Goal: Task Accomplishment & Management: Manage account settings

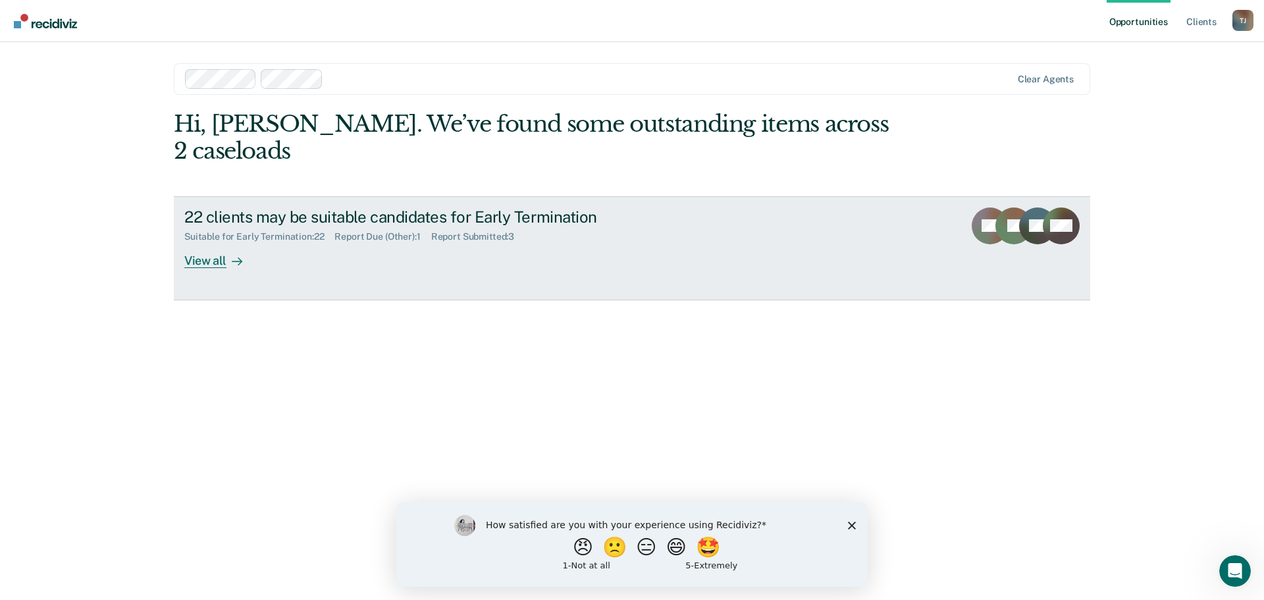
click at [219, 242] on div "View all" at bounding box center [221, 255] width 74 height 26
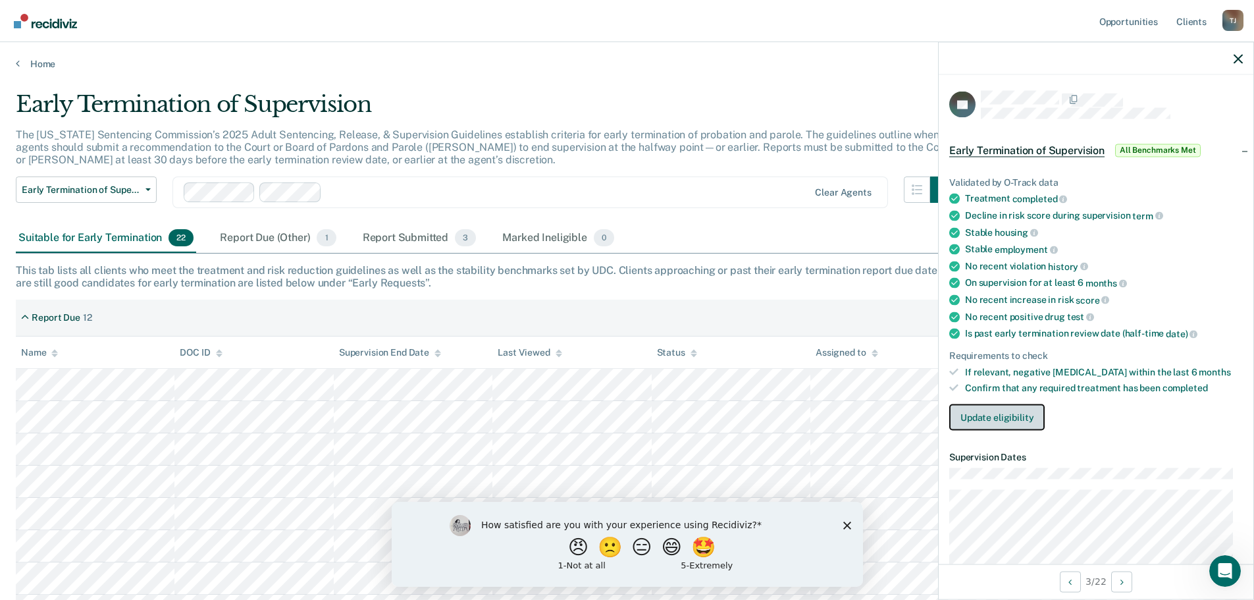
click at [985, 405] on button "Update eligibility" at bounding box center [996, 417] width 95 height 26
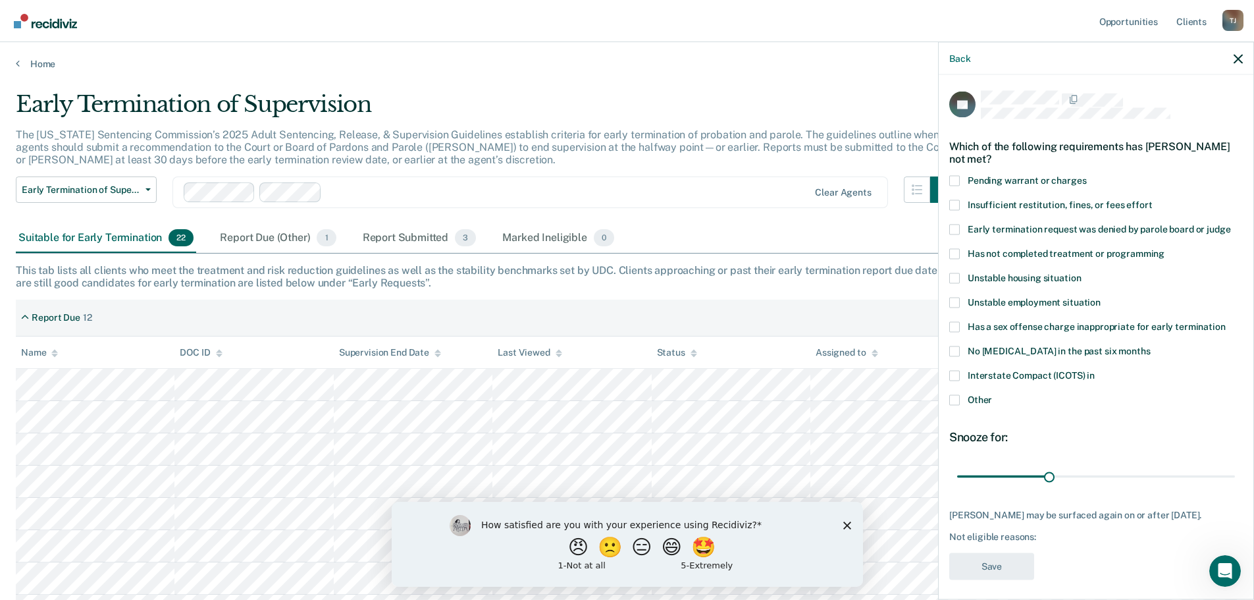
click at [956, 398] on span at bounding box center [954, 399] width 11 height 11
click at [992, 394] on input "Other" at bounding box center [992, 394] width 0 height 0
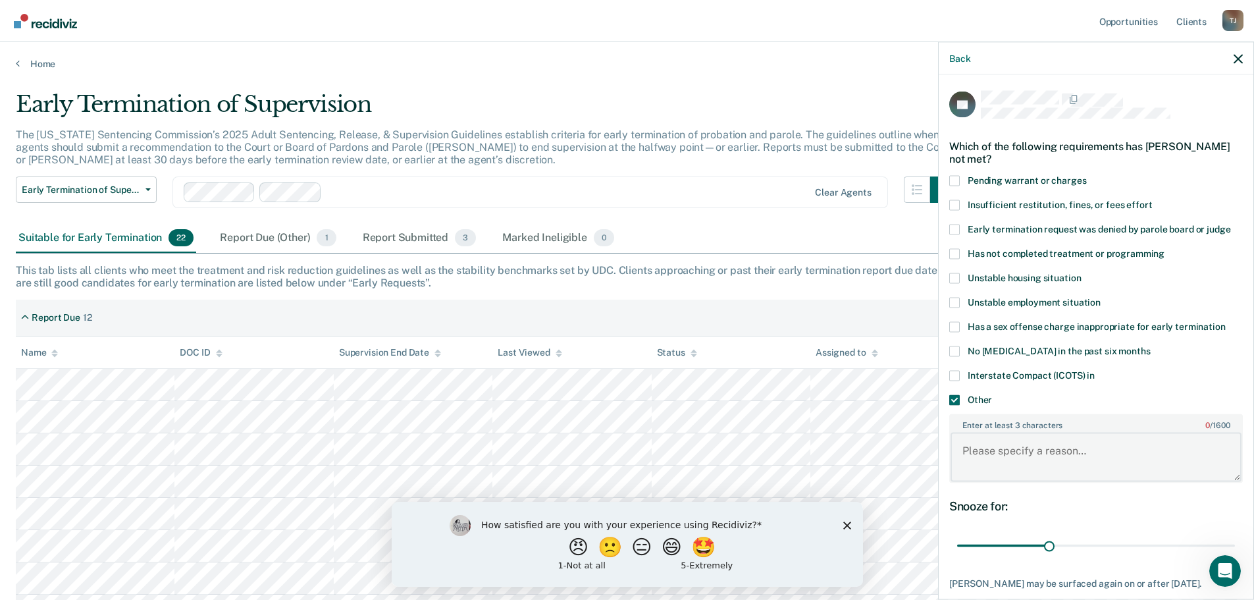
click at [1002, 460] on textarea "Enter at least 3 characters 0 / 1600" at bounding box center [1095, 456] width 291 height 49
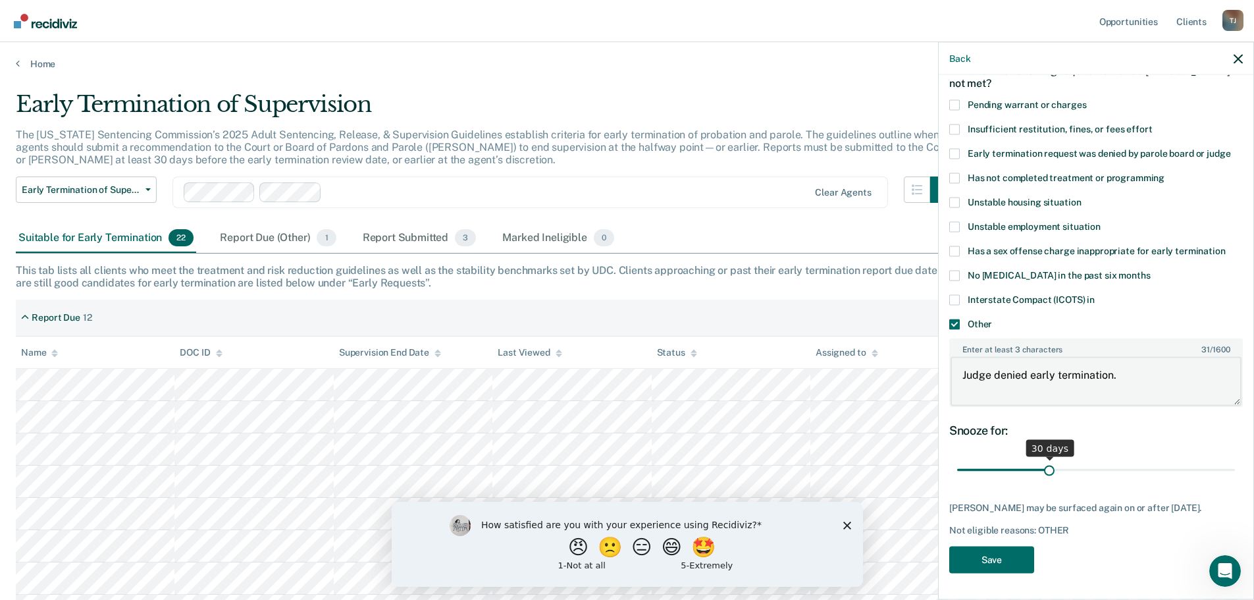
scroll to position [86, 0]
type textarea "Judge denied early termination."
click at [988, 561] on button "Save" at bounding box center [991, 559] width 85 height 27
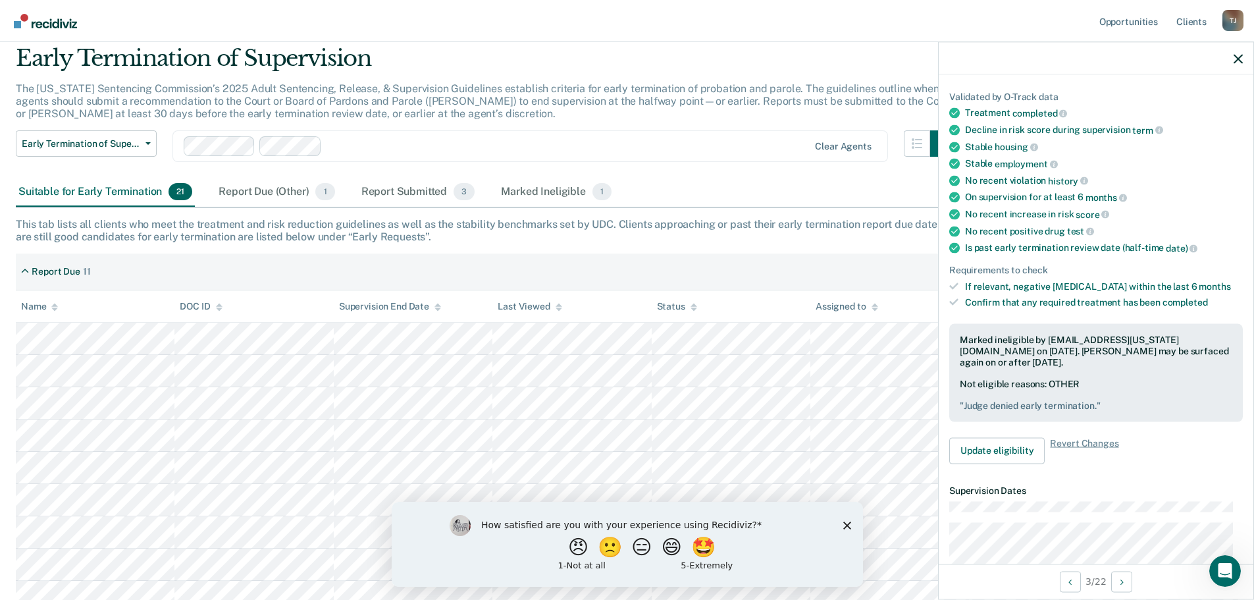
scroll to position [66, 0]
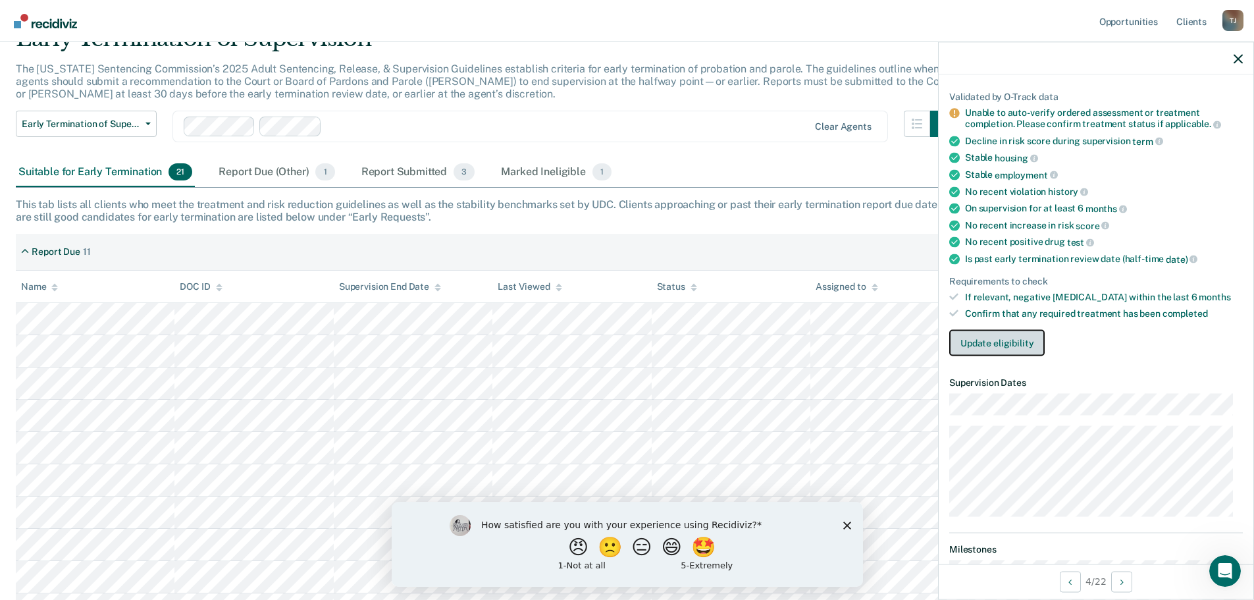
click at [987, 339] on button "Update eligibility" at bounding box center [996, 342] width 95 height 26
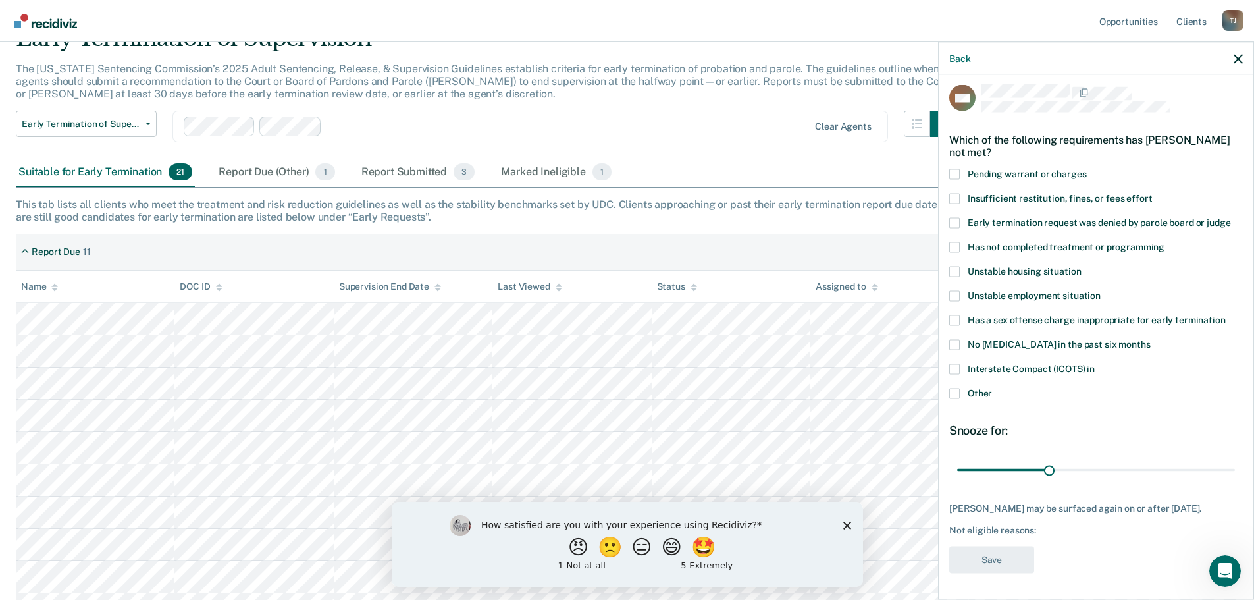
click at [955, 388] on span at bounding box center [954, 393] width 11 height 11
click at [992, 388] on input "Other" at bounding box center [992, 388] width 0 height 0
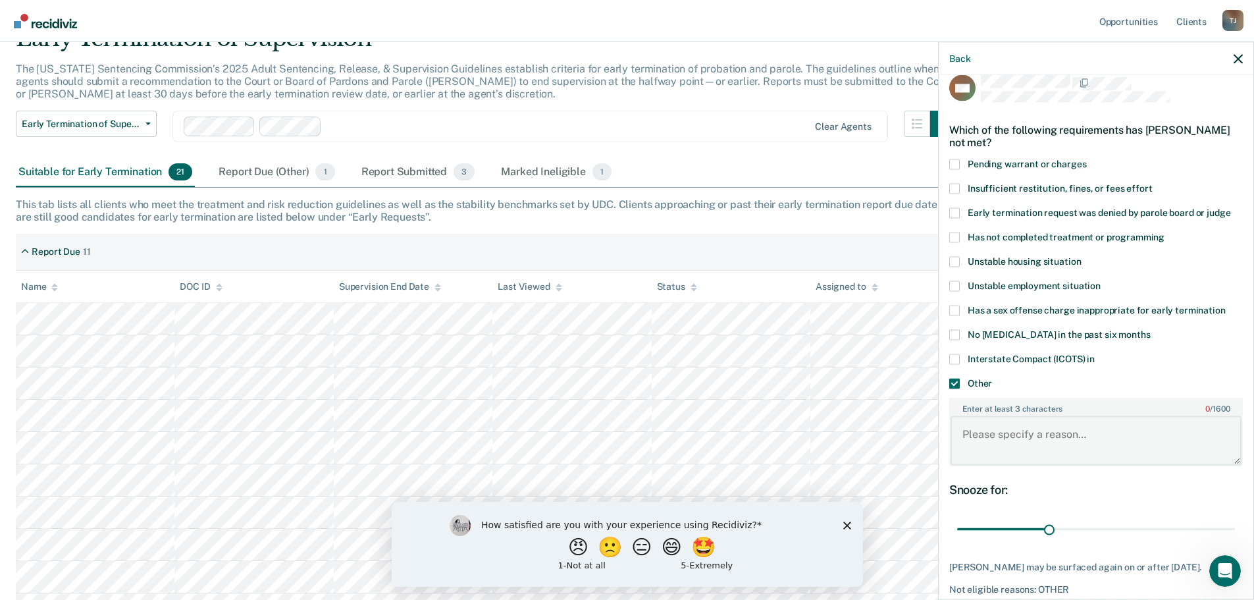
click at [1001, 439] on textarea "Enter at least 3 characters 0 / 1600" at bounding box center [1095, 440] width 291 height 49
click at [1207, 434] on textarea "Not currently in treatment thus has not complete treatment" at bounding box center [1095, 440] width 291 height 49
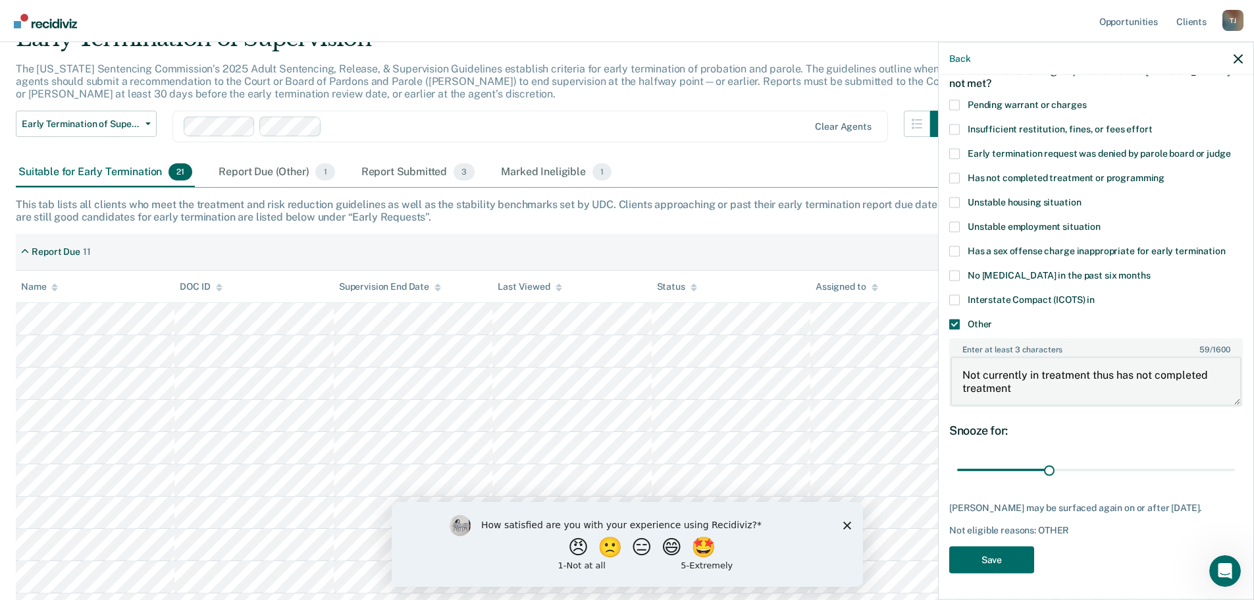
scroll to position [86, 0]
type textarea "Not currently in treatment thus has not completed treatment"
click at [987, 548] on button "Save" at bounding box center [991, 559] width 85 height 27
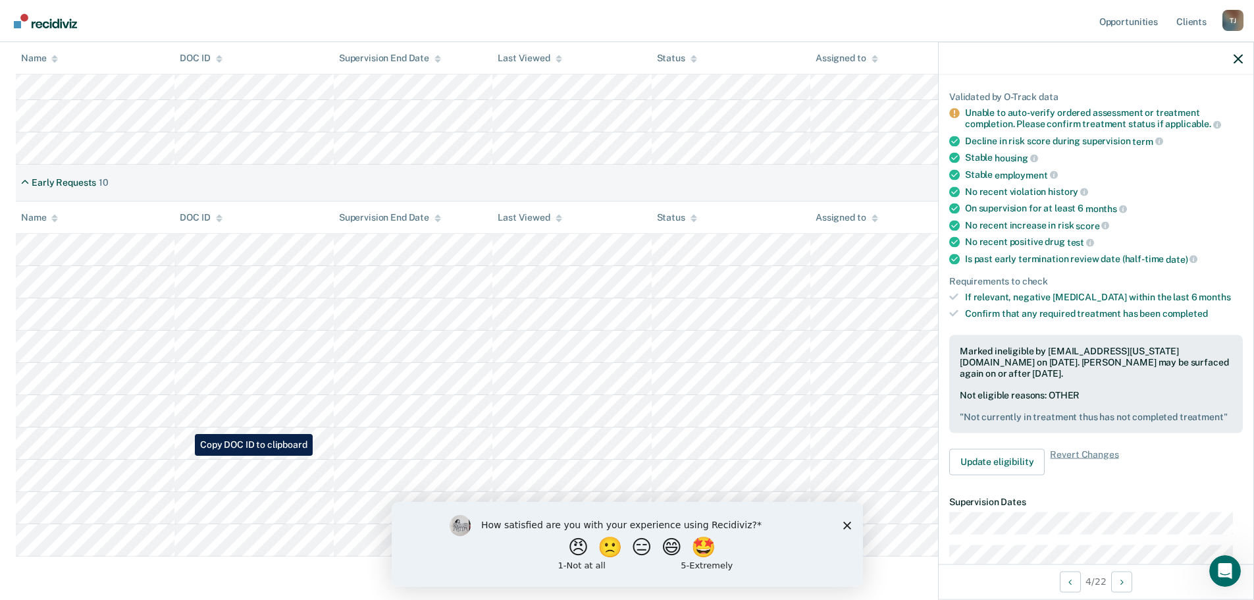
scroll to position [578, 0]
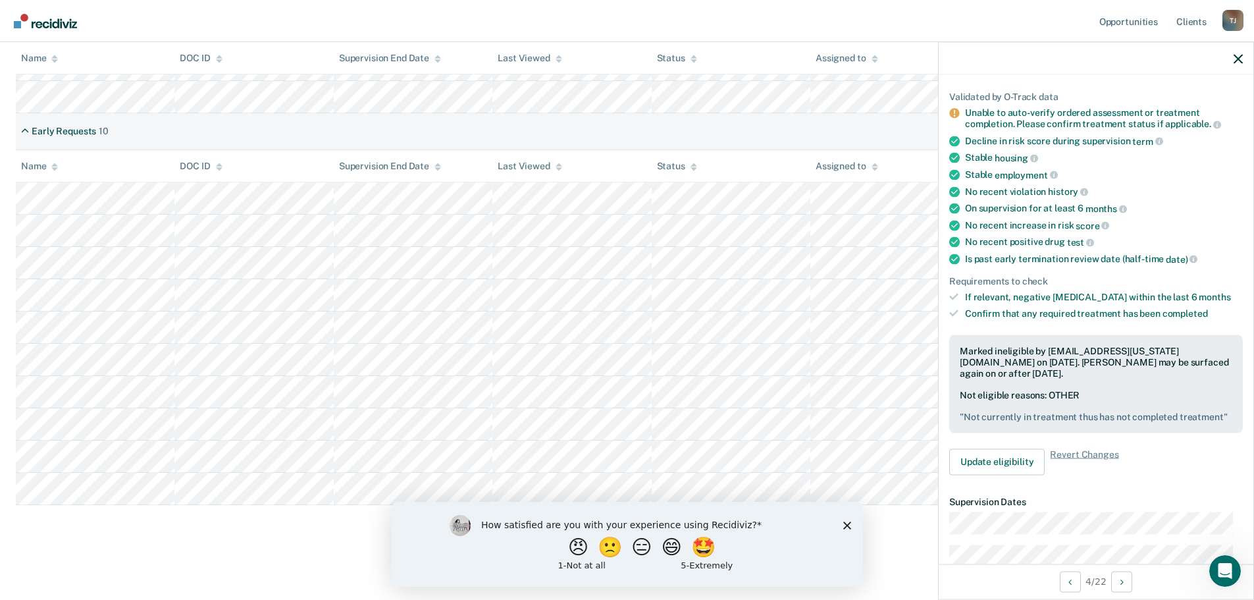
click at [846, 527] on icon "Close survey" at bounding box center [847, 525] width 8 height 8
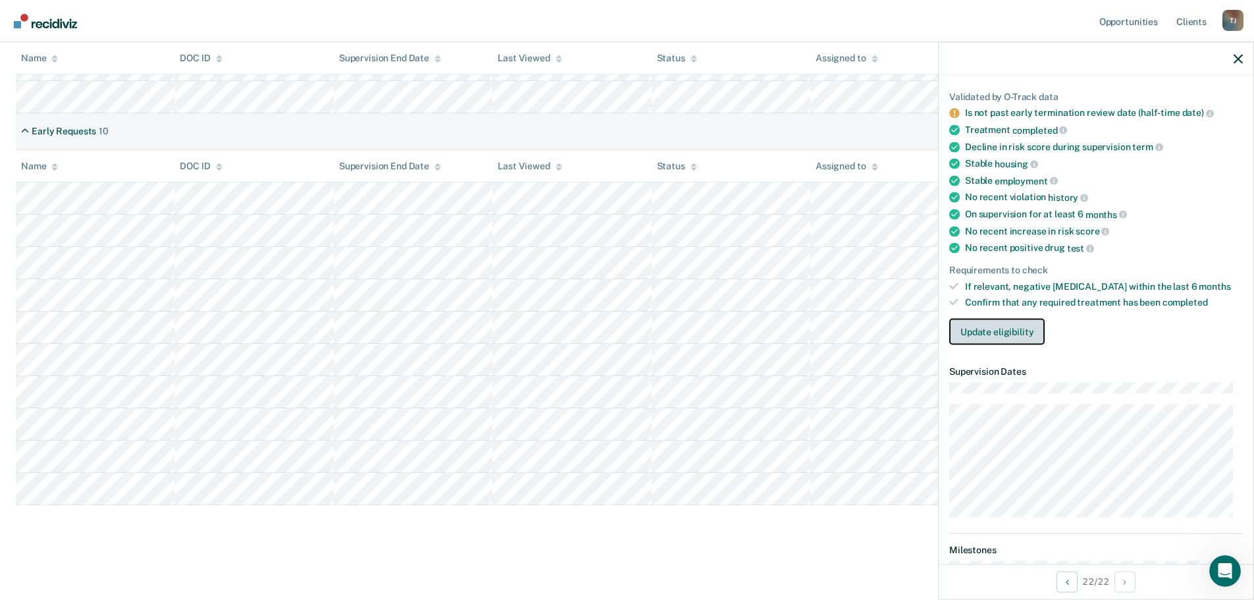
click at [1006, 330] on button "Update eligibility" at bounding box center [996, 332] width 95 height 26
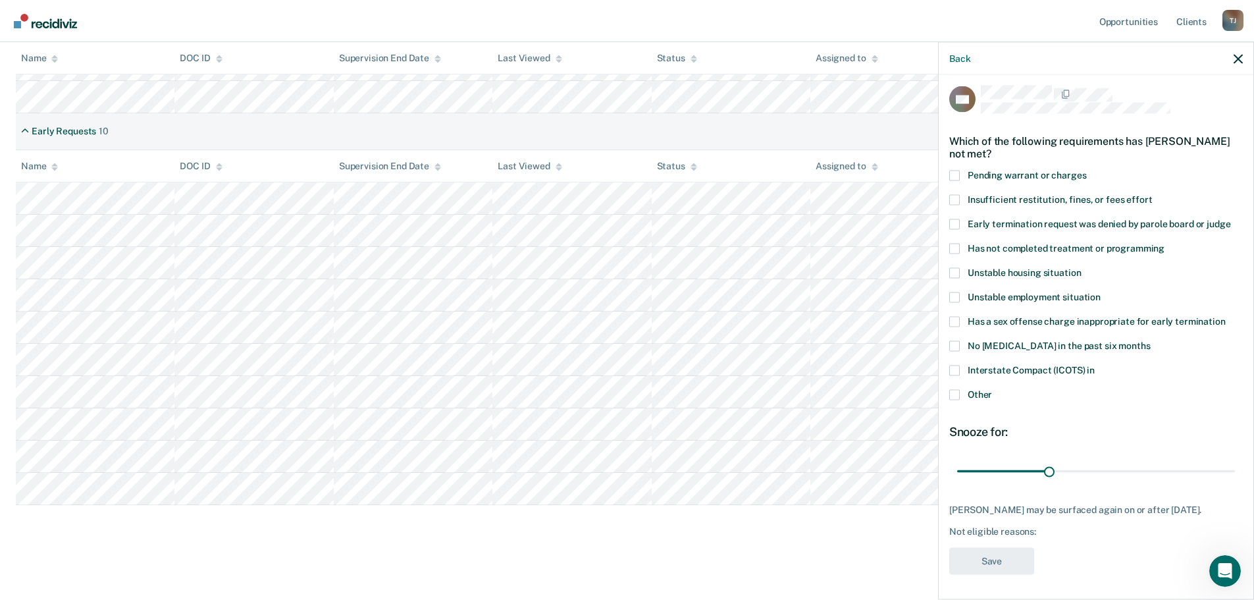
click at [954, 322] on span at bounding box center [954, 321] width 11 height 11
click at [1226, 316] on input "Has a sex offense charge inappropriate for early termination" at bounding box center [1226, 316] width 0 height 0
click at [993, 556] on button "Save" at bounding box center [991, 560] width 85 height 27
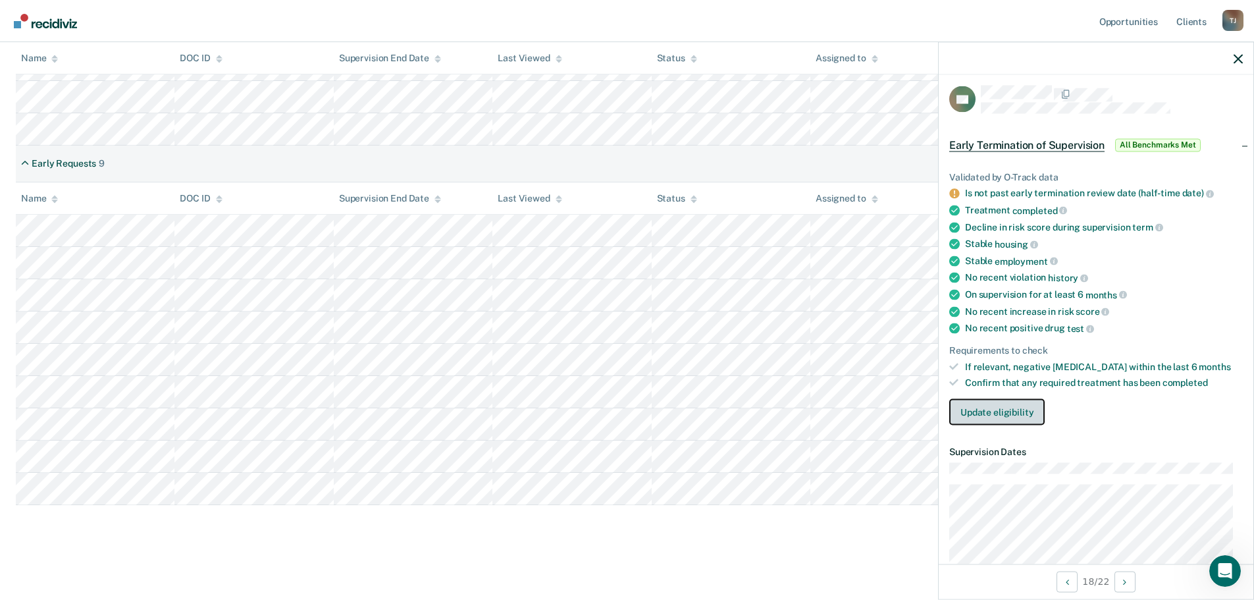
click at [981, 416] on button "Update eligibility" at bounding box center [996, 412] width 95 height 26
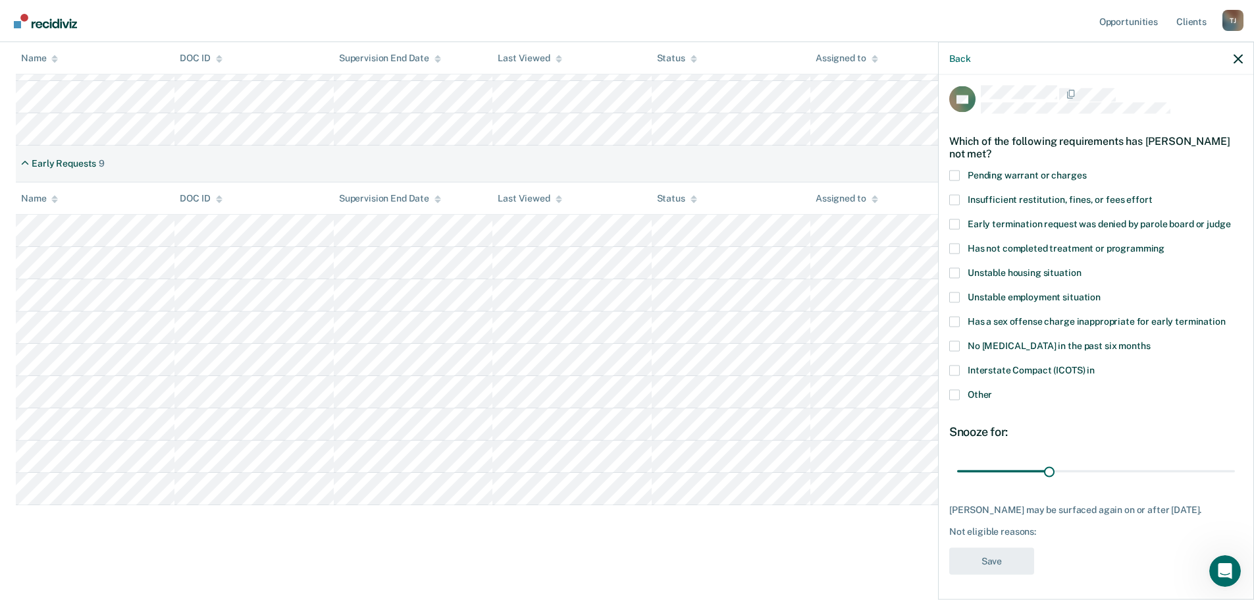
click at [953, 396] on span at bounding box center [954, 394] width 11 height 11
click at [992, 389] on input "Other" at bounding box center [992, 389] width 0 height 0
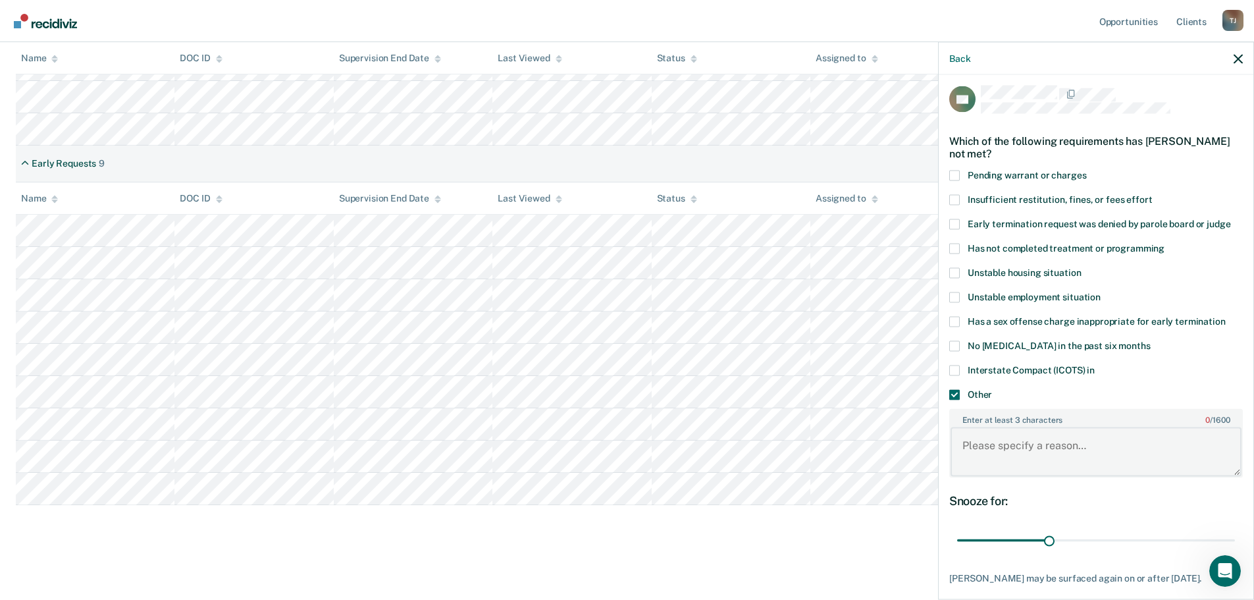
click at [1054, 436] on textarea "Enter at least 3 characters 0 / 1600" at bounding box center [1095, 451] width 291 height 49
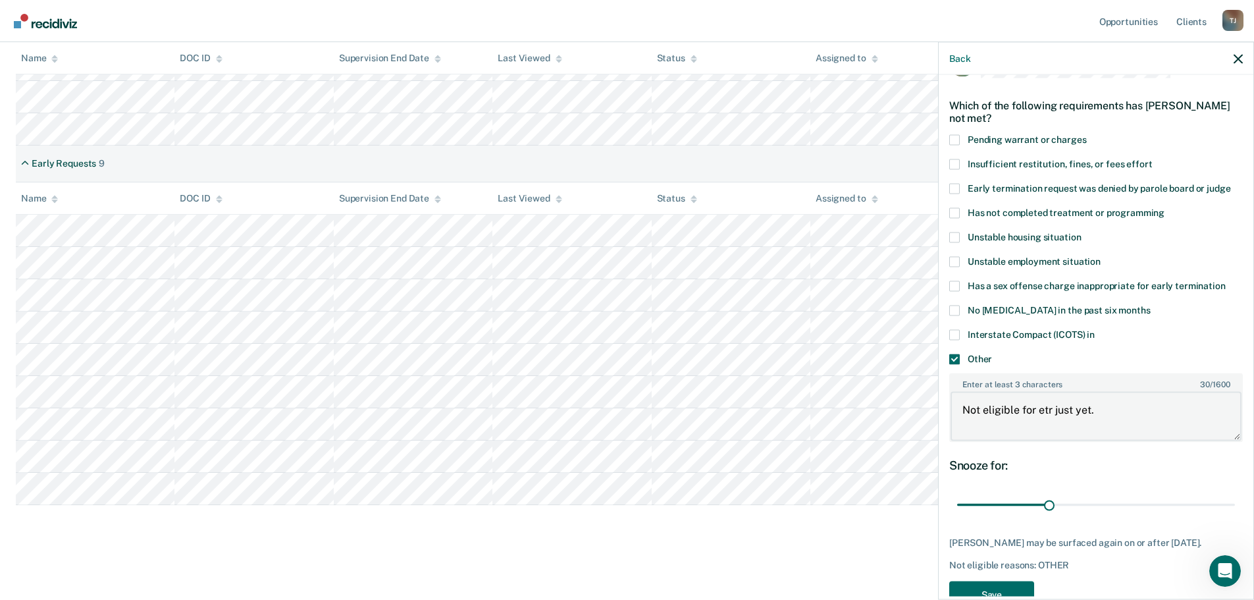
scroll to position [74, 0]
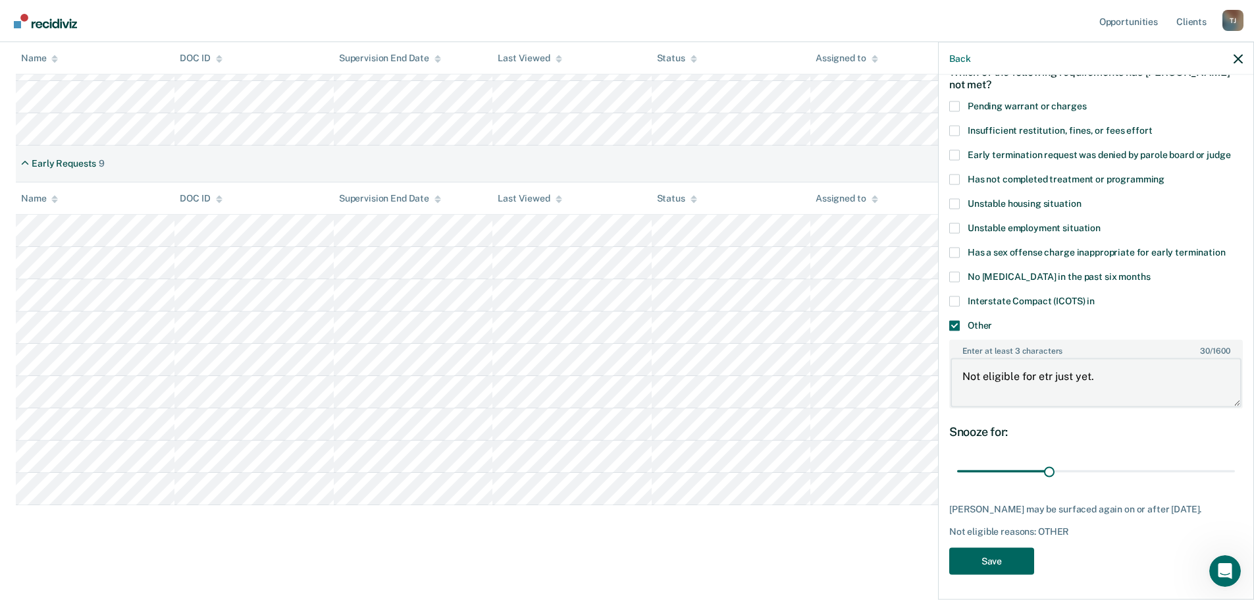
type textarea "Not eligible for etr just yet."
click at [986, 555] on button "Save" at bounding box center [991, 560] width 85 height 27
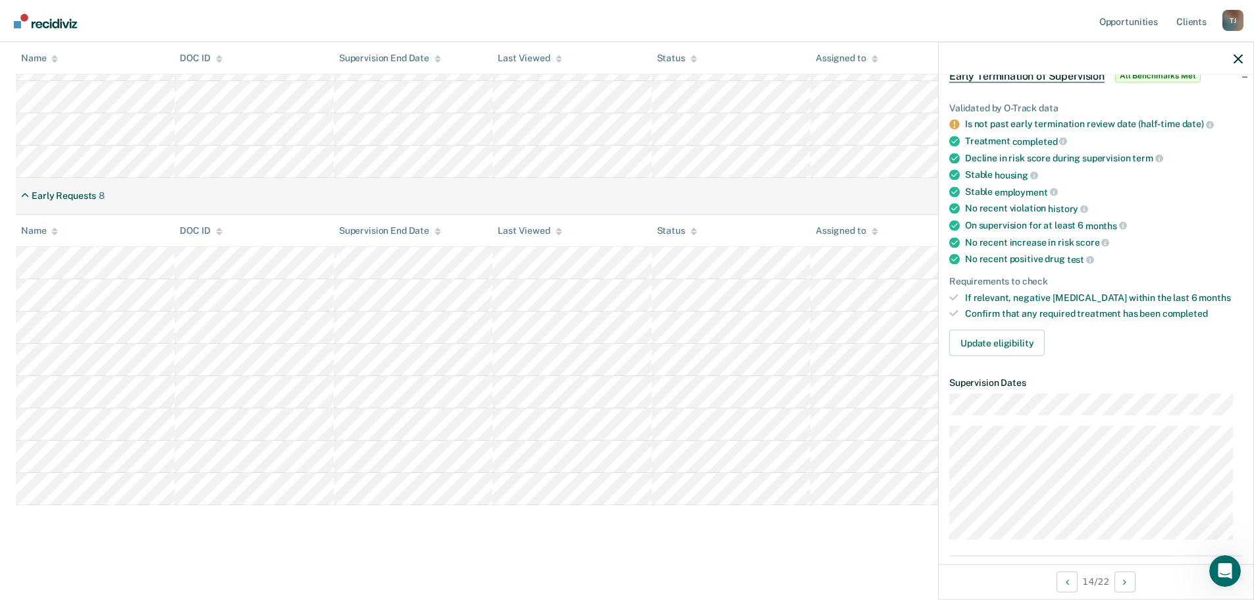
click at [1024, 124] on div "Is not past early termination review date (half-time date)" at bounding box center [1104, 124] width 278 height 12
click at [999, 342] on button "Update eligibility" at bounding box center [996, 343] width 95 height 26
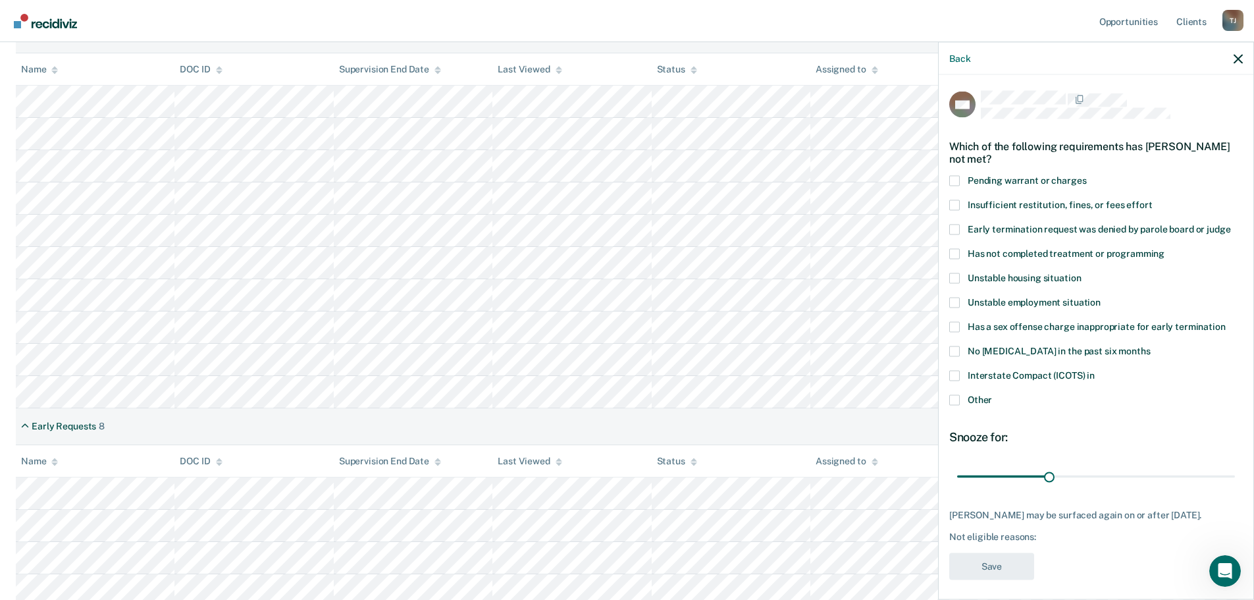
scroll to position [250, 0]
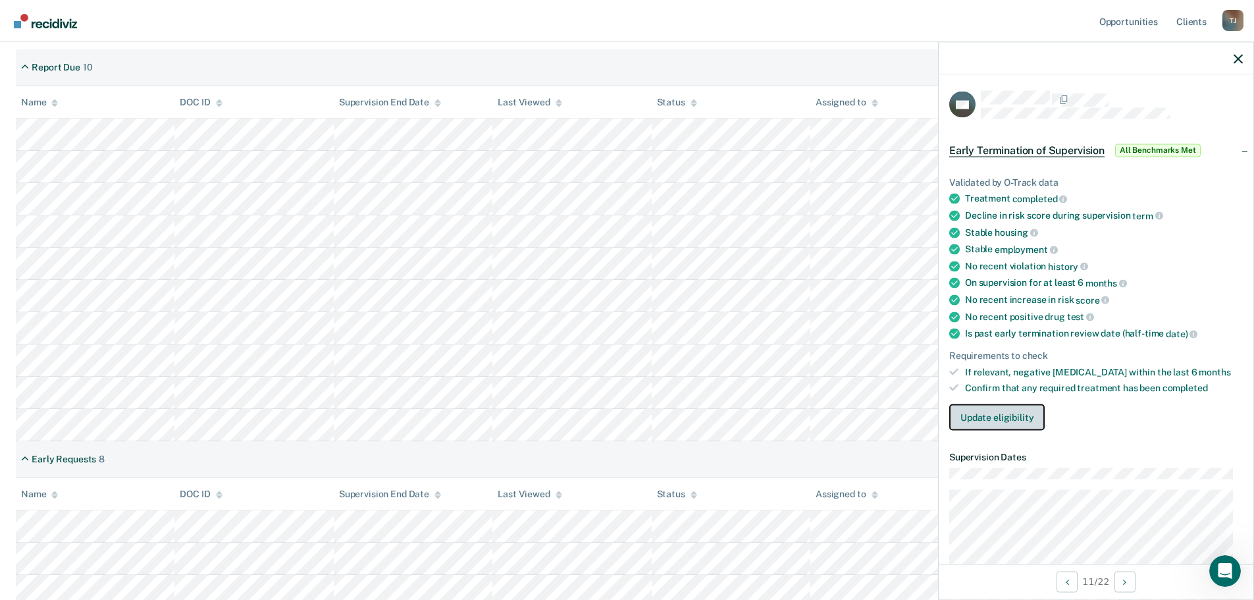
click at [997, 425] on button "Update eligibility" at bounding box center [996, 417] width 95 height 26
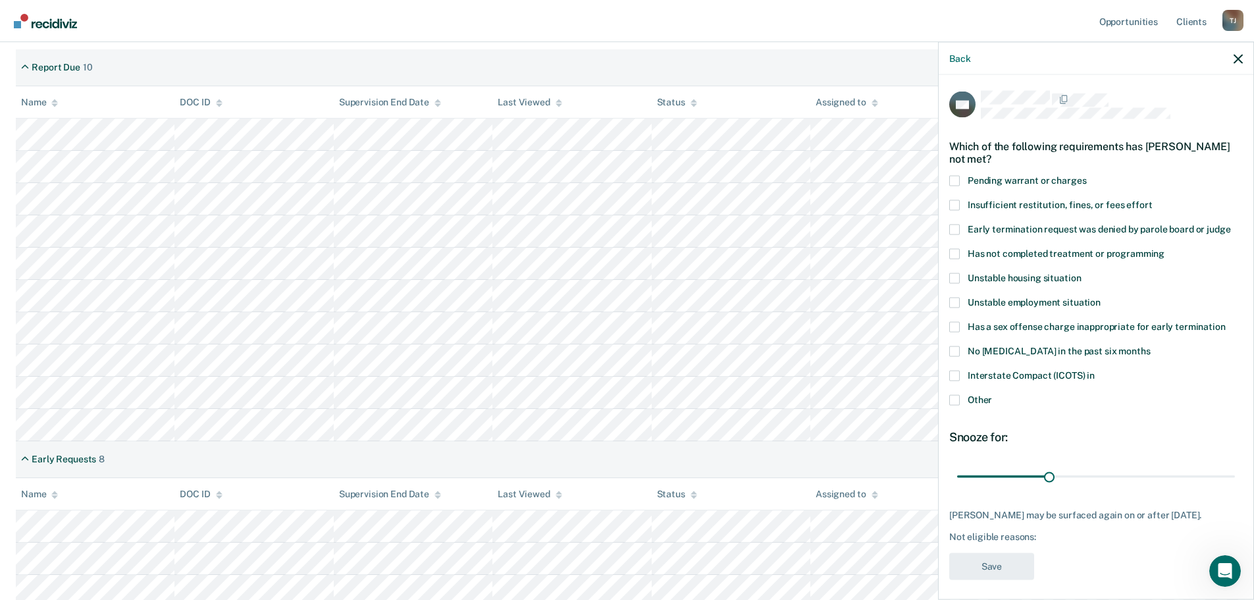
click at [952, 377] on span at bounding box center [954, 375] width 11 height 11
click at [1095, 370] on input "Interstate Compact (ICOTS) in" at bounding box center [1095, 370] width 0 height 0
click at [1014, 558] on button "Save" at bounding box center [991, 565] width 85 height 27
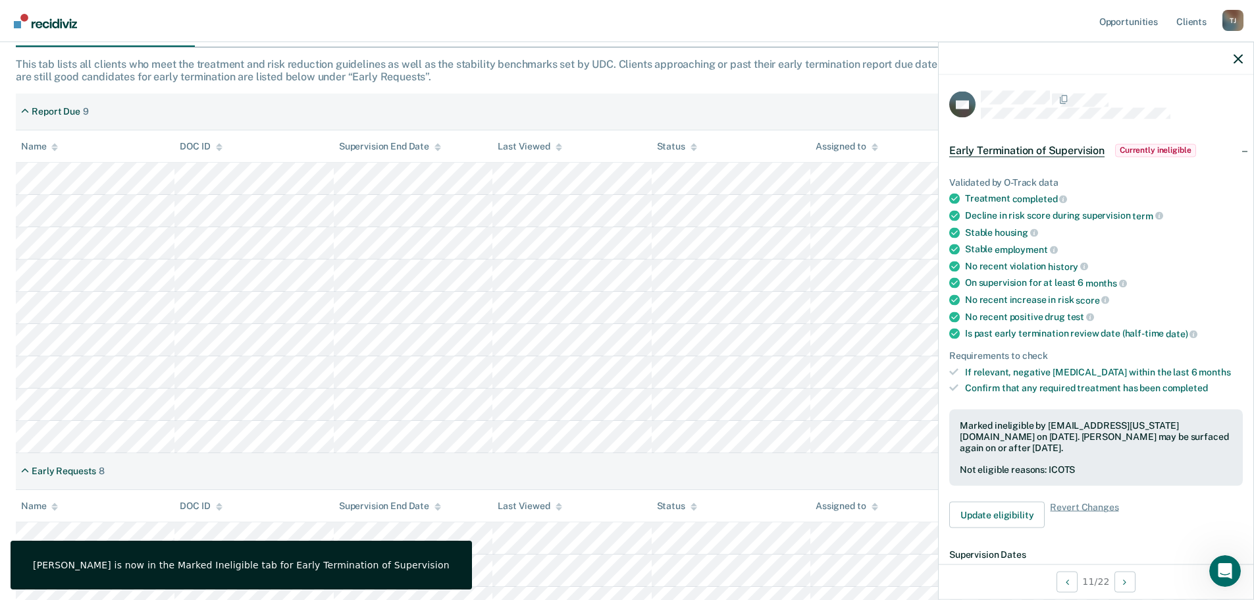
scroll to position [184, 0]
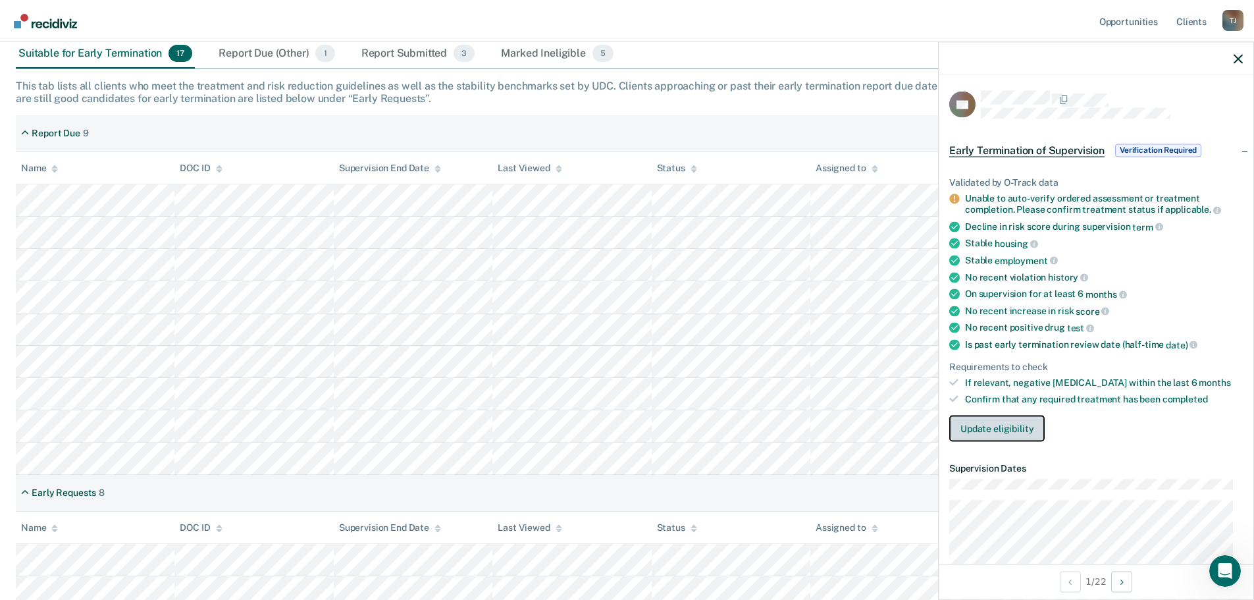
click at [999, 423] on button "Update eligibility" at bounding box center [996, 428] width 95 height 26
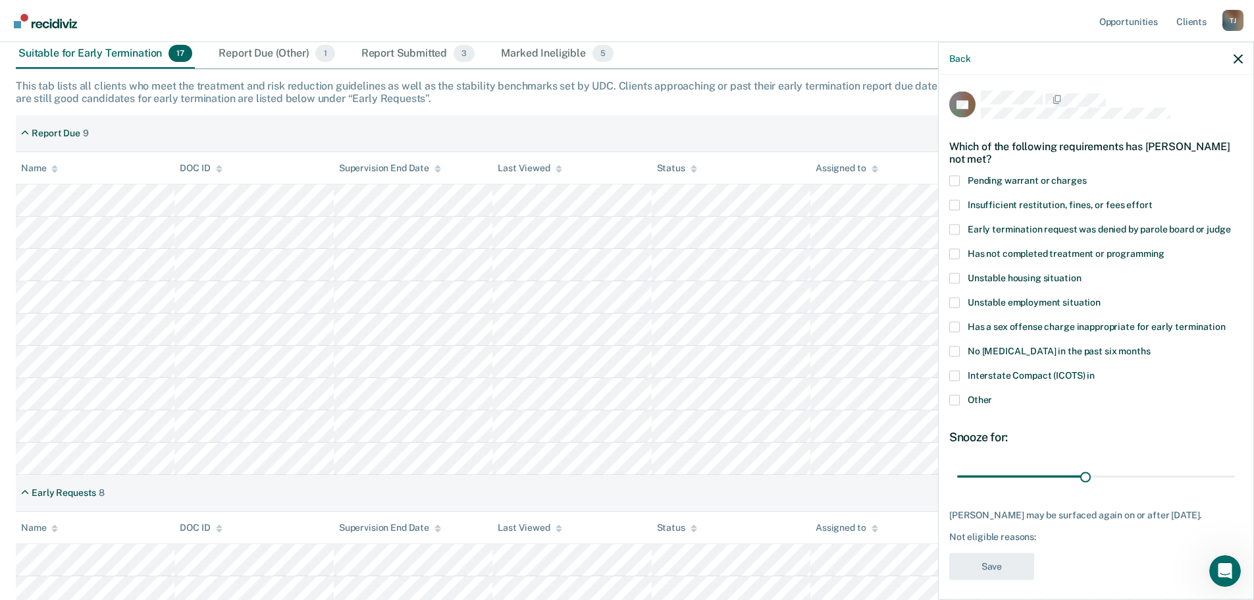
click at [955, 376] on span at bounding box center [954, 375] width 11 height 11
click at [1095, 370] on input "Interstate Compact (ICOTS) in" at bounding box center [1095, 370] width 0 height 0
click at [1009, 571] on button "Save" at bounding box center [991, 565] width 85 height 27
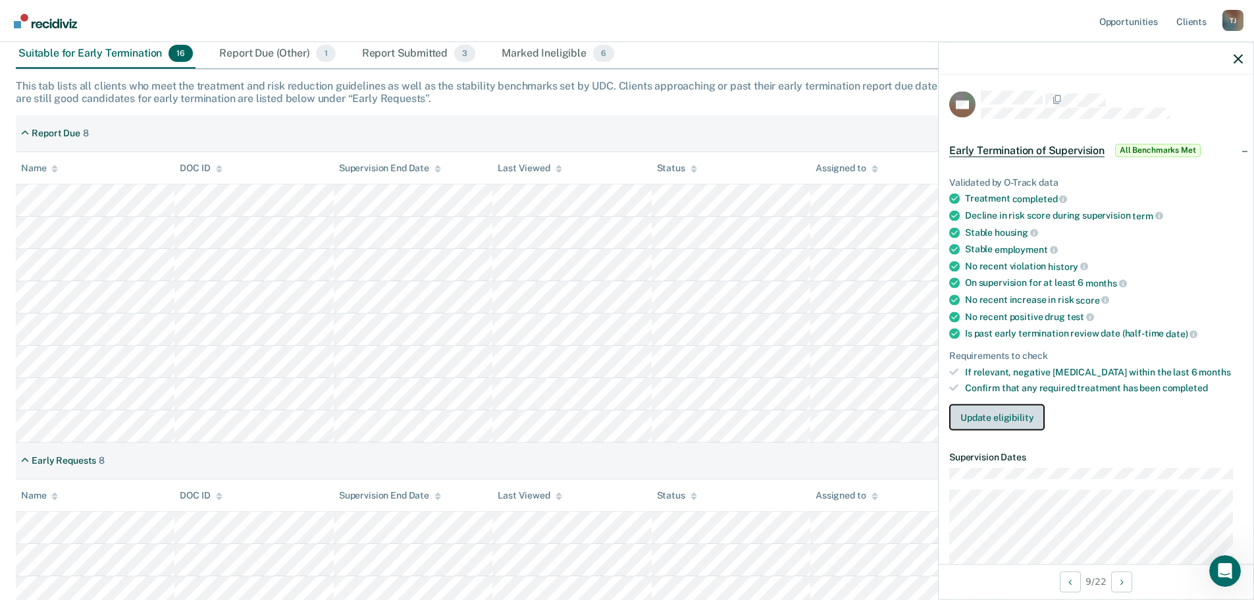
click at [967, 422] on button "Update eligibility" at bounding box center [996, 417] width 95 height 26
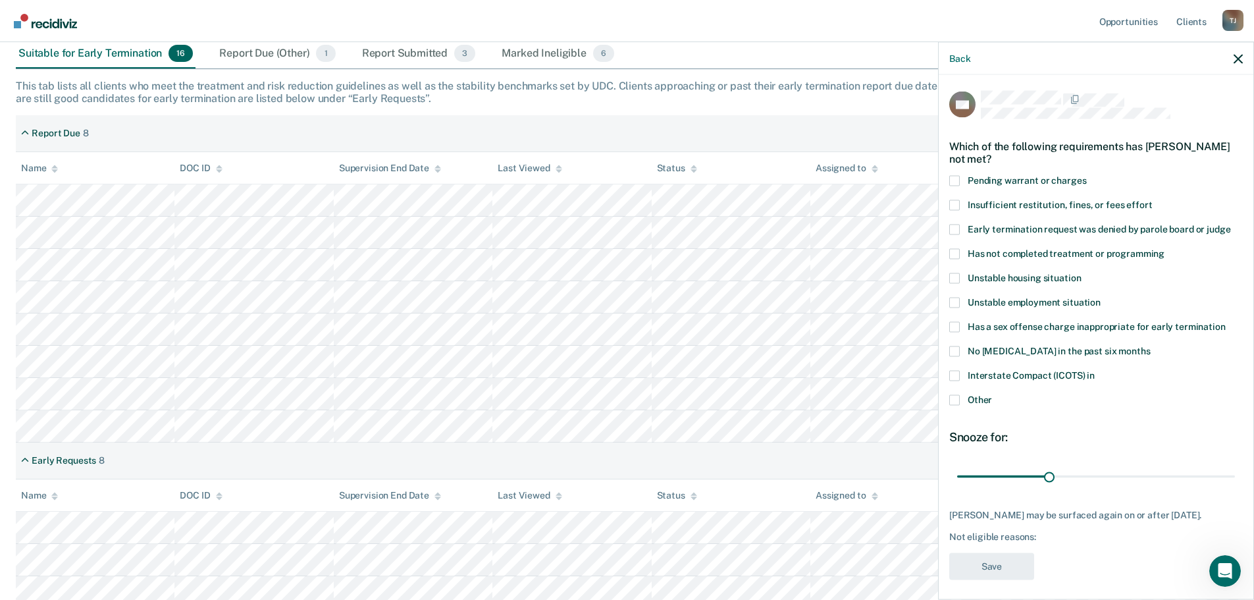
click at [958, 229] on span at bounding box center [954, 229] width 11 height 11
click at [1230, 224] on input "Early termination request was denied by parole board or judge" at bounding box center [1230, 224] width 0 height 0
click at [984, 579] on button "Save" at bounding box center [991, 565] width 85 height 27
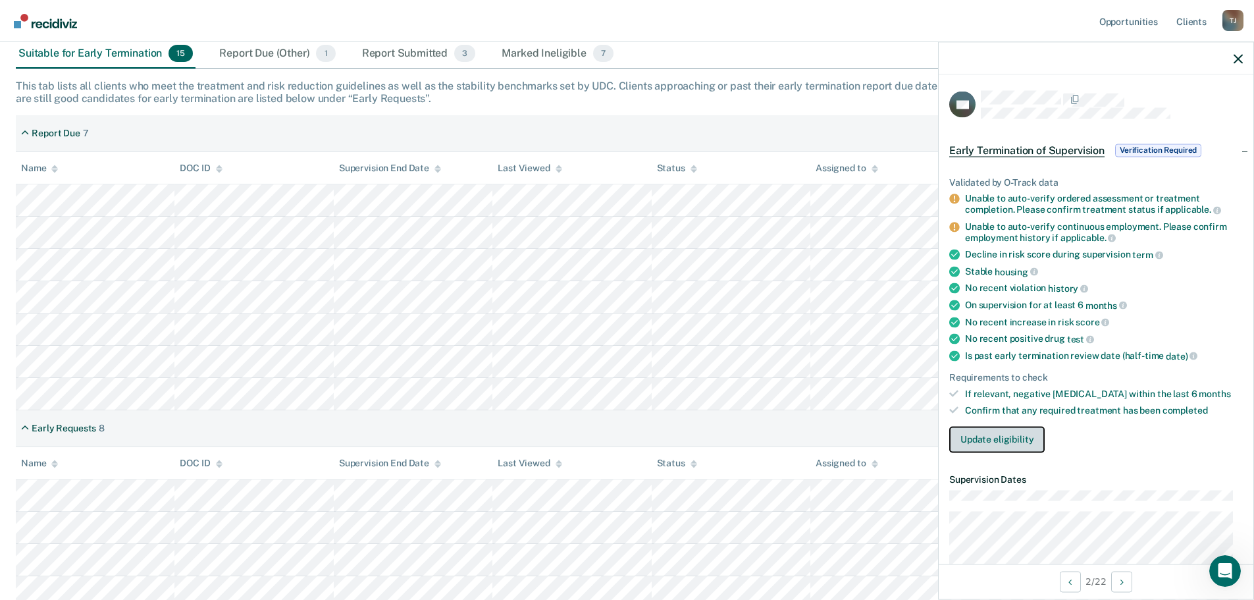
click at [983, 434] on button "Update eligibility" at bounding box center [996, 439] width 95 height 26
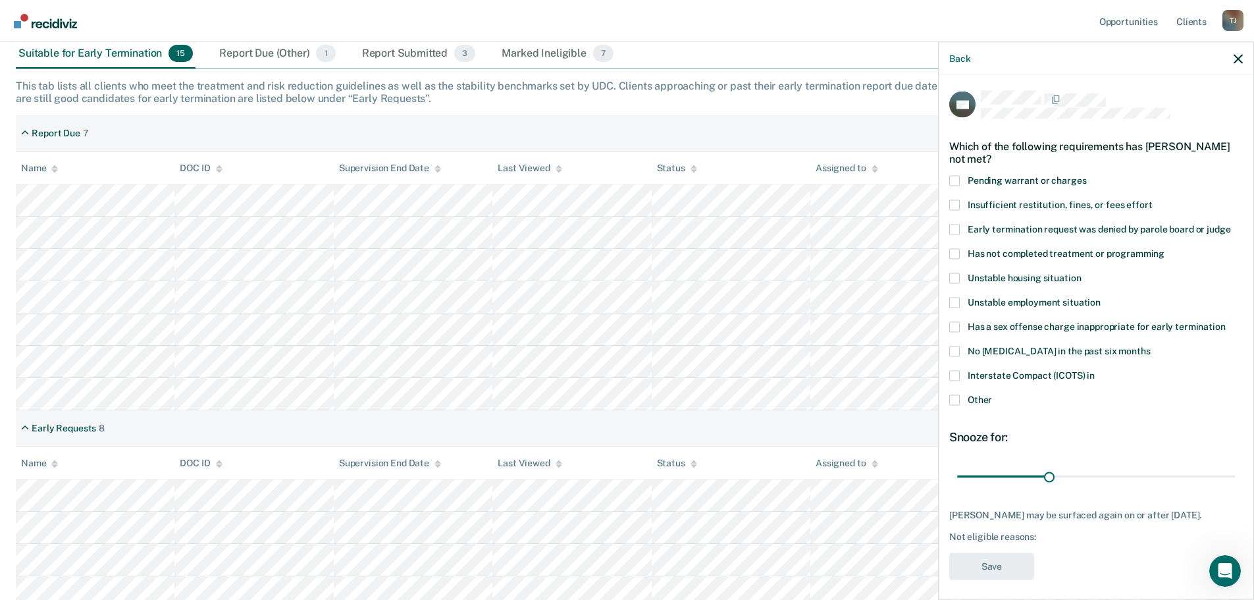
click at [960, 253] on label "Has not completed treatment or programming" at bounding box center [1096, 255] width 294 height 14
click at [1164, 248] on input "Has not completed treatment or programming" at bounding box center [1164, 248] width 0 height 0
click at [988, 569] on button "Save" at bounding box center [991, 565] width 85 height 27
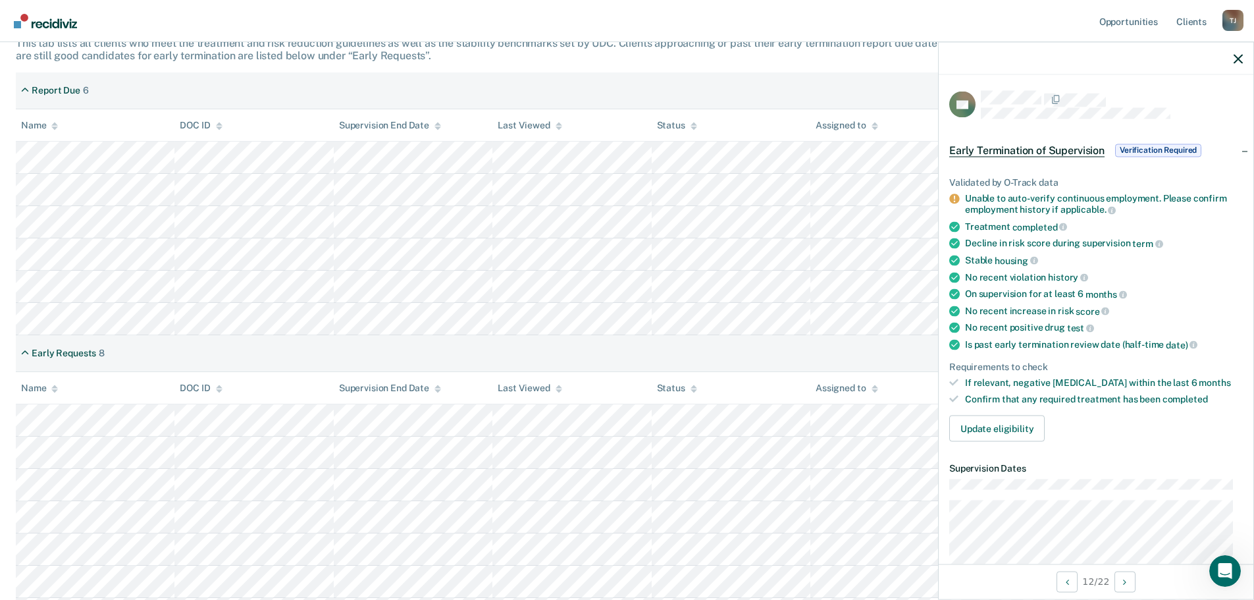
scroll to position [250, 0]
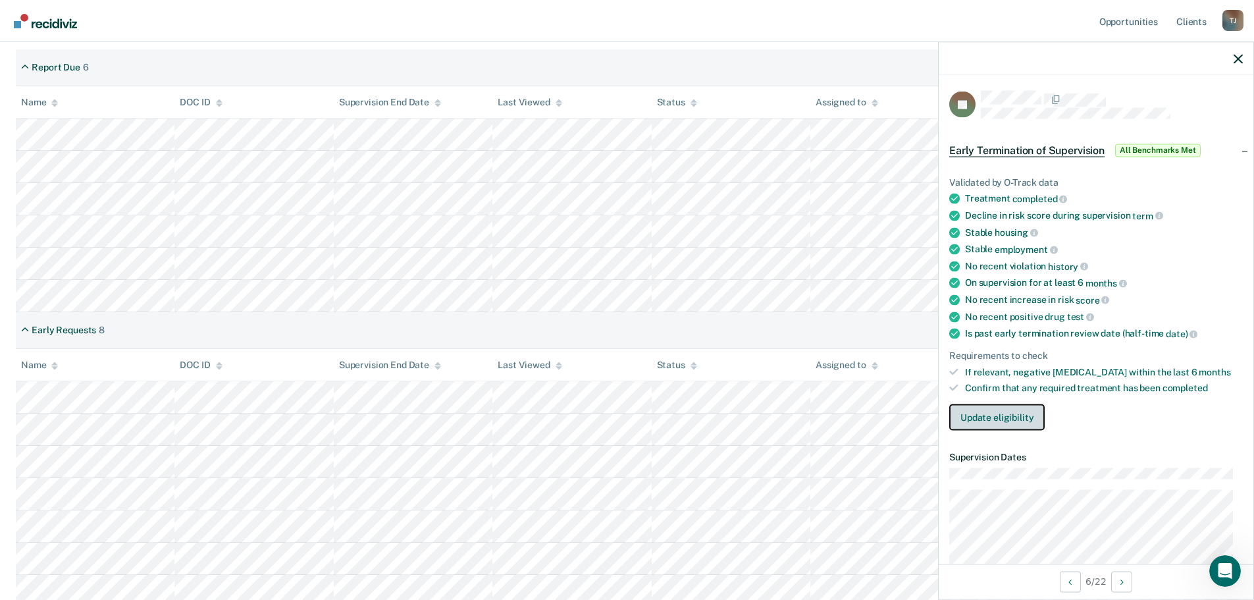
click at [970, 422] on button "Update eligibility" at bounding box center [996, 417] width 95 height 26
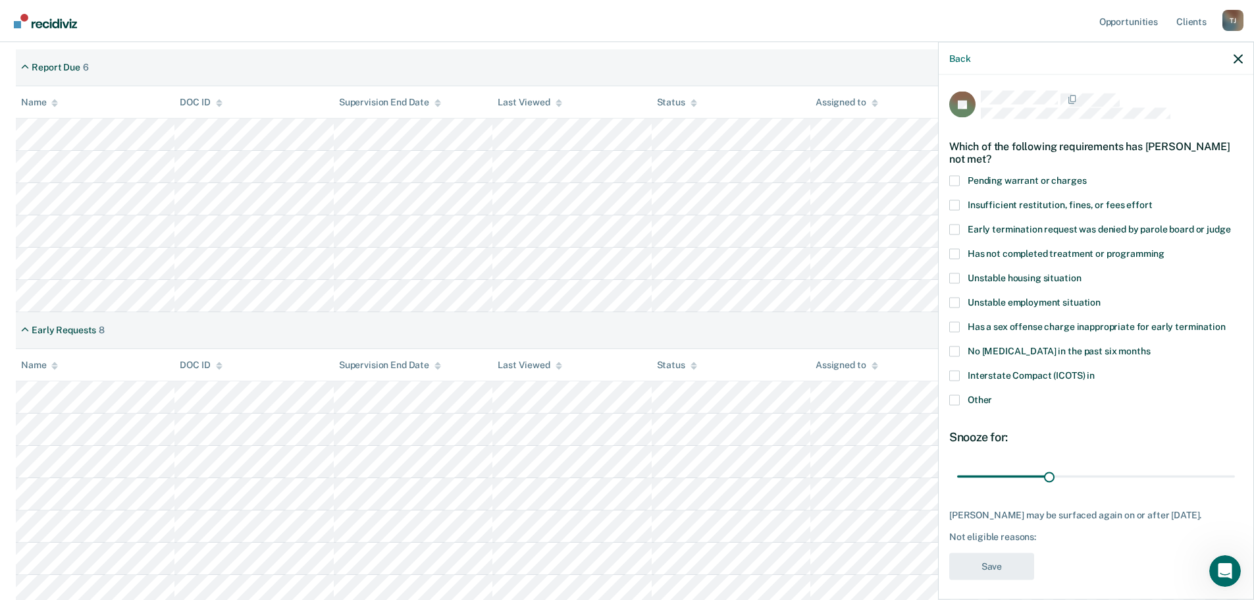
click at [955, 399] on span at bounding box center [954, 399] width 11 height 11
click at [992, 394] on input "Other" at bounding box center [992, 394] width 0 height 0
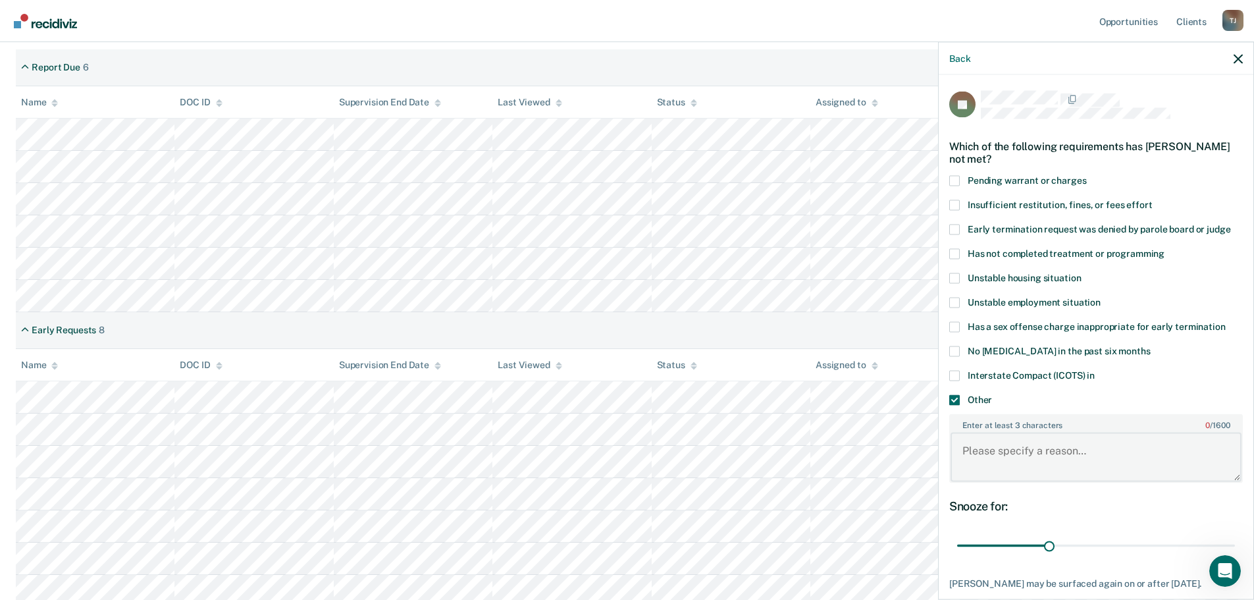
click at [1024, 449] on textarea "Enter at least 3 characters 0 / 1600" at bounding box center [1095, 456] width 291 height 49
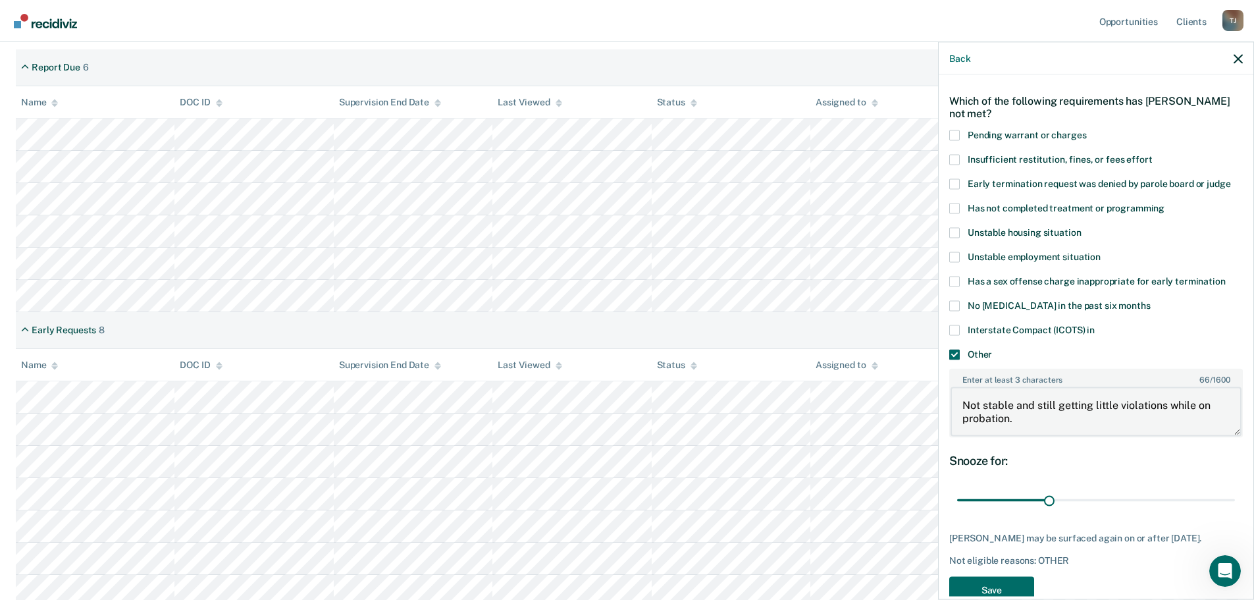
scroll to position [74, 0]
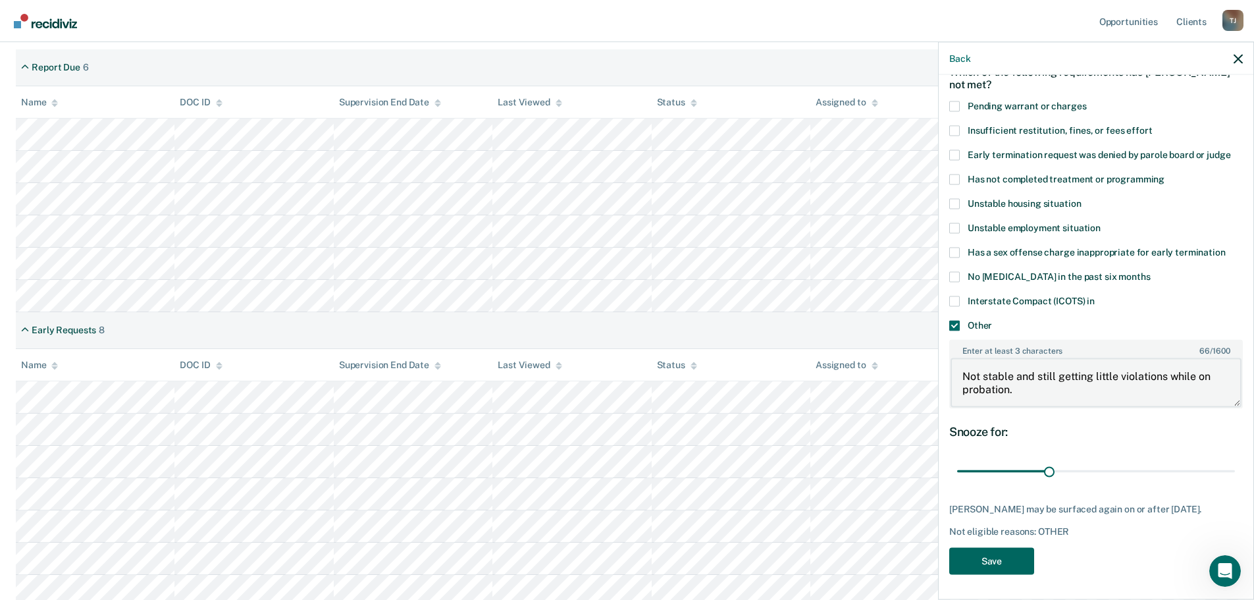
type textarea "Not stable and still getting little violations while on probation."
click at [980, 547] on button "Save" at bounding box center [991, 560] width 85 height 27
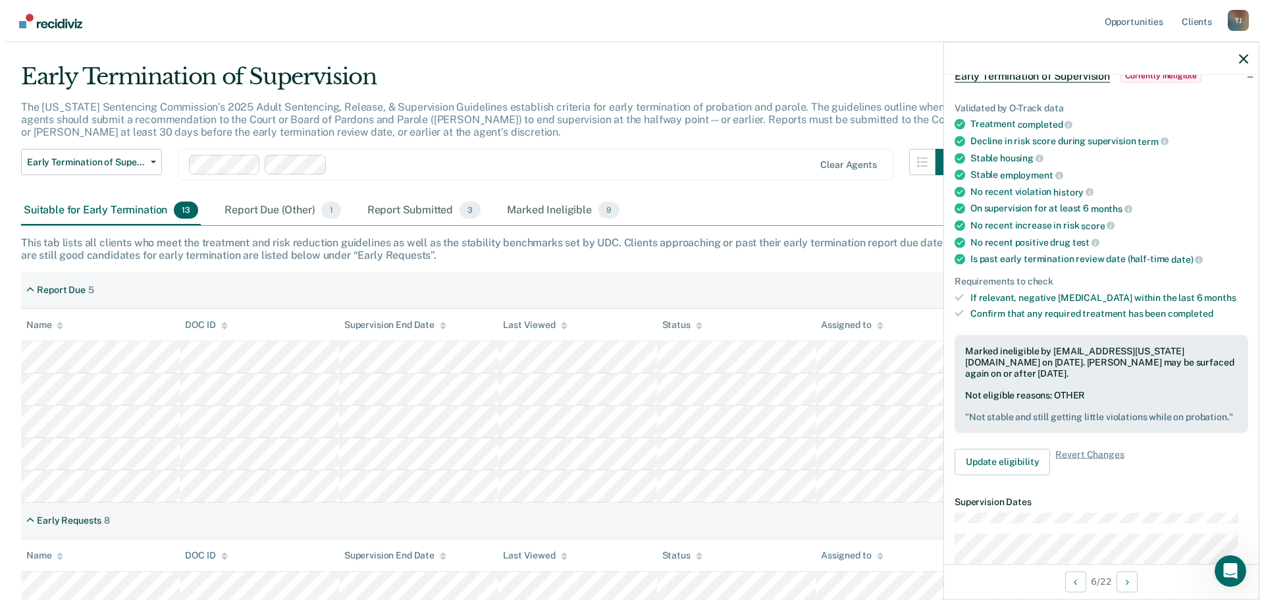
scroll to position [0, 0]
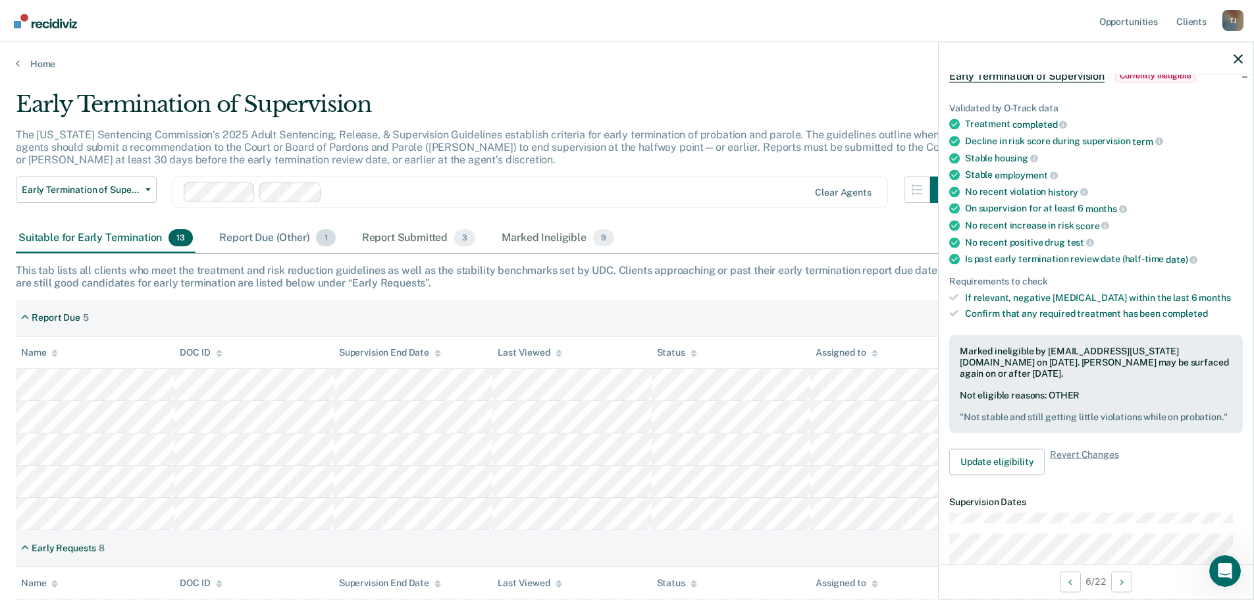
click at [267, 232] on div "Report Due (Other) 1" at bounding box center [277, 238] width 121 height 29
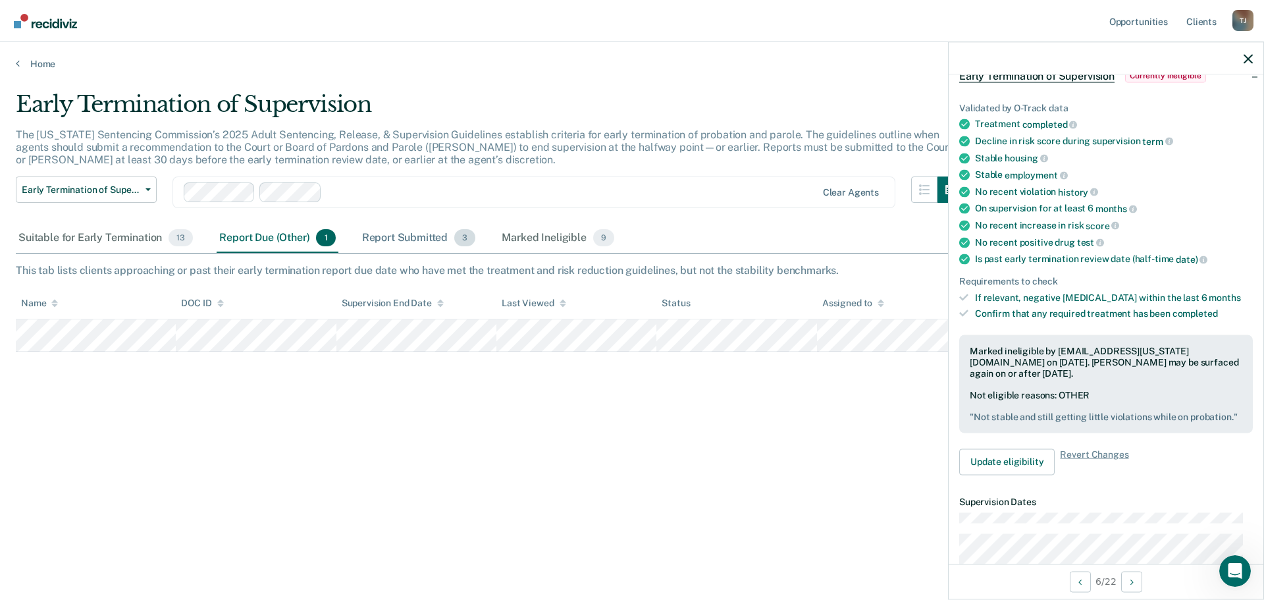
click at [392, 229] on div "Report Submitted 3" at bounding box center [418, 238] width 119 height 29
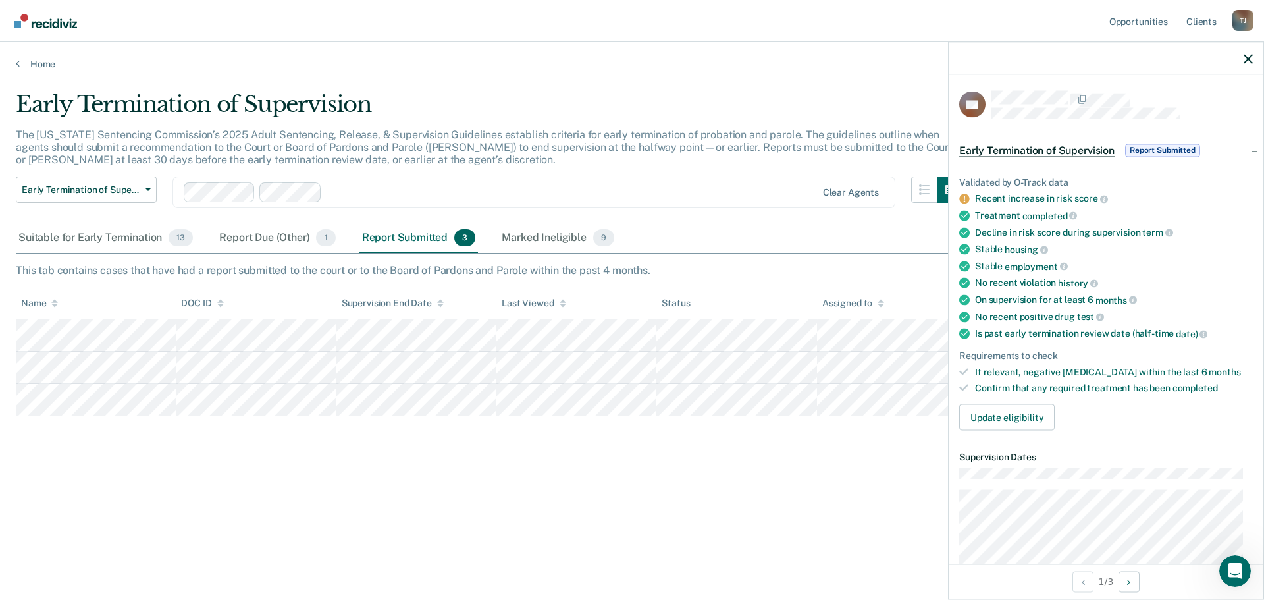
click at [1151, 150] on span "Report Submitted" at bounding box center [1162, 149] width 75 height 13
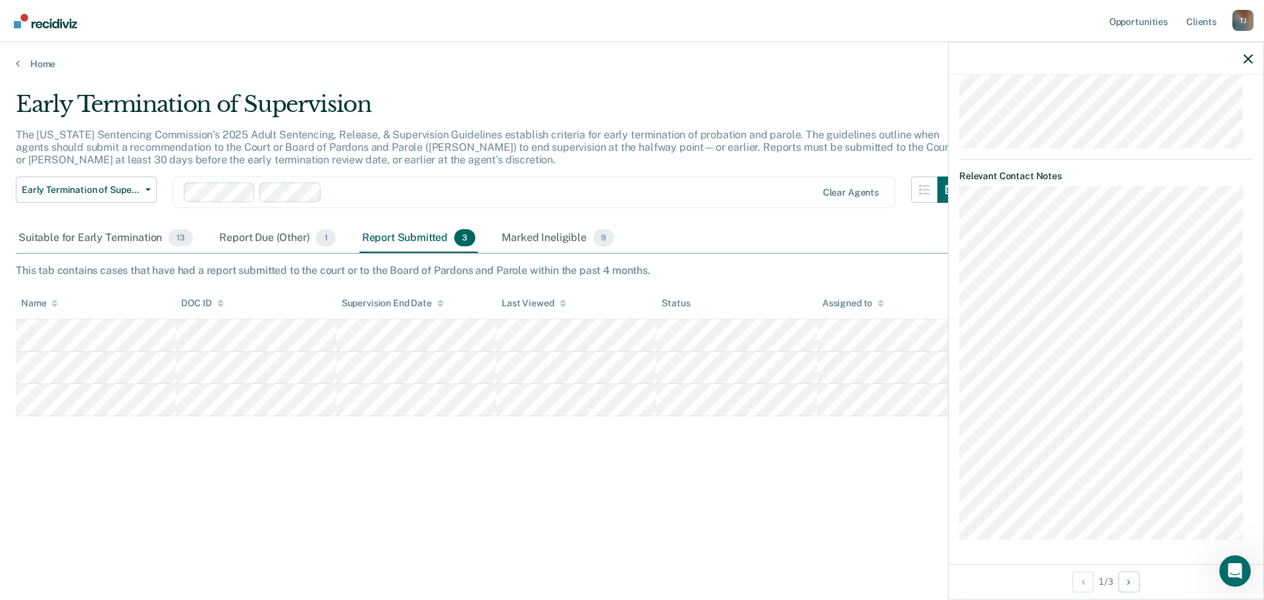
scroll to position [351, 0]
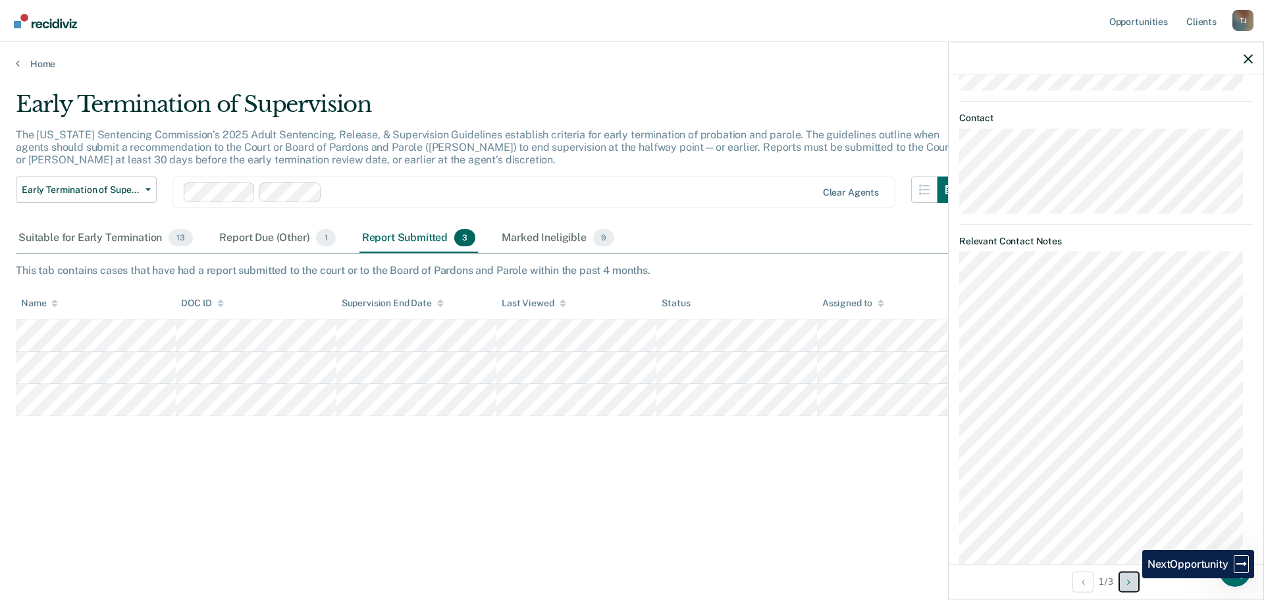
click at [1130, 578] on icon "Next Opportunity" at bounding box center [1128, 581] width 3 height 9
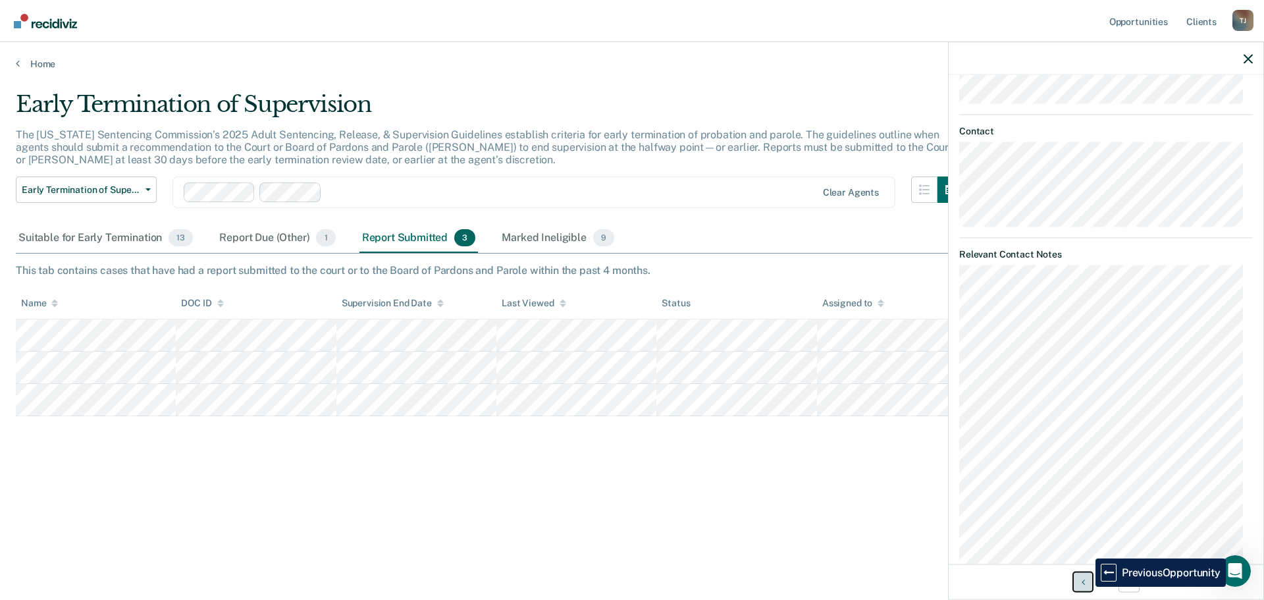
click at [1085, 586] on button "Previous Opportunity" at bounding box center [1082, 581] width 21 height 21
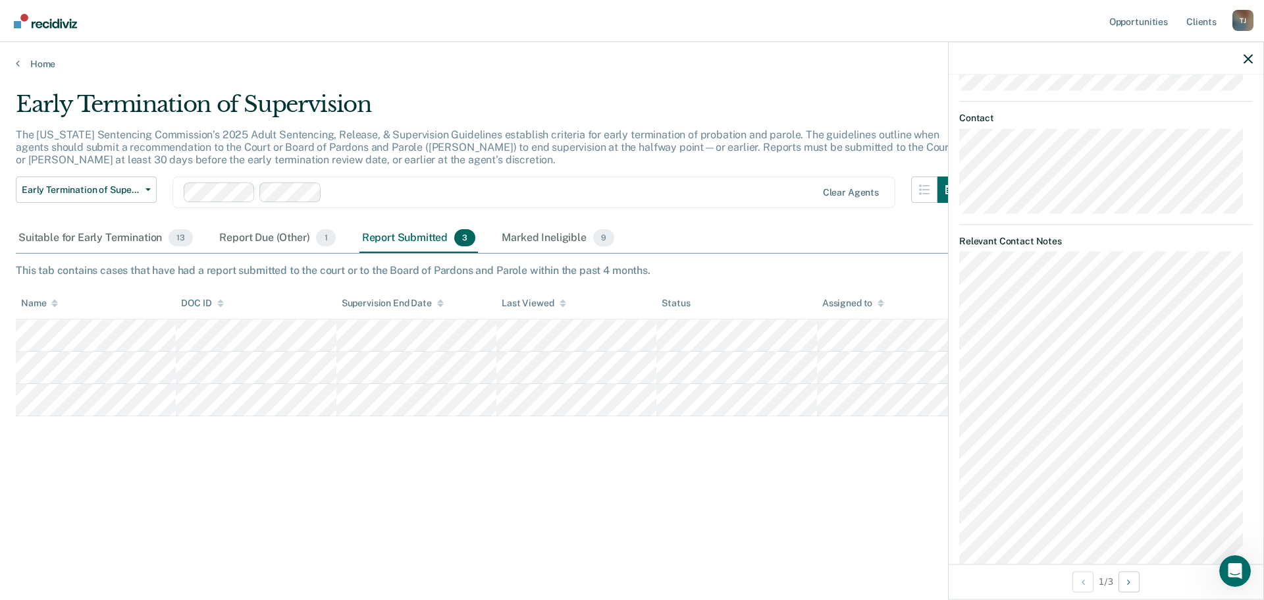
scroll to position [0, 0]
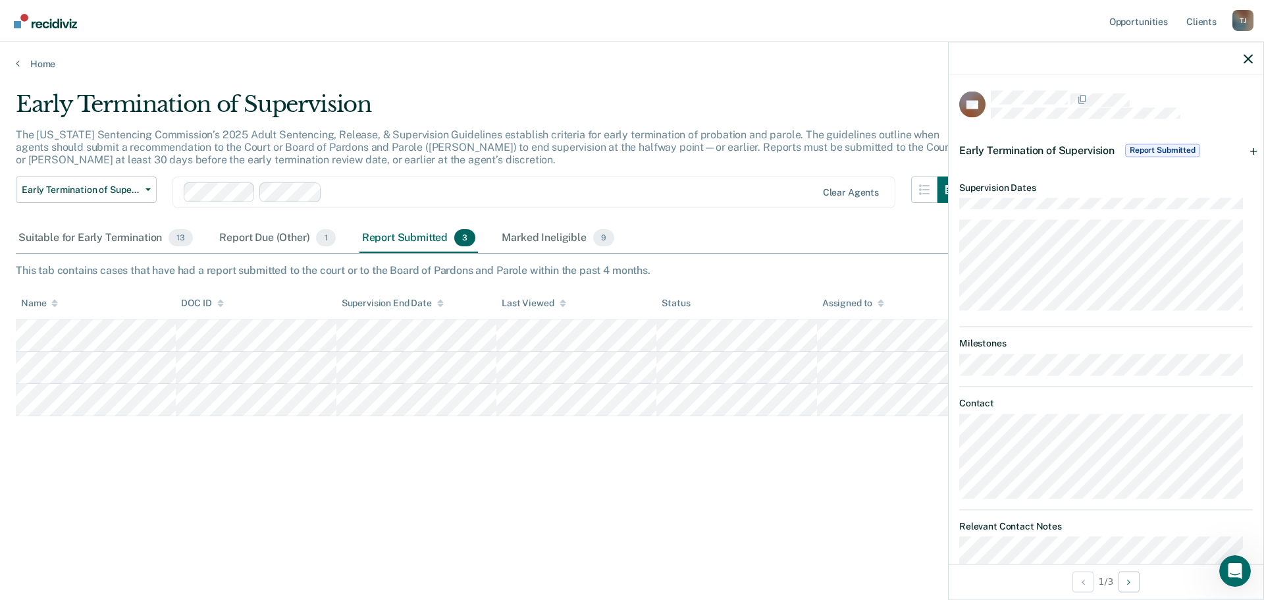
click at [1241, 151] on div "Early Termination of Supervision Report Submitted" at bounding box center [1106, 150] width 315 height 42
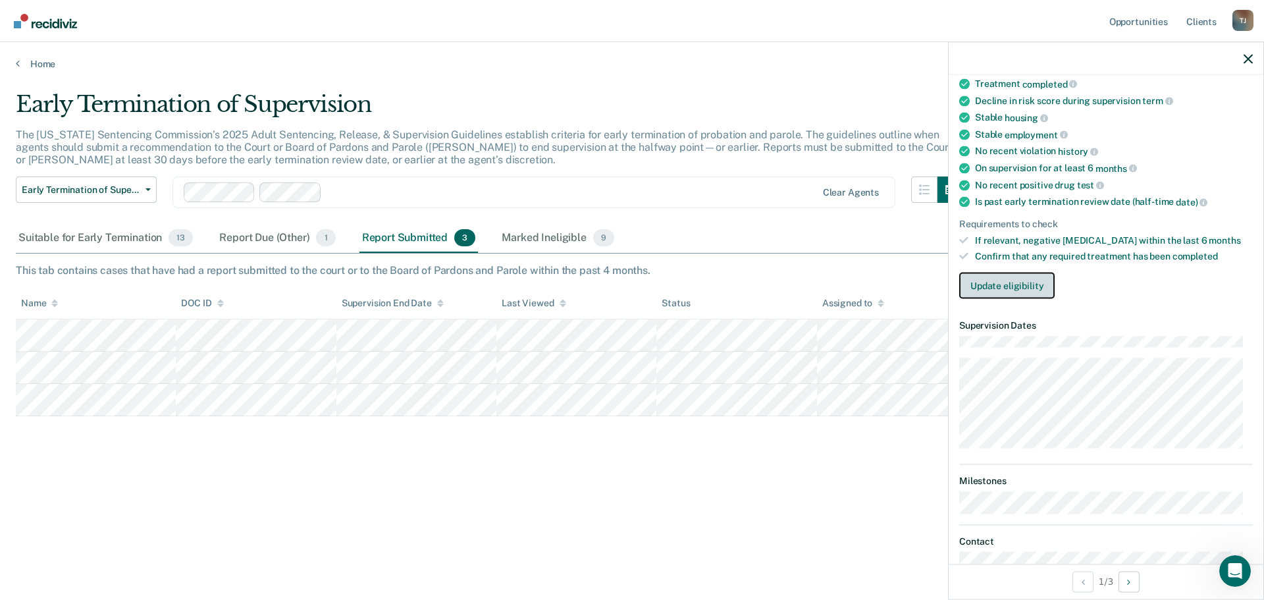
click at [980, 286] on button "Update eligibility" at bounding box center [1006, 286] width 95 height 26
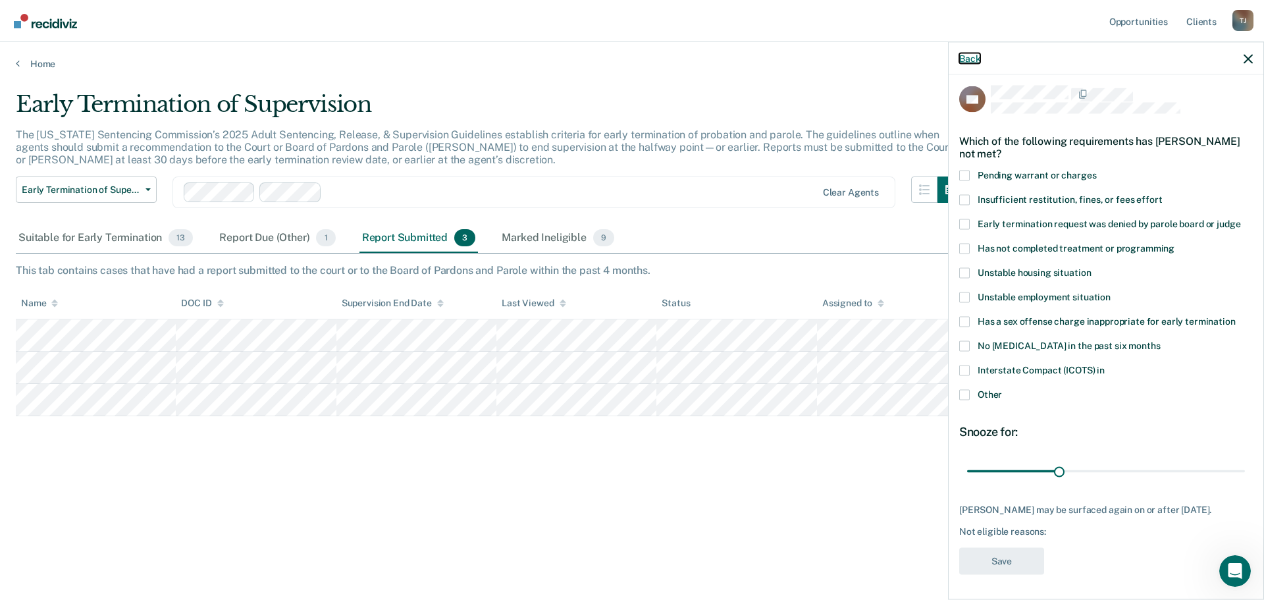
click at [963, 62] on button "Back" at bounding box center [969, 58] width 21 height 11
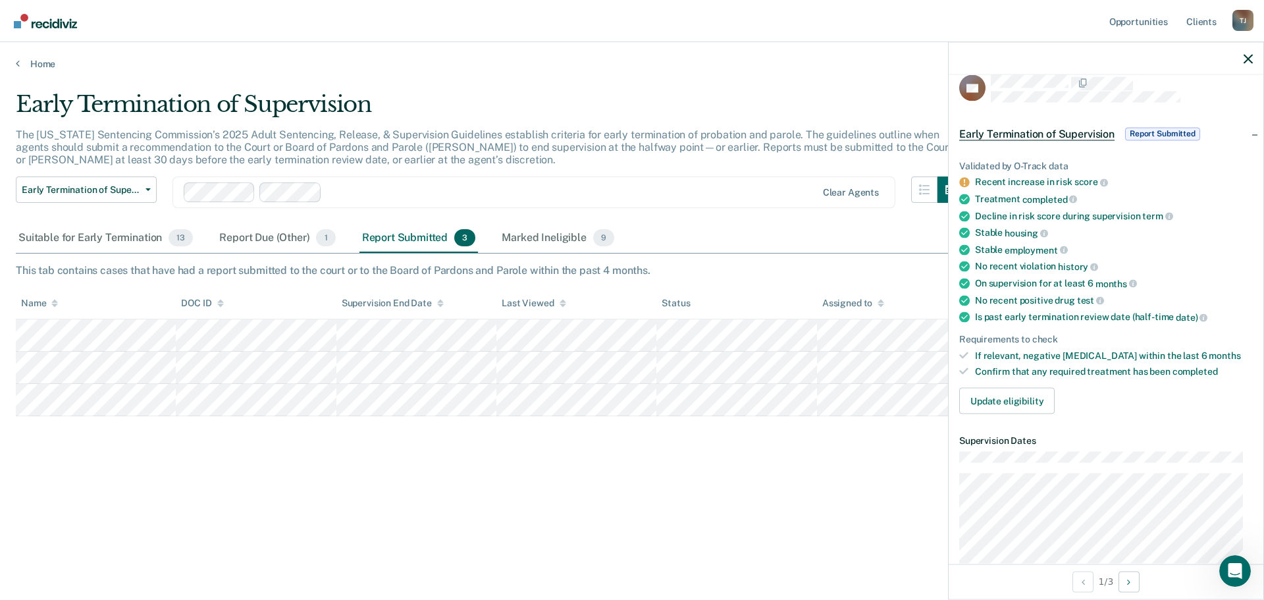
scroll to position [0, 0]
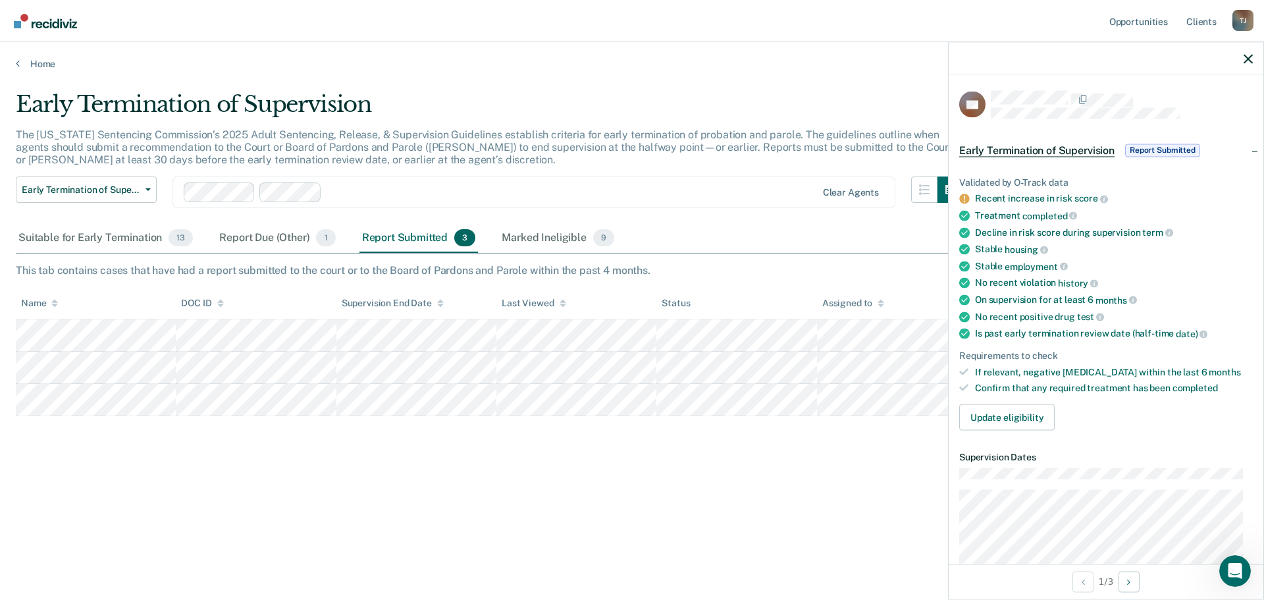
click at [1054, 151] on span "Early Termination of Supervision" at bounding box center [1036, 149] width 155 height 13
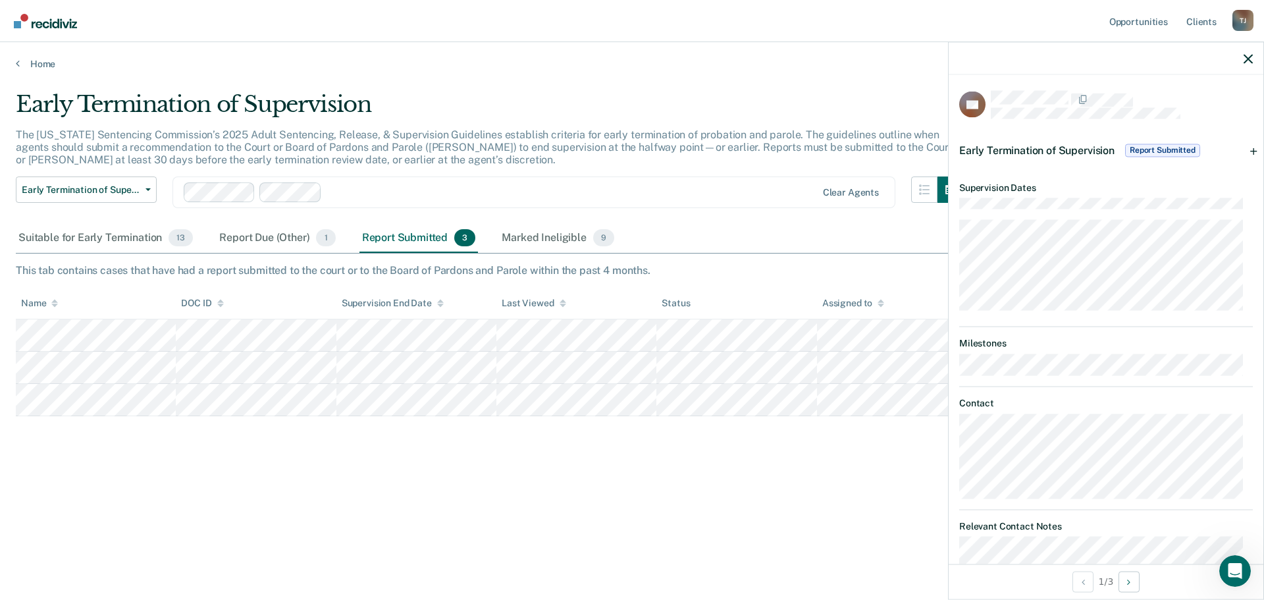
click at [1076, 147] on span "Early Termination of Supervision" at bounding box center [1036, 149] width 155 height 13
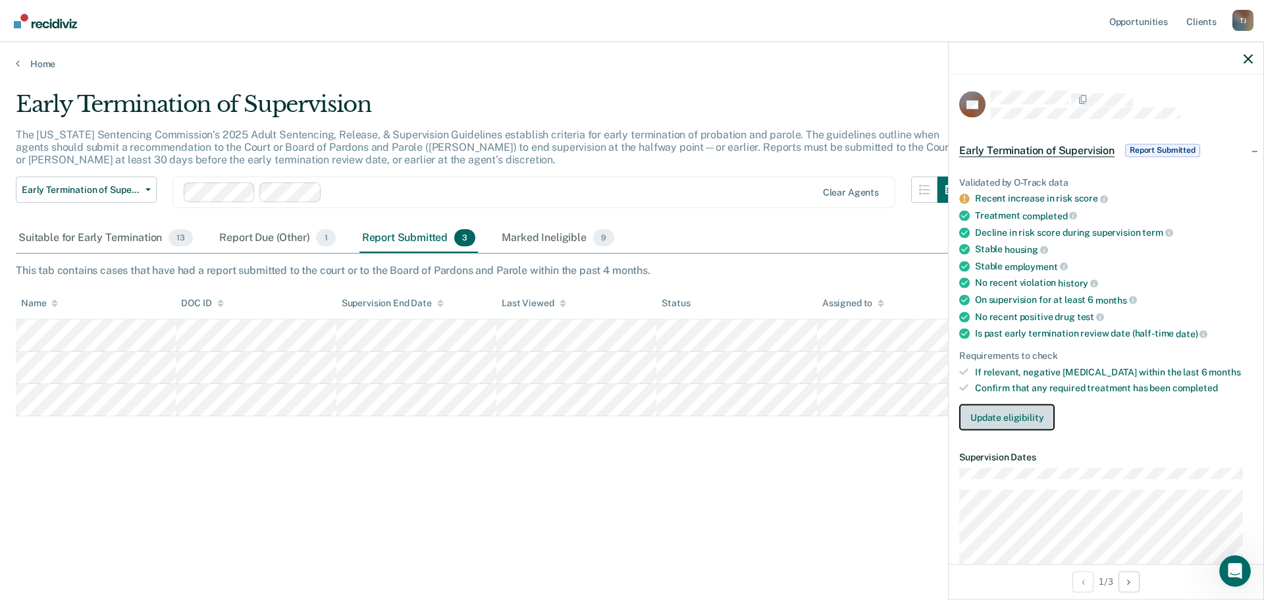
click at [984, 425] on button "Update eligibility" at bounding box center [1006, 417] width 95 height 26
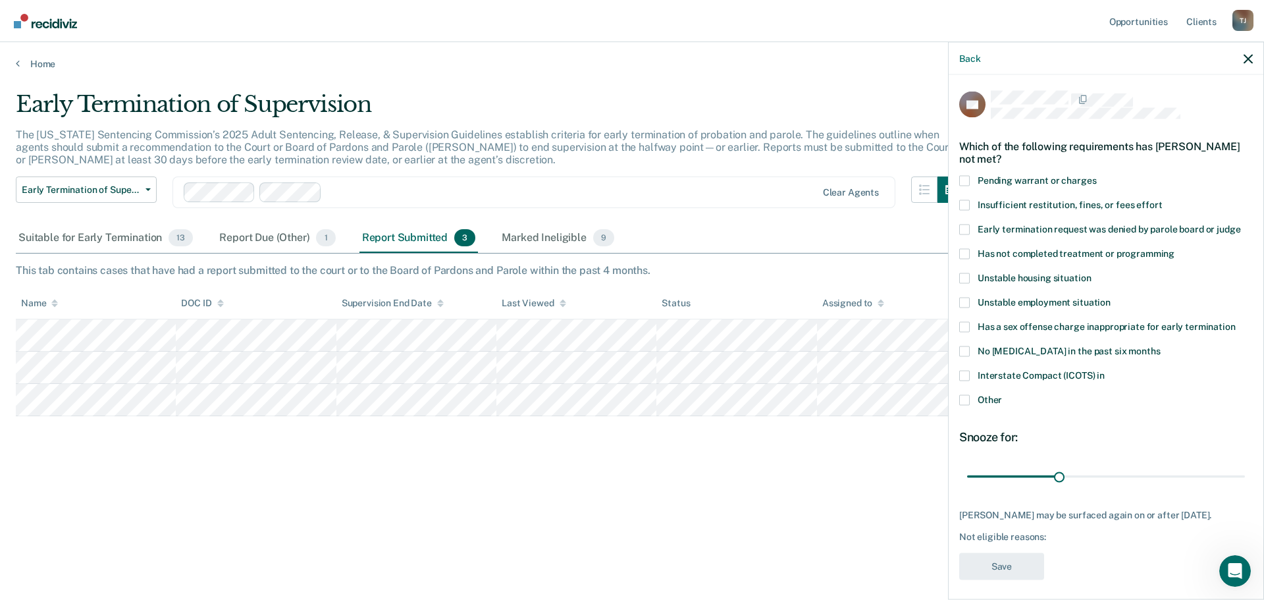
click at [965, 398] on span at bounding box center [964, 399] width 11 height 11
click at [1002, 394] on input "Other" at bounding box center [1002, 394] width 0 height 0
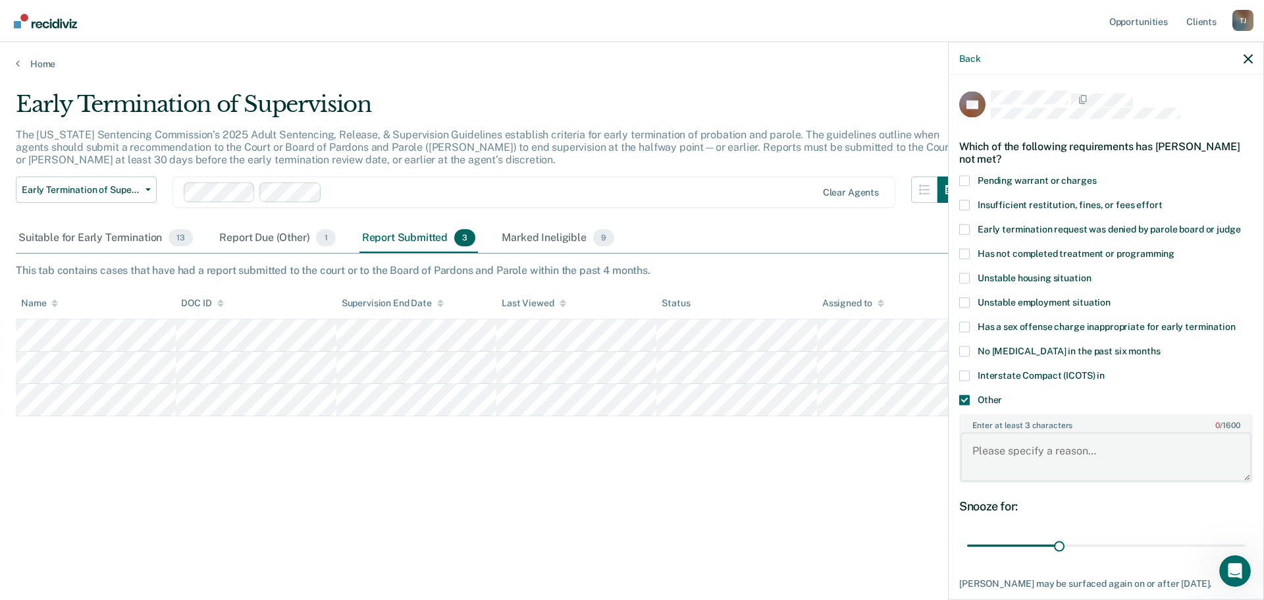
click at [1011, 454] on textarea "Enter at least 3 characters 0 / 1600" at bounding box center [1105, 456] width 291 height 49
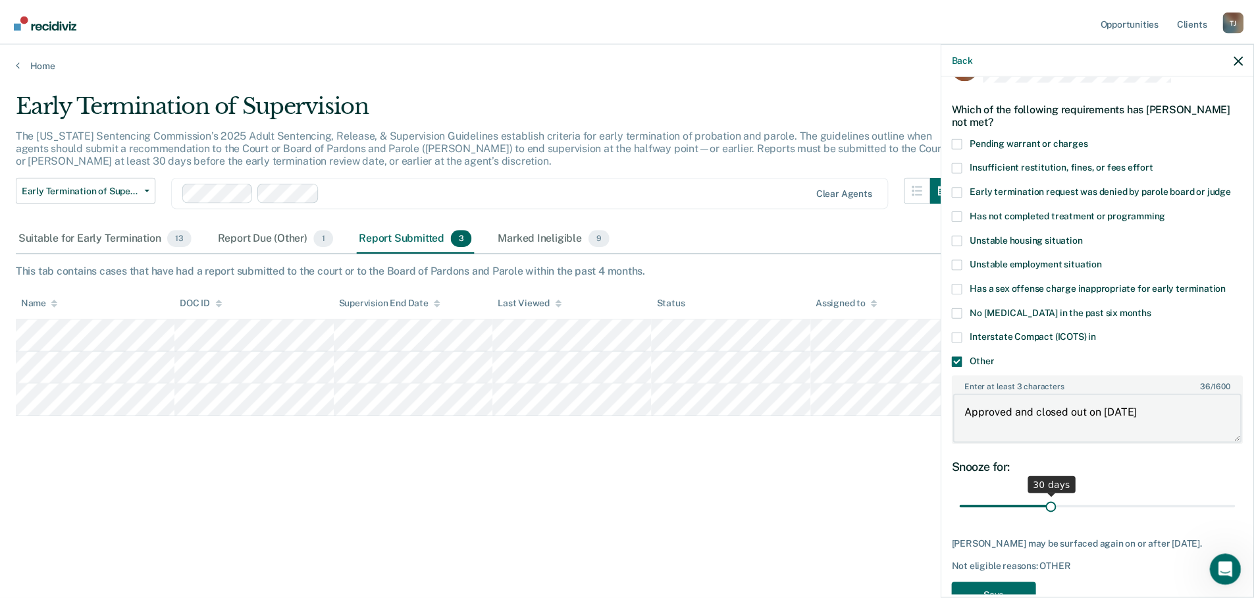
scroll to position [74, 0]
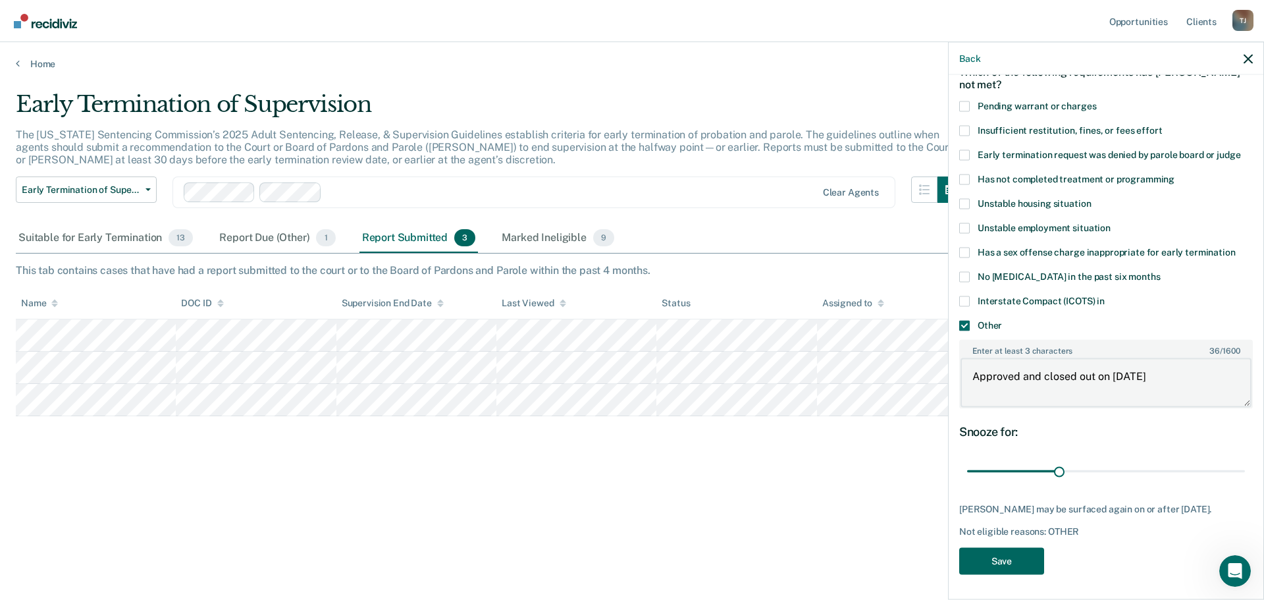
type textarea "Approved and closed out on [DATE]"
click at [1013, 552] on button "Save" at bounding box center [1001, 560] width 85 height 27
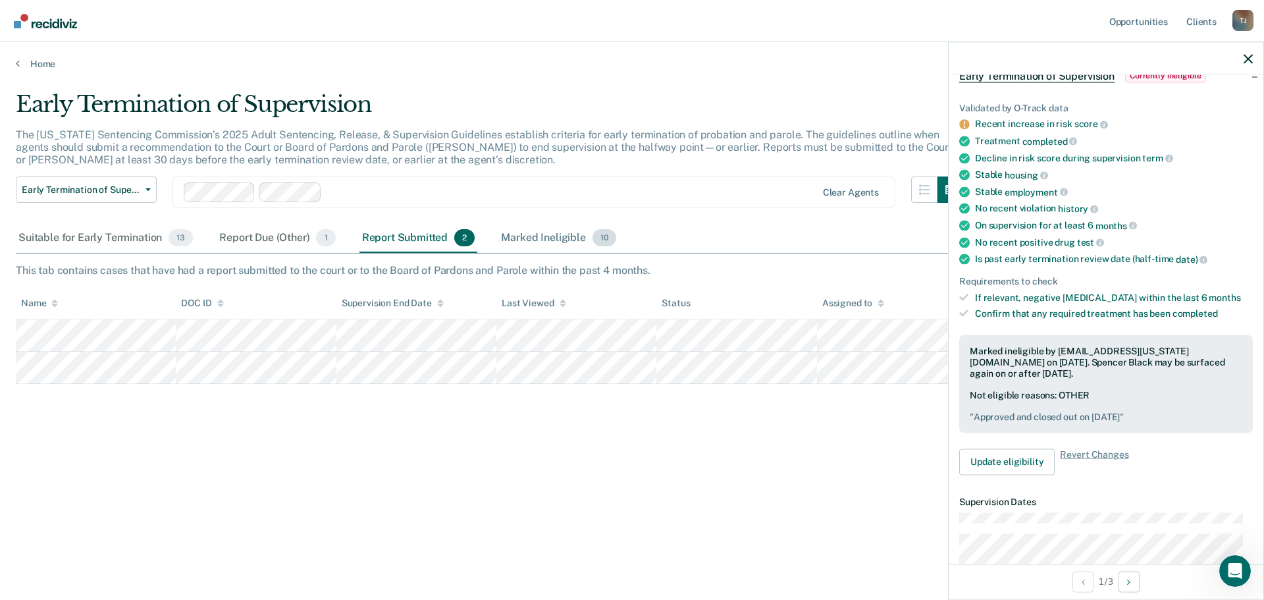
click at [548, 234] on div "Marked Ineligible 10" at bounding box center [558, 238] width 120 height 29
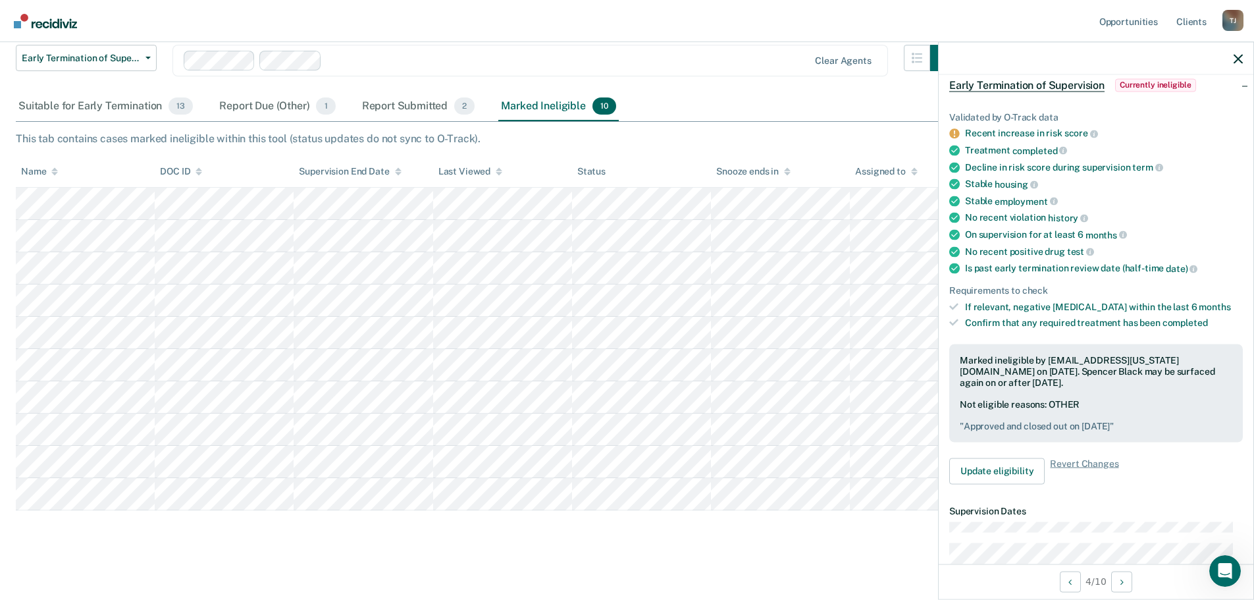
scroll to position [66, 0]
click at [1162, 83] on span "Currently ineligible" at bounding box center [1155, 84] width 81 height 13
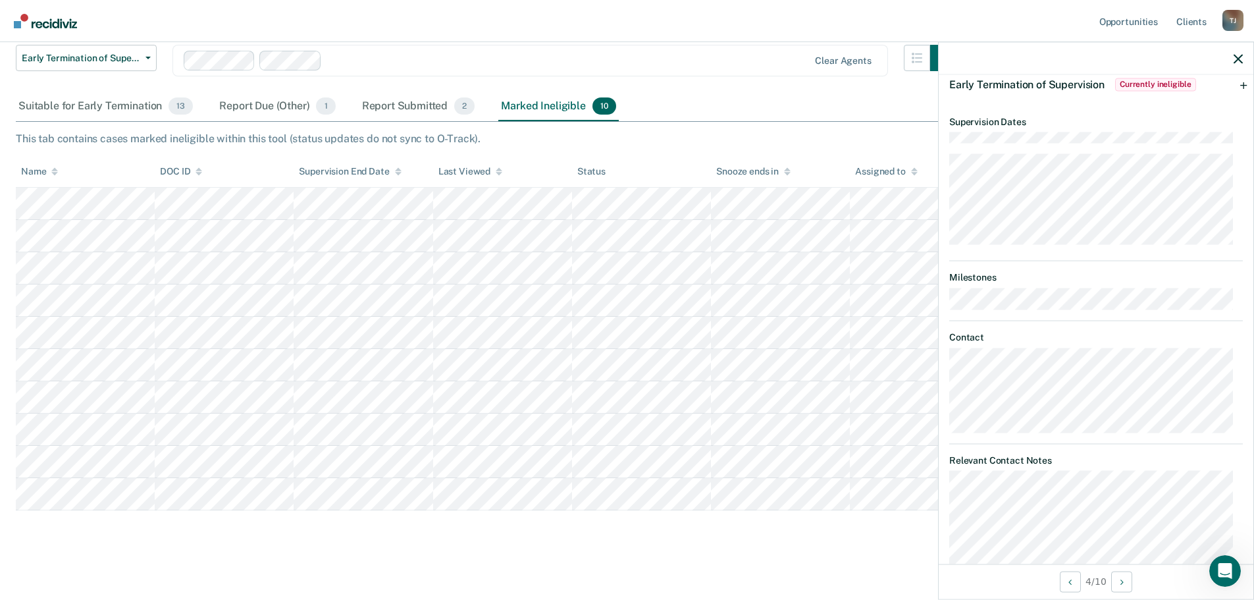
click at [1162, 83] on span "Currently ineligible" at bounding box center [1155, 84] width 81 height 13
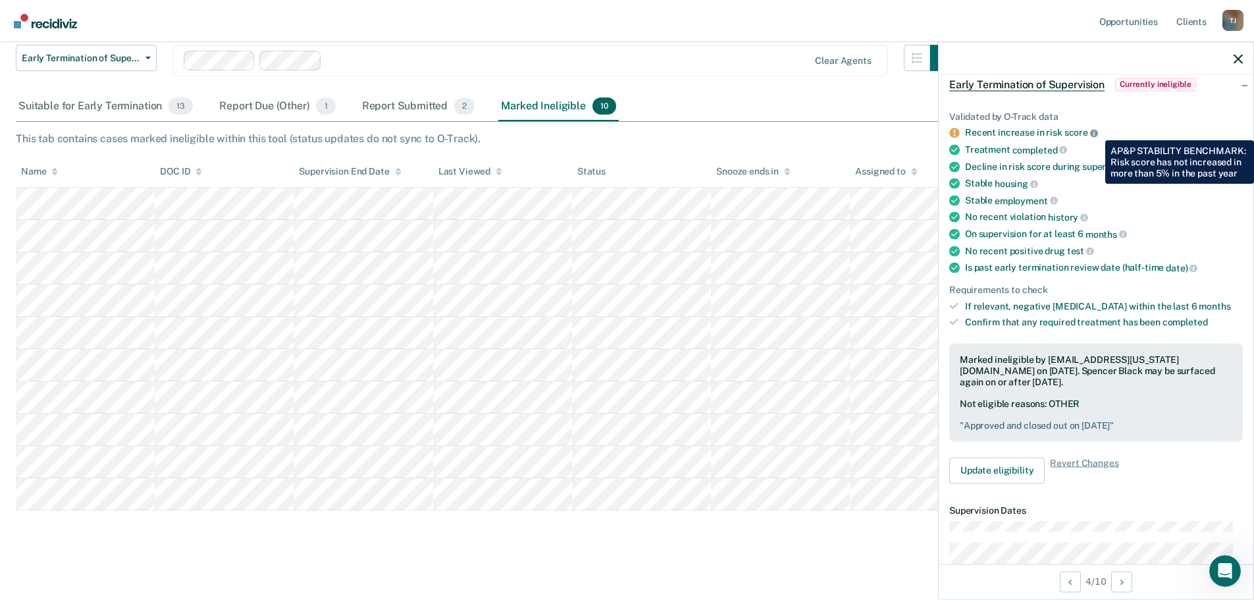
click at [1095, 132] on icon at bounding box center [1094, 133] width 8 height 8
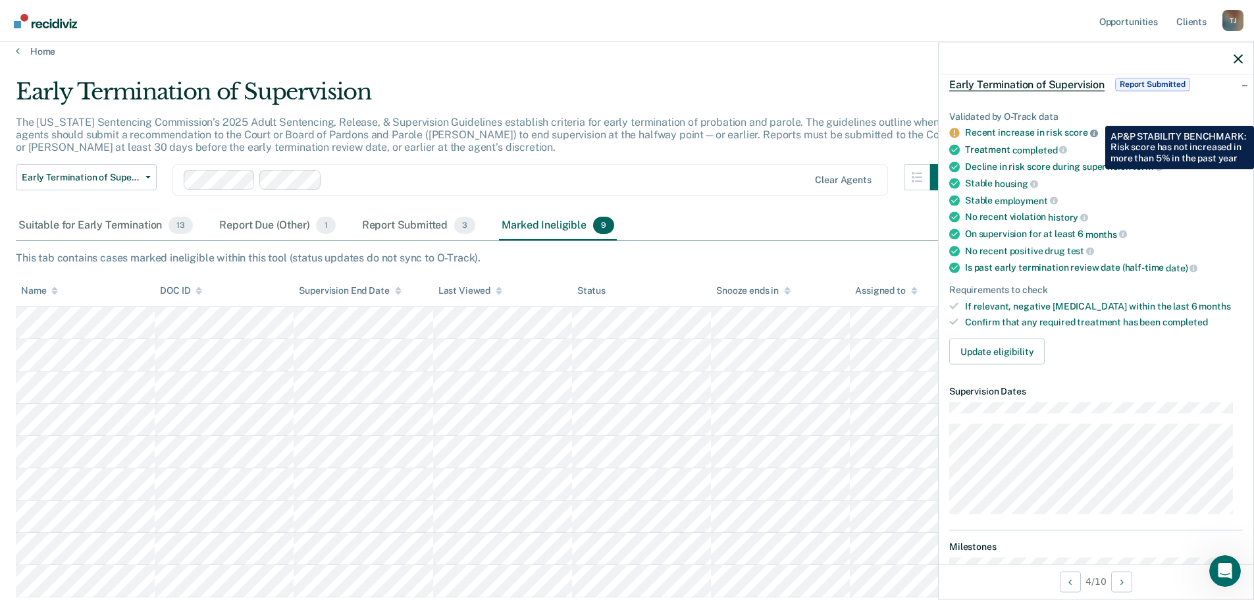
scroll to position [0, 0]
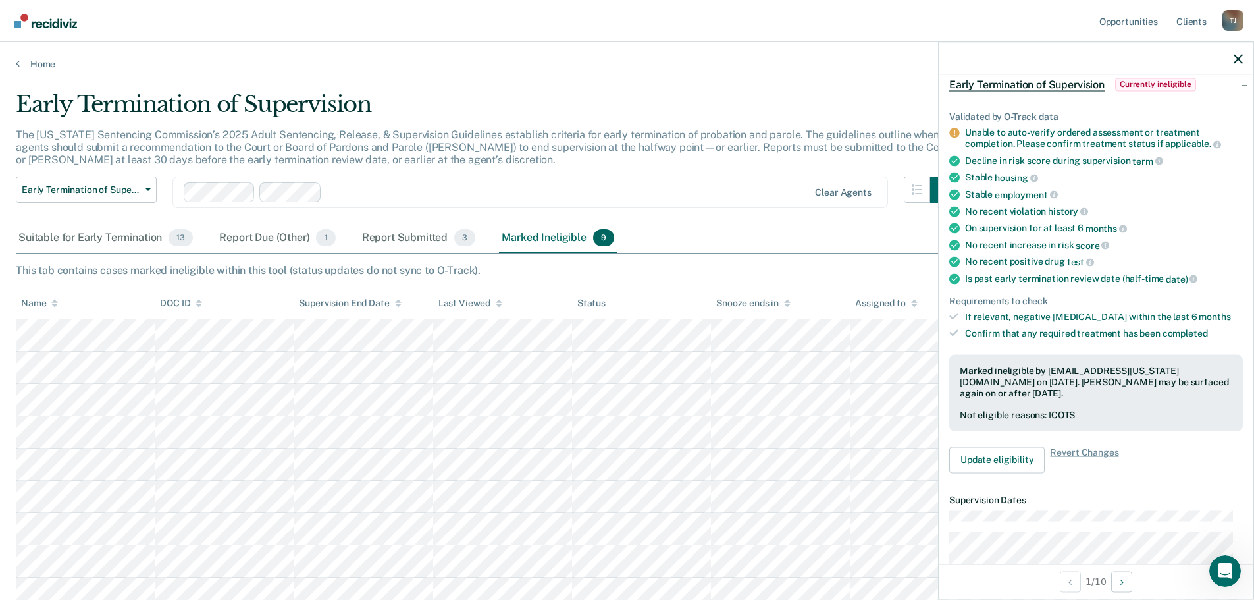
click at [1148, 84] on span "Currently ineligible" at bounding box center [1155, 84] width 81 height 13
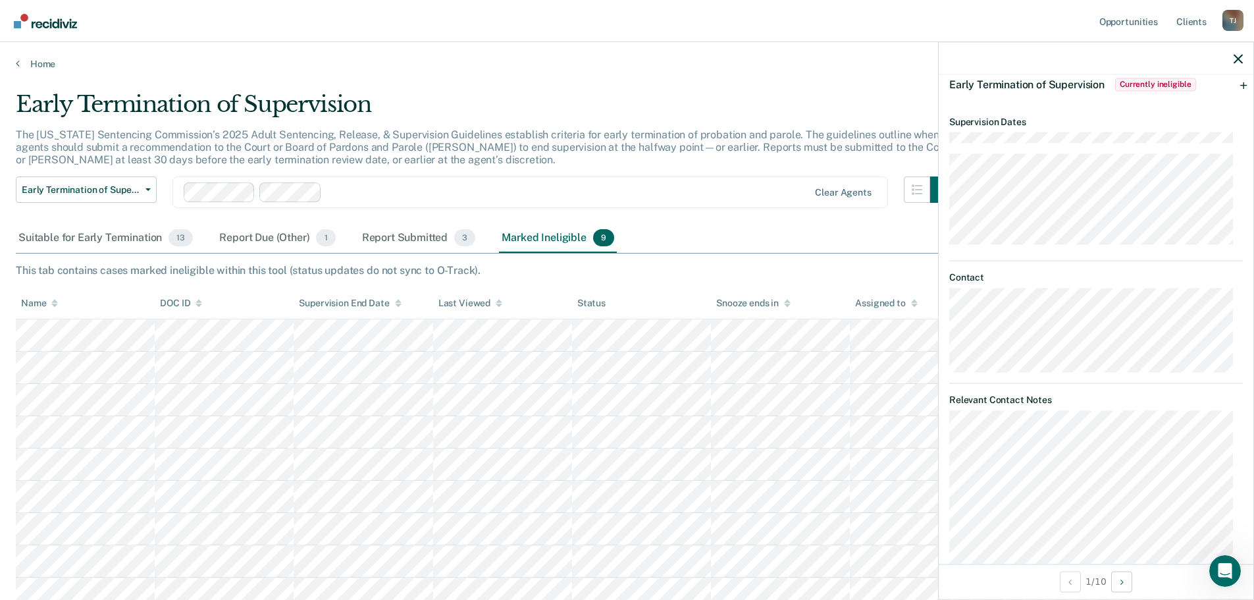
click at [1143, 81] on span "Currently ineligible" at bounding box center [1155, 84] width 81 height 13
click at [651, 131] on p "The [US_STATE] Sentencing Commission’s 2025 Adult Sentencing, Release, & Superv…" at bounding box center [484, 147] width 937 height 38
click at [33, 67] on link "Home" at bounding box center [627, 64] width 1222 height 12
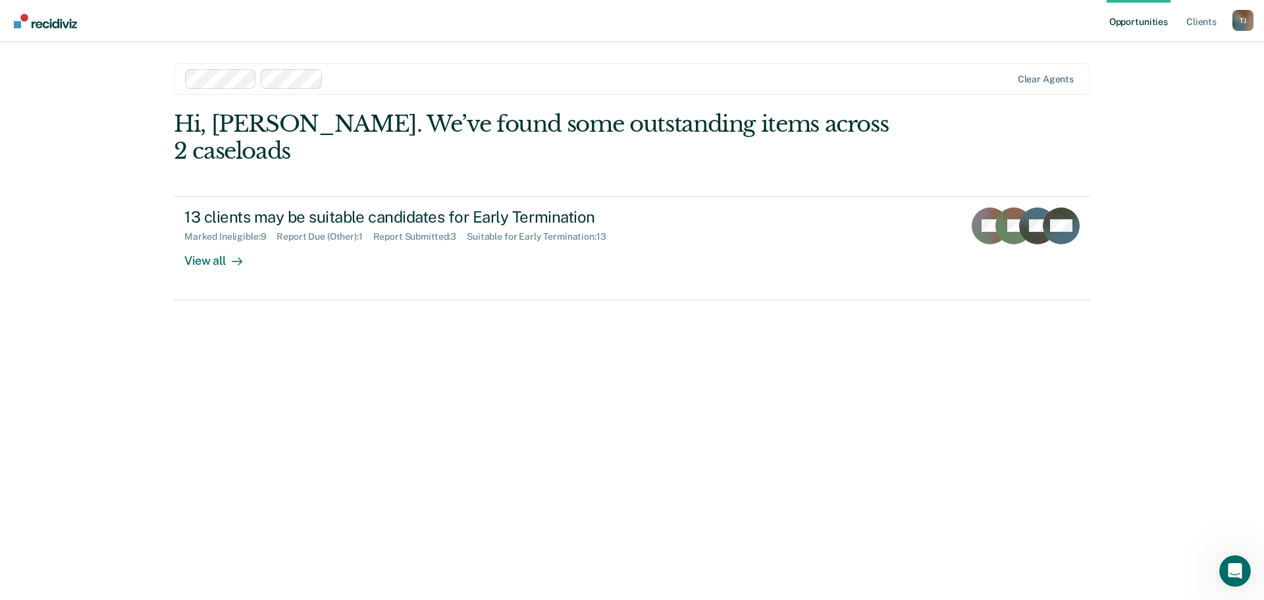
click at [38, 65] on div "Opportunities Client s Terry Smith Jr T J Profile How it works Log Out Clear ag…" at bounding box center [632, 300] width 1264 height 600
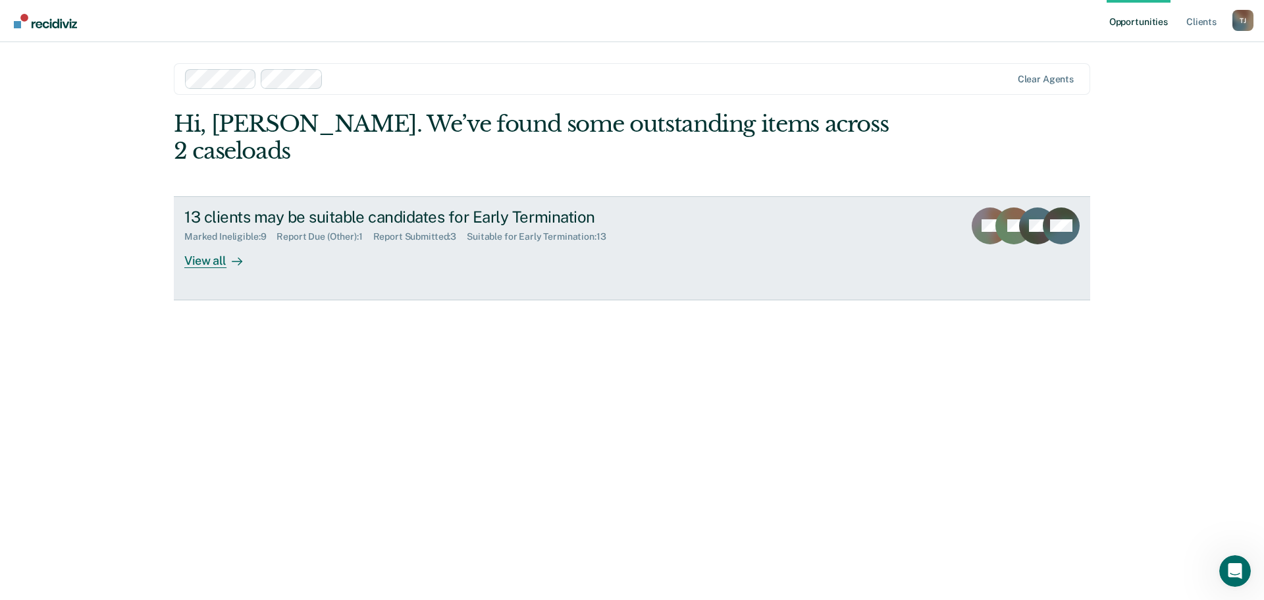
click at [184, 242] on div "View all" at bounding box center [221, 255] width 74 height 26
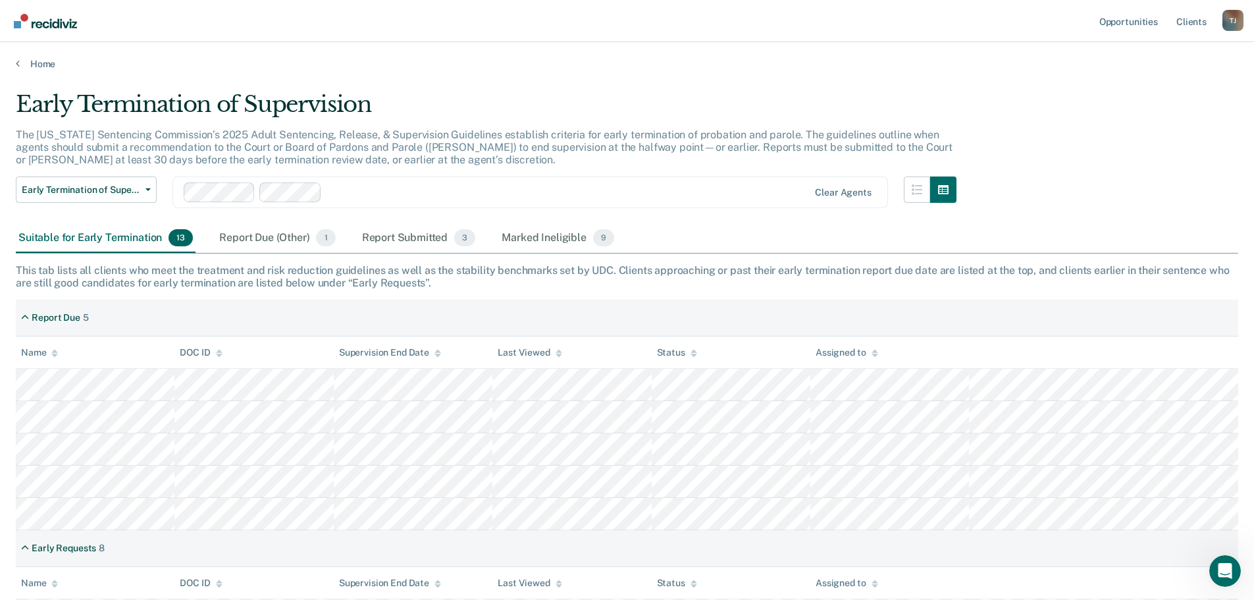
click at [906, 192] on div "Early Termination of Supervision Early Termination of Supervision Clear agents" at bounding box center [486, 199] width 941 height 47
click at [922, 191] on icon "button" at bounding box center [917, 189] width 11 height 11
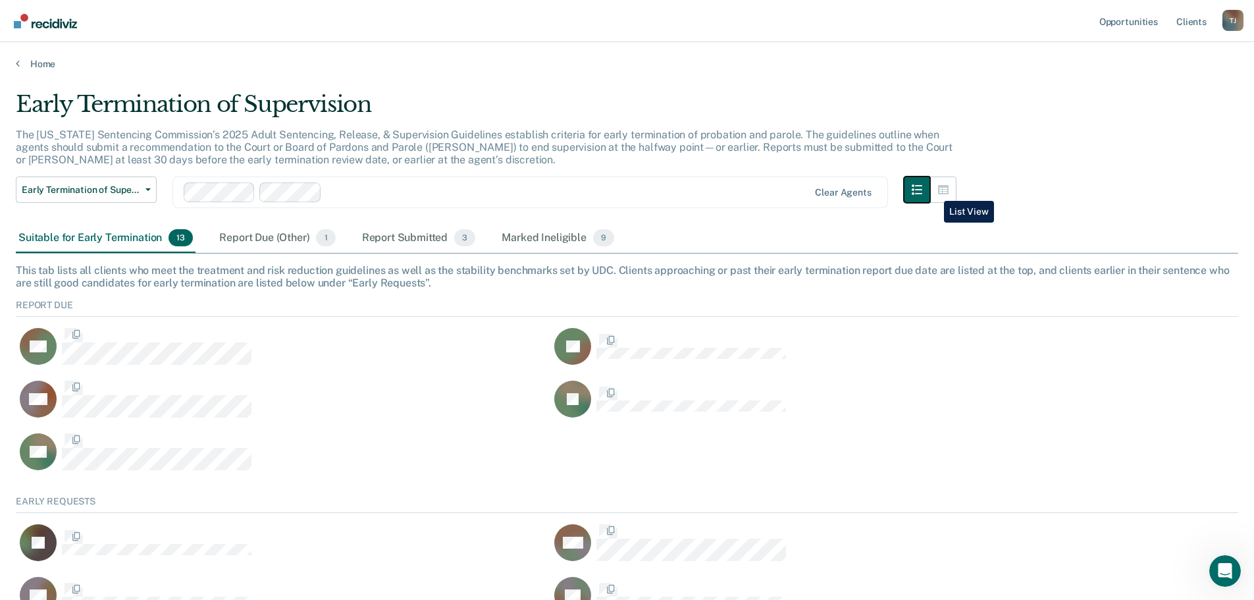
scroll to position [228, 1212]
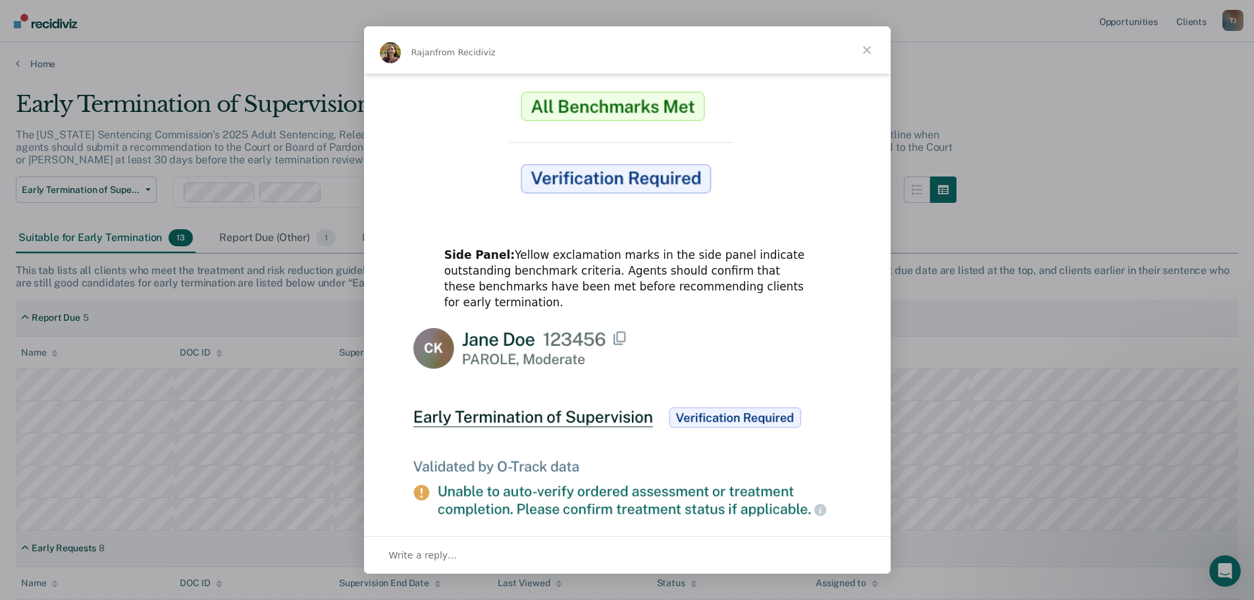
scroll to position [13, 0]
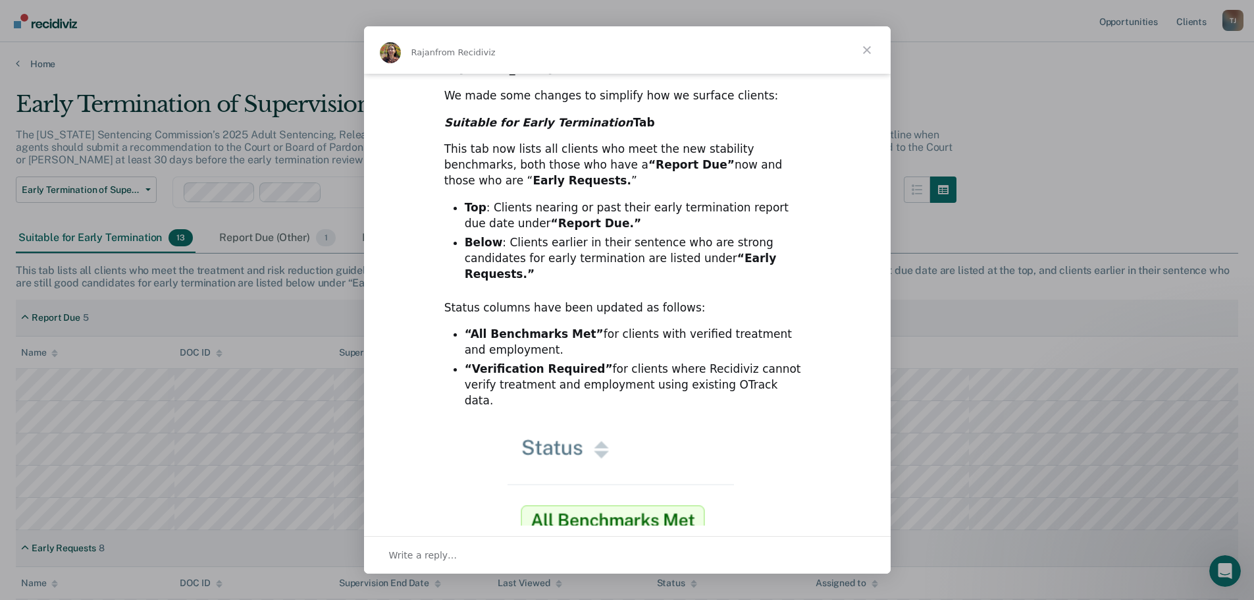
click at [875, 51] on span "Close" at bounding box center [866, 49] width 47 height 47
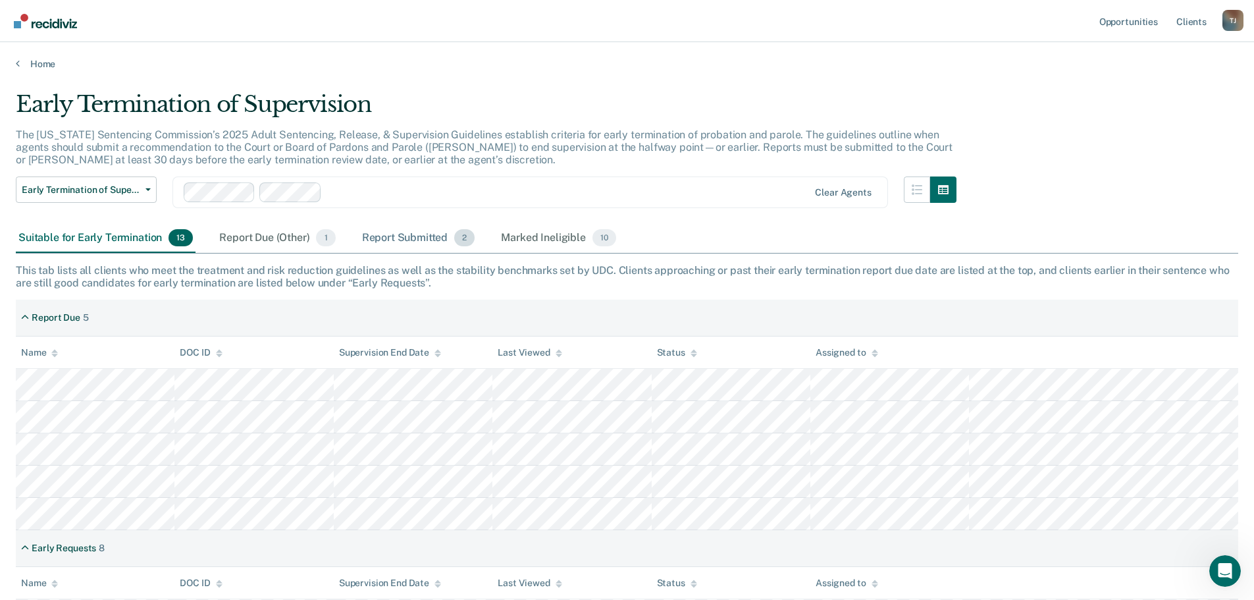
click at [422, 240] on div "Report Submitted 2" at bounding box center [418, 238] width 118 height 29
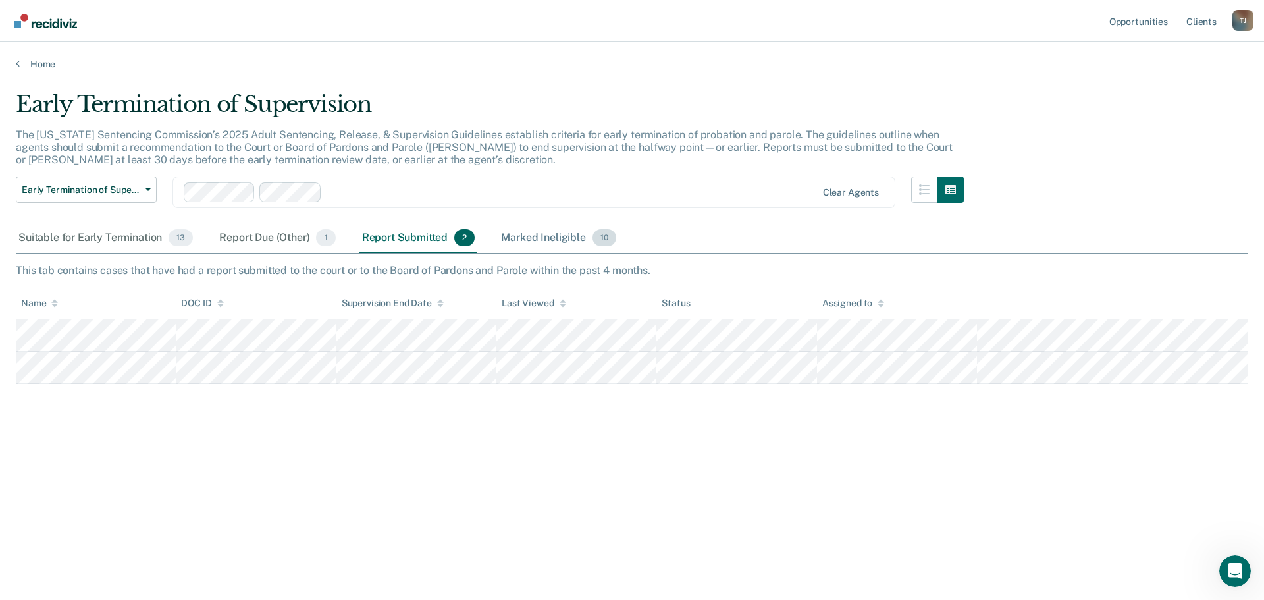
click at [544, 230] on div "Marked Ineligible 10" at bounding box center [558, 238] width 120 height 29
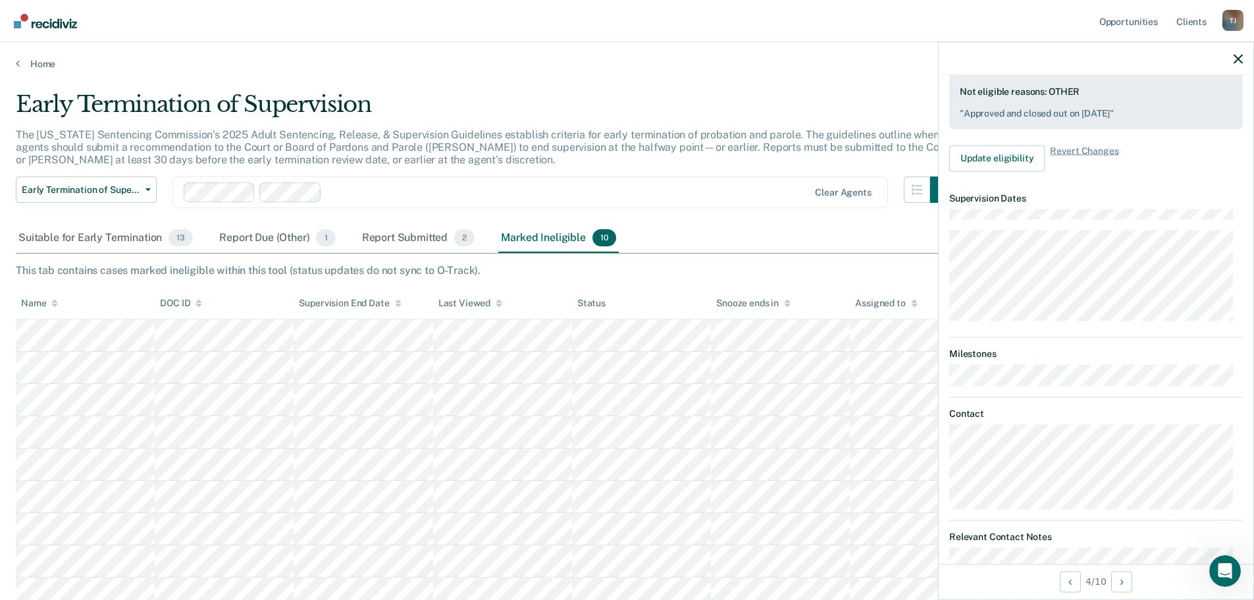
scroll to position [213, 0]
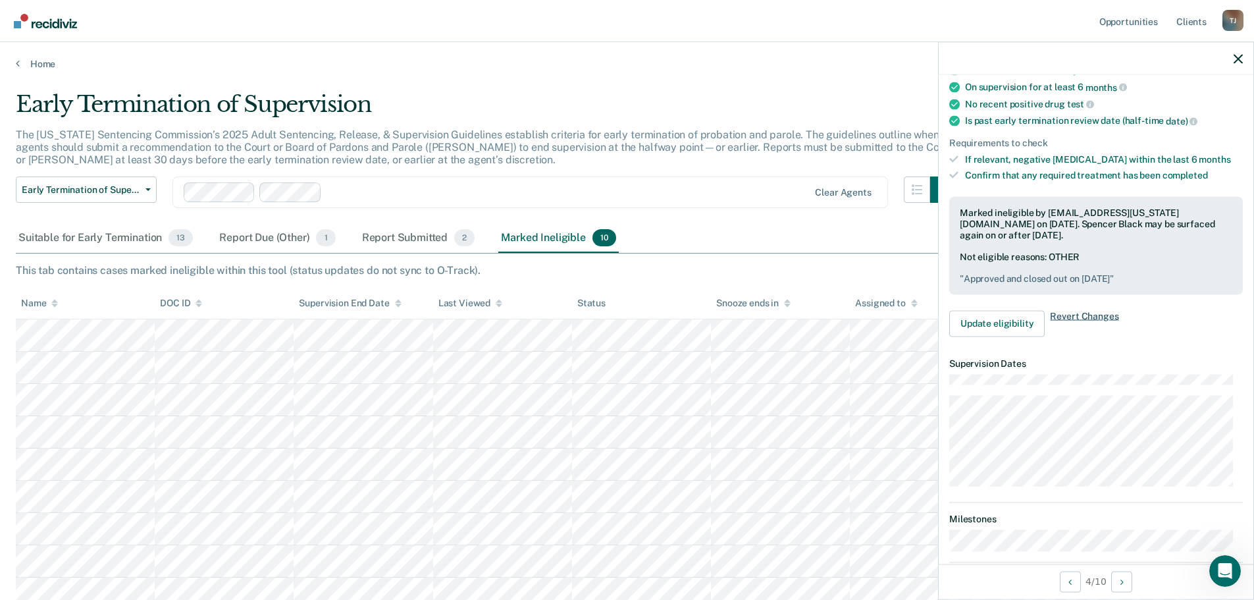
click at [1068, 311] on span "Revert Changes" at bounding box center [1084, 323] width 68 height 26
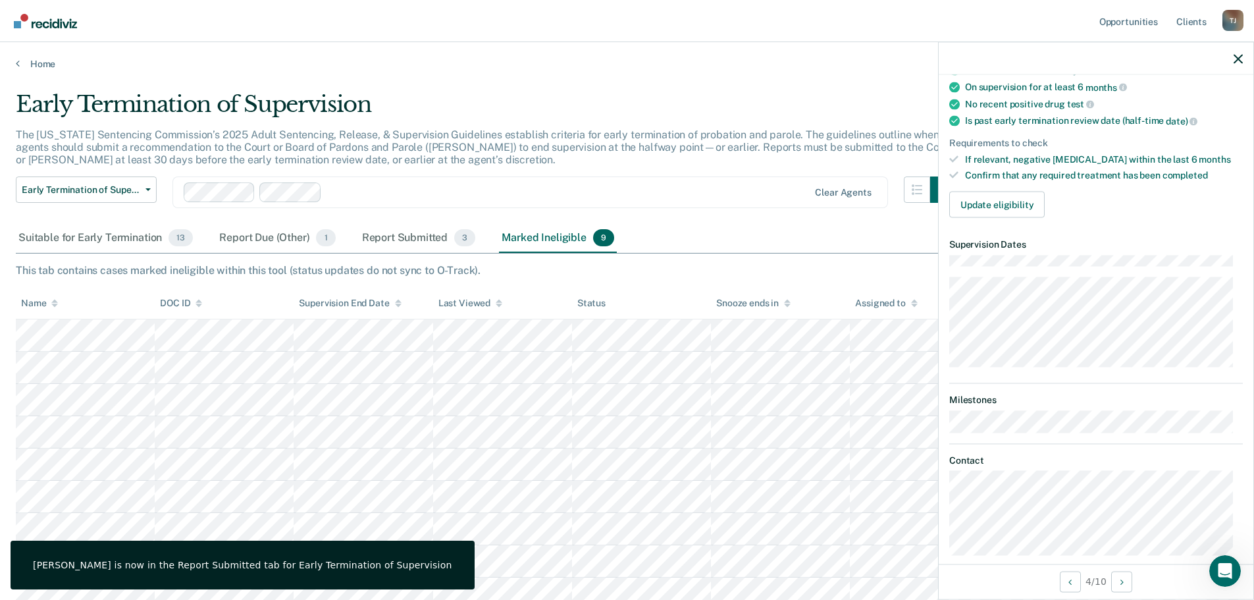
click at [211, 555] on div "[PERSON_NAME] is now in the Report Submitted tab for Early Termination of Super…" at bounding box center [243, 564] width 464 height 49
click at [142, 238] on div "Suitable for Early Termination 13" at bounding box center [106, 238] width 180 height 29
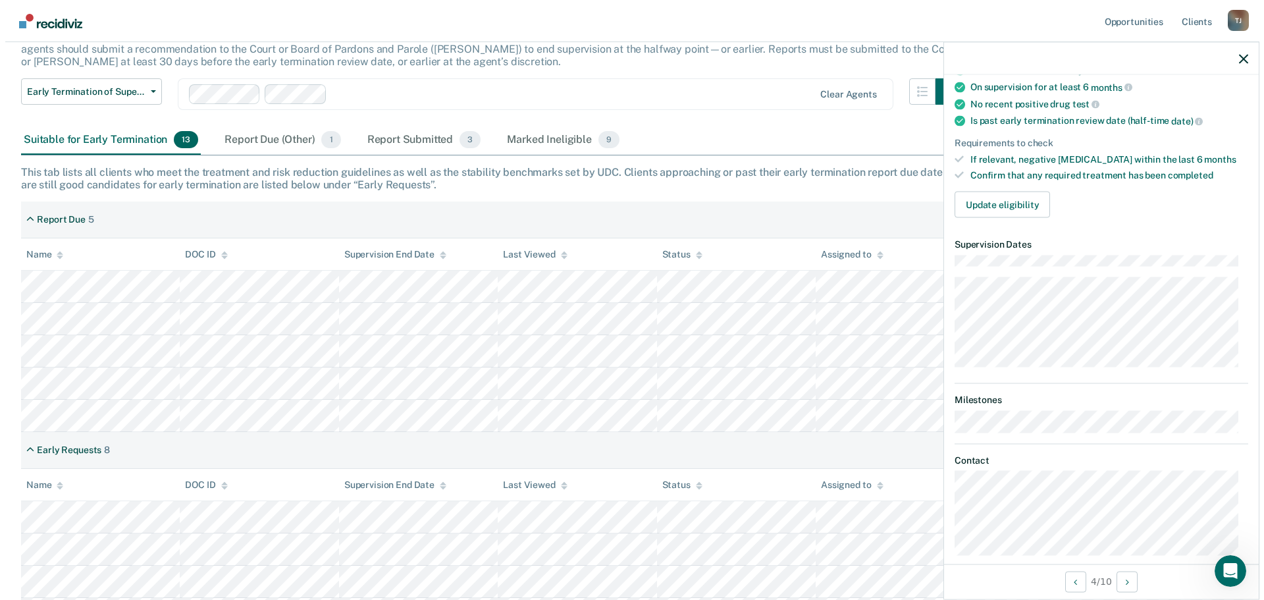
scroll to position [0, 0]
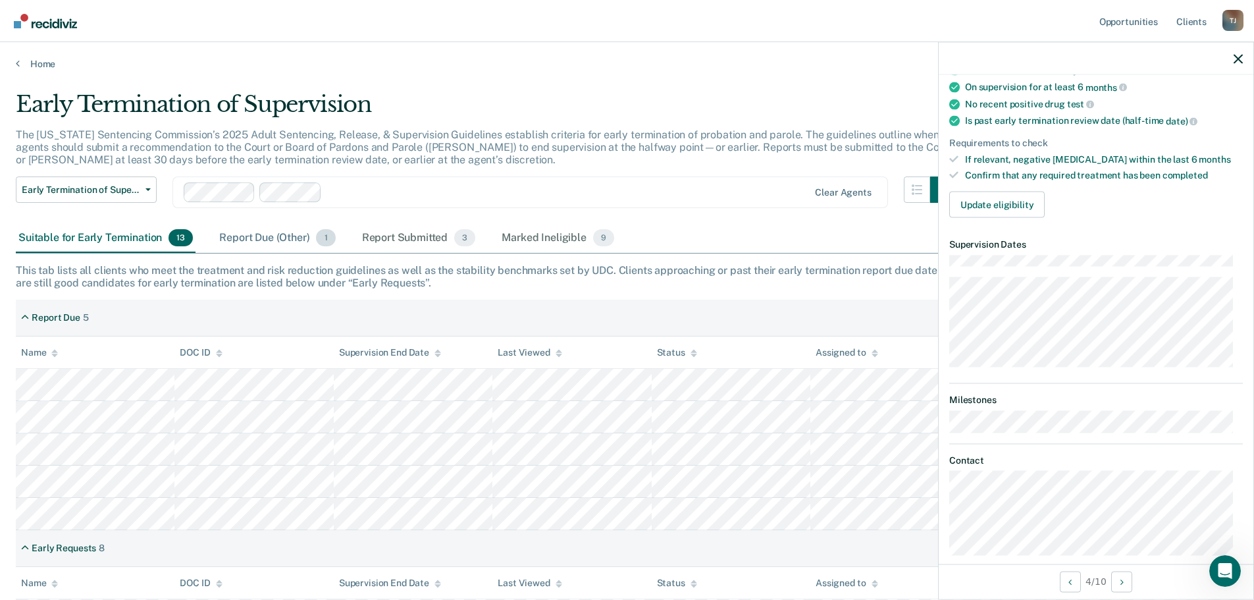
click at [270, 248] on div "Report Due (Other) 1" at bounding box center [277, 238] width 121 height 29
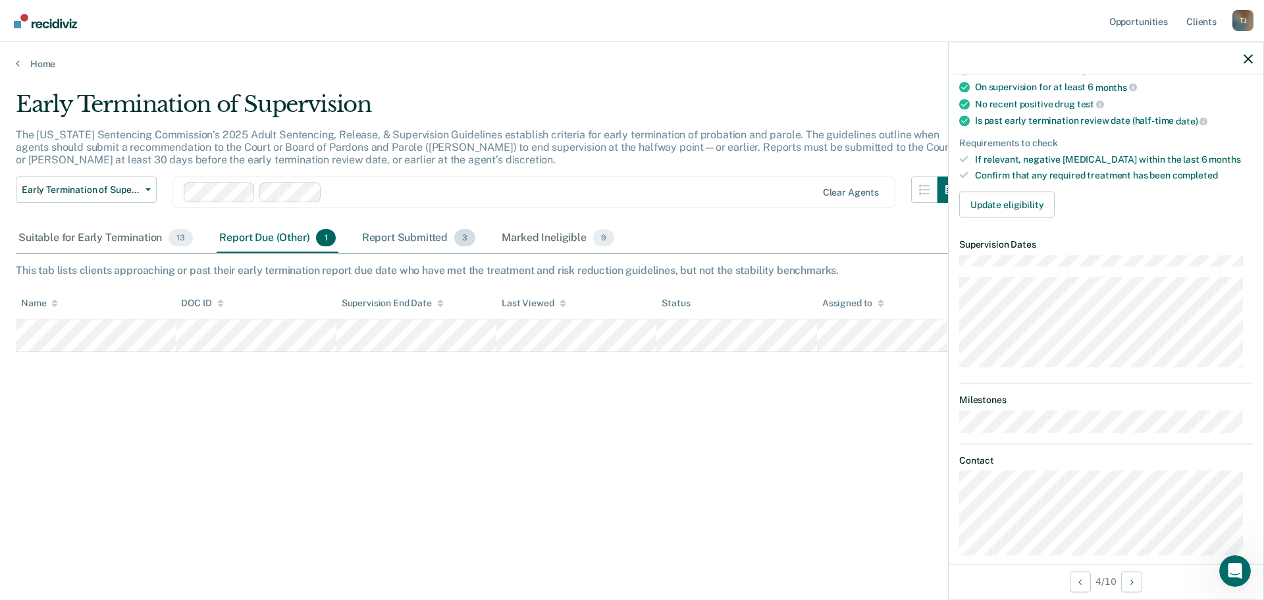
click at [402, 240] on div "Report Submitted 3" at bounding box center [418, 238] width 119 height 29
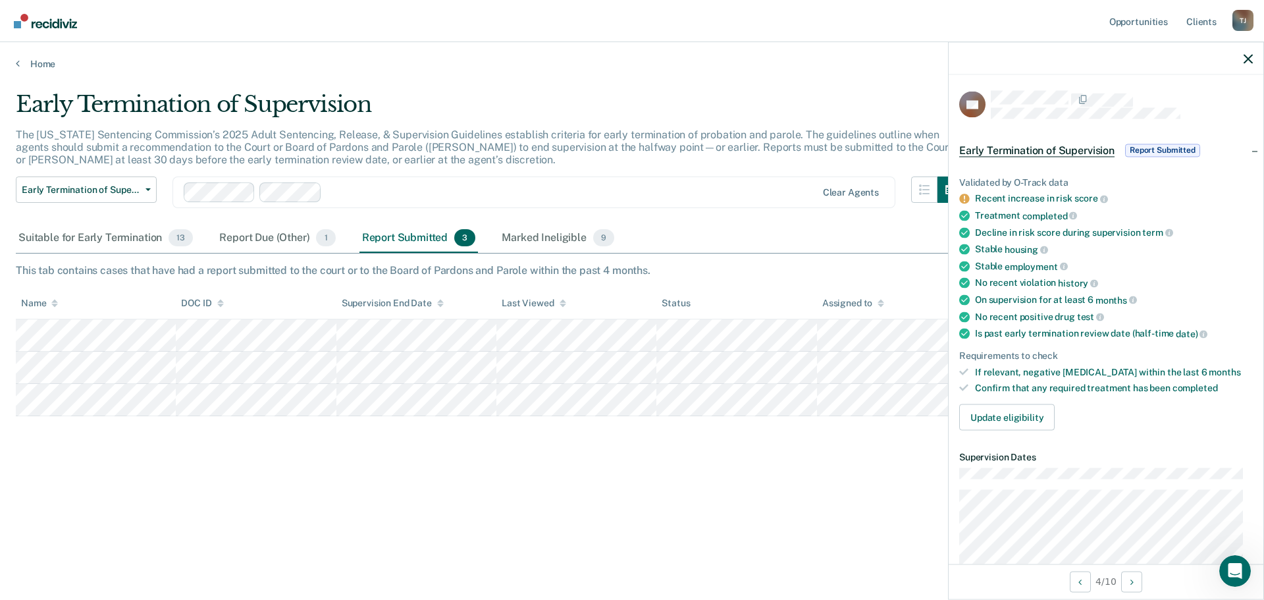
click at [1018, 151] on span "Early Termination of Supervision" at bounding box center [1036, 149] width 155 height 13
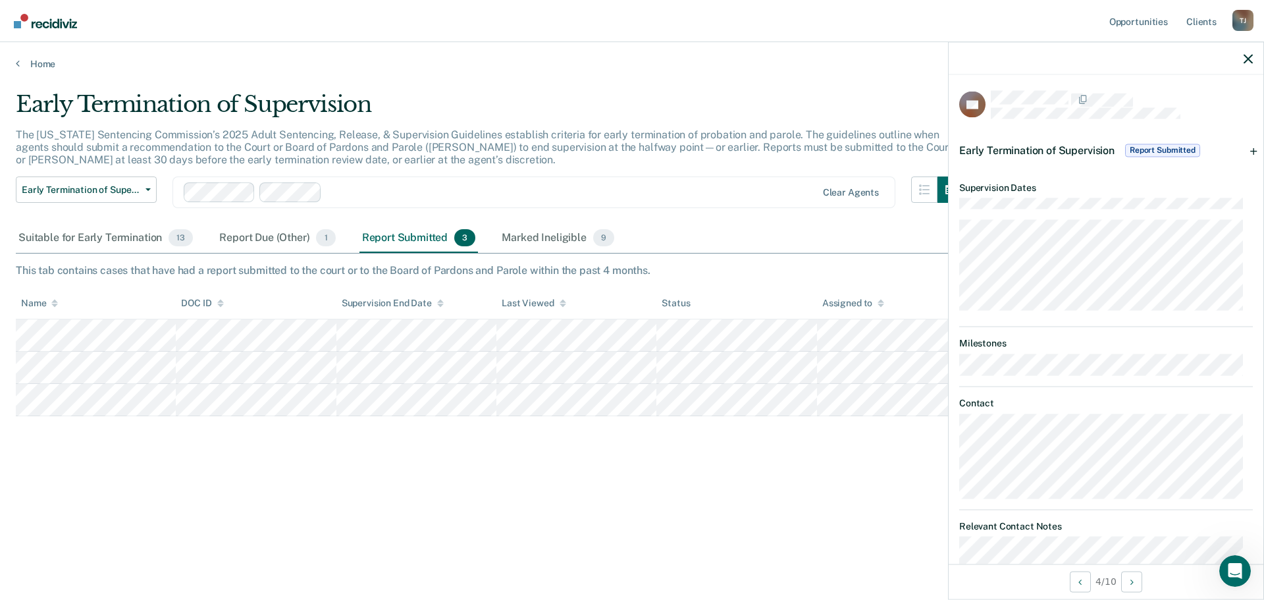
click at [1018, 151] on span "Early Termination of Supervision" at bounding box center [1036, 149] width 155 height 13
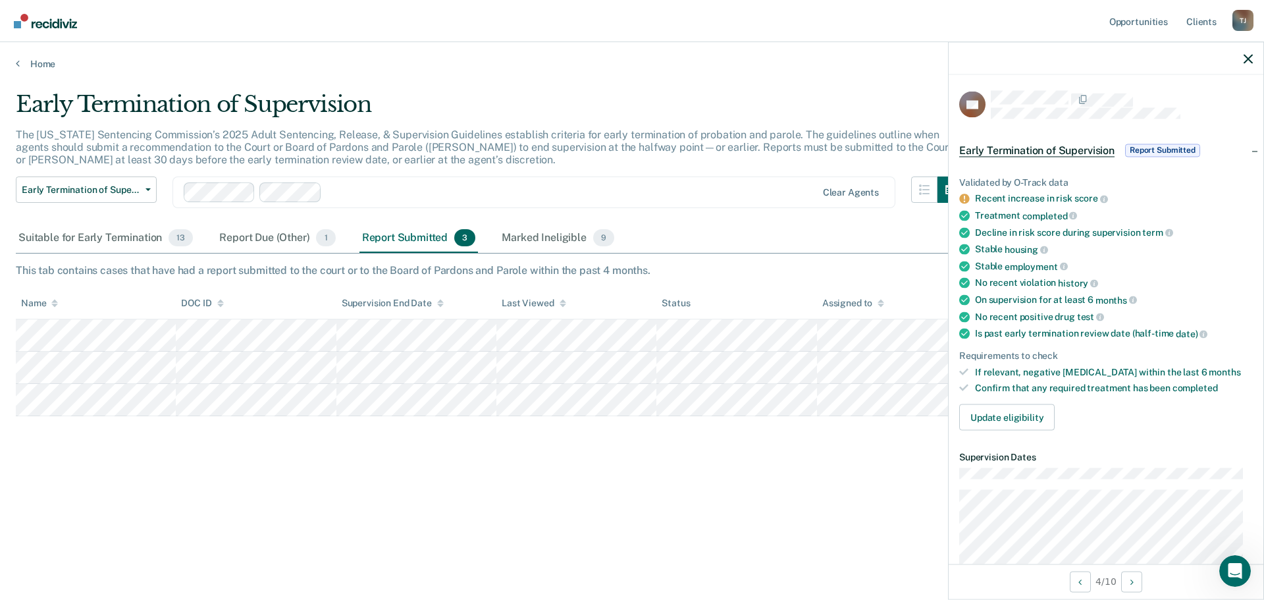
click at [1183, 143] on span "Report Submitted" at bounding box center [1162, 149] width 75 height 13
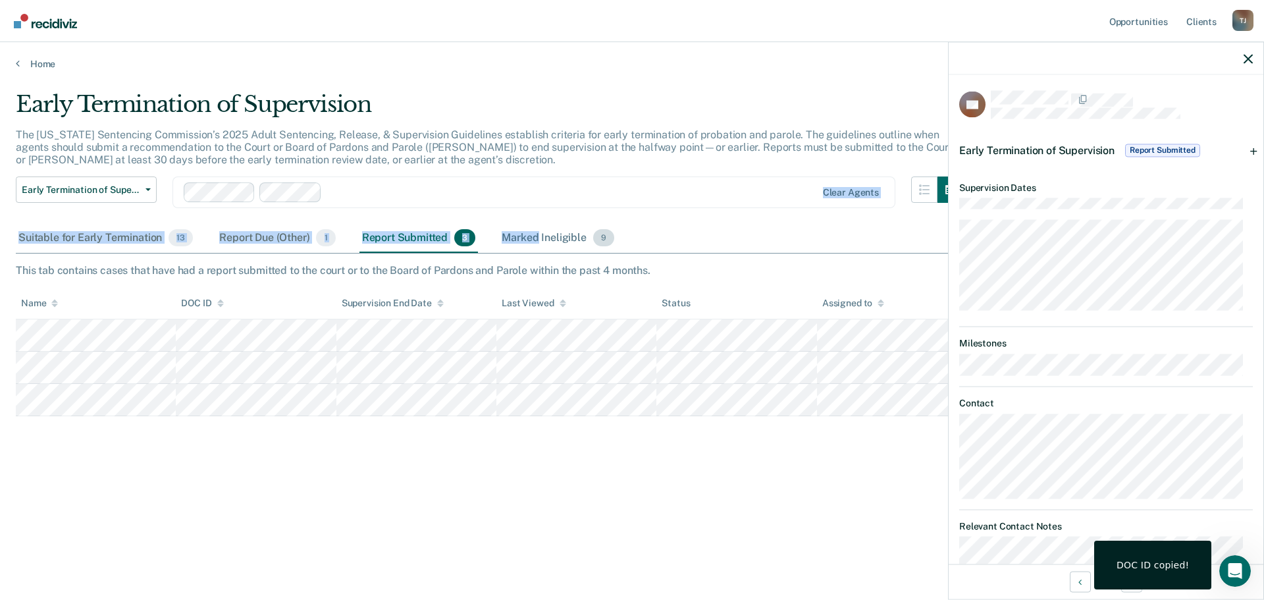
click at [539, 224] on div "Early Termination of Supervision The [US_STATE] Sentencing Commission’s 2025 Ad…" at bounding box center [632, 296] width 1232 height 410
click at [534, 240] on div "Marked Ineligible 9" at bounding box center [558, 238] width 118 height 29
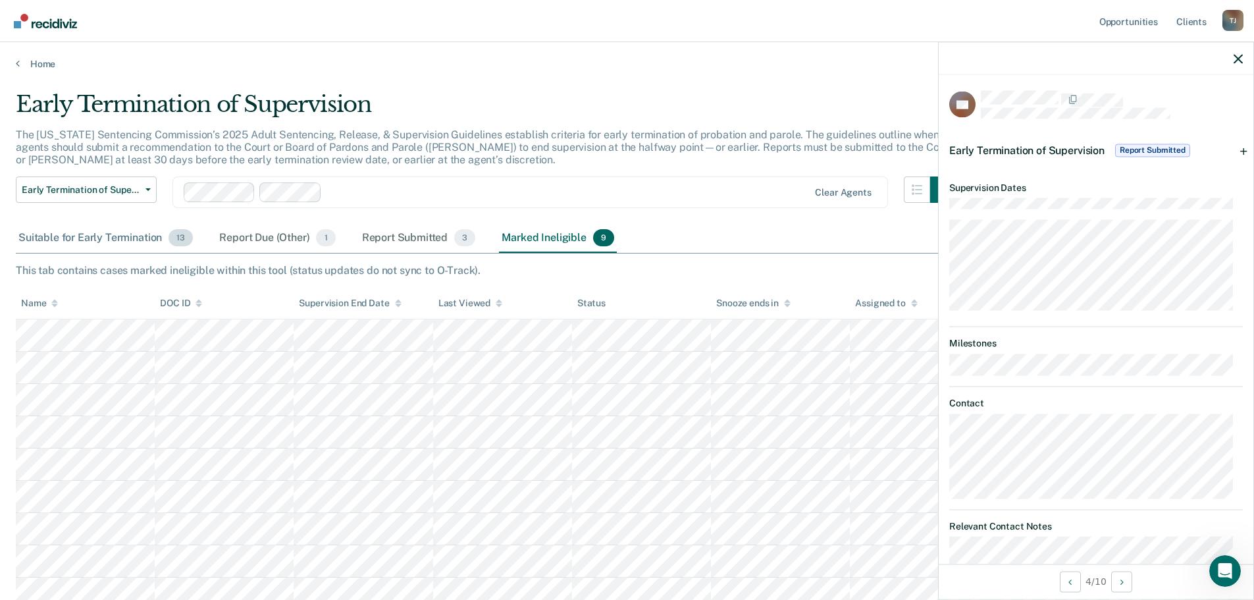
click at [111, 244] on div "Suitable for Early Termination 13" at bounding box center [106, 238] width 180 height 29
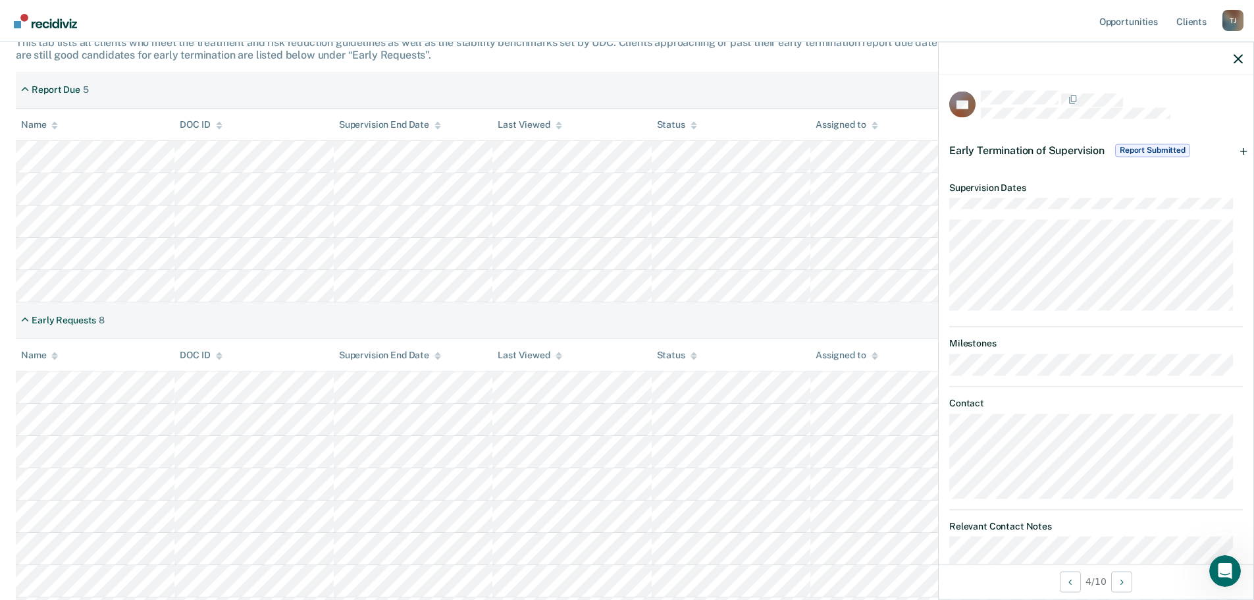
scroll to position [257, 0]
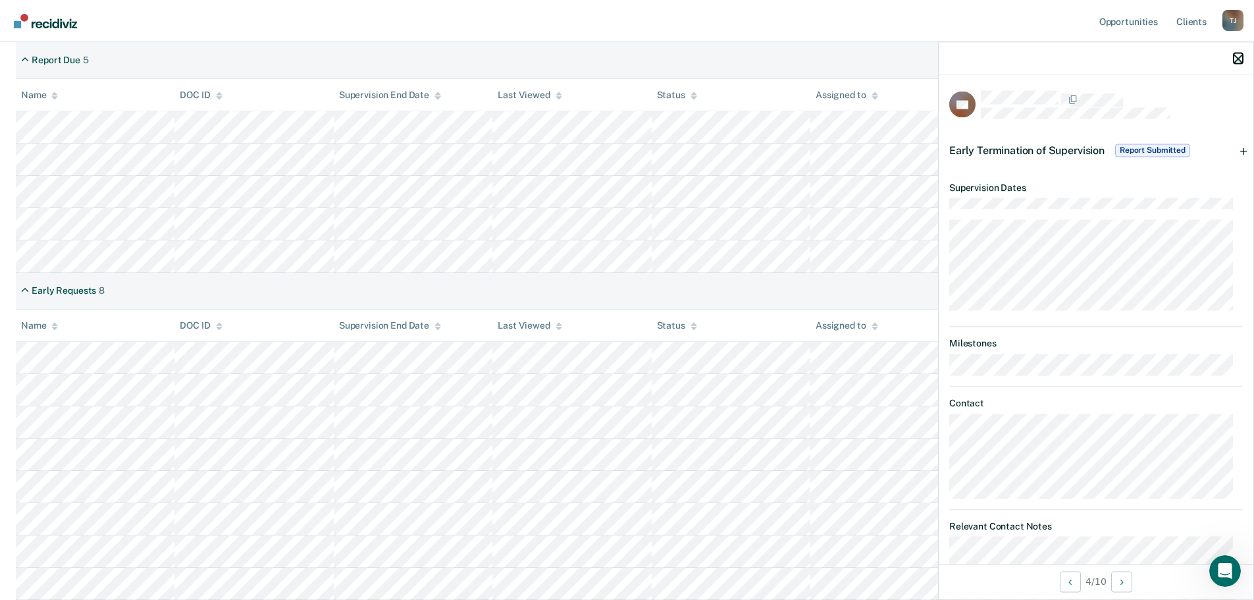
click at [1238, 61] on icon "button" at bounding box center [1238, 58] width 9 height 9
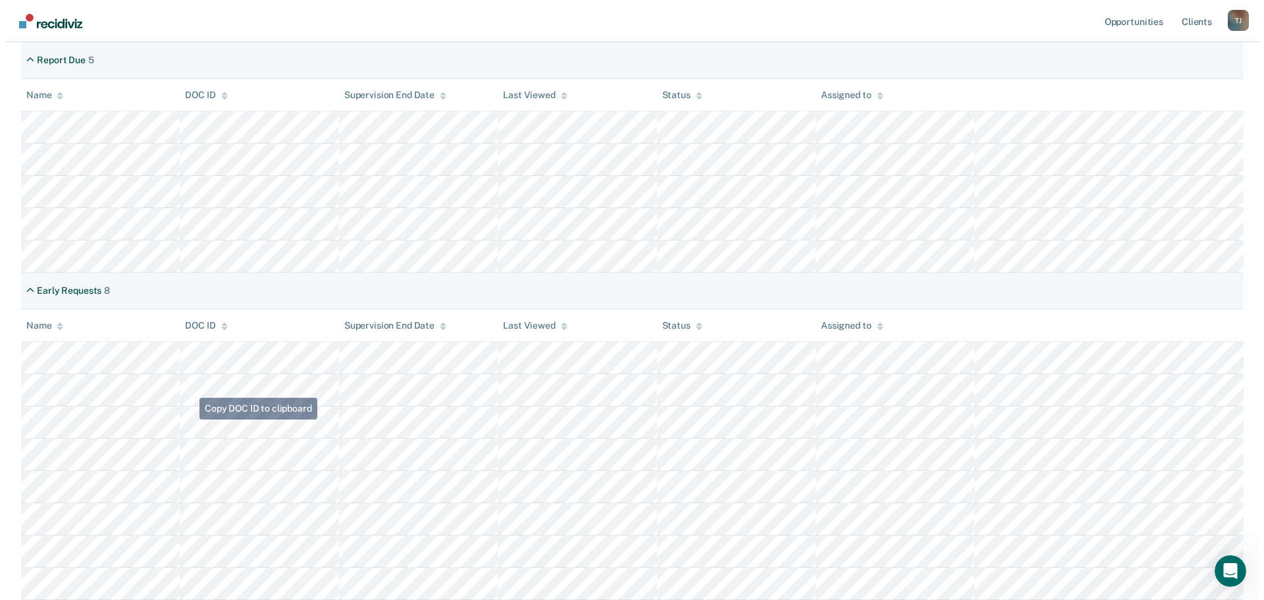
scroll to position [0, 0]
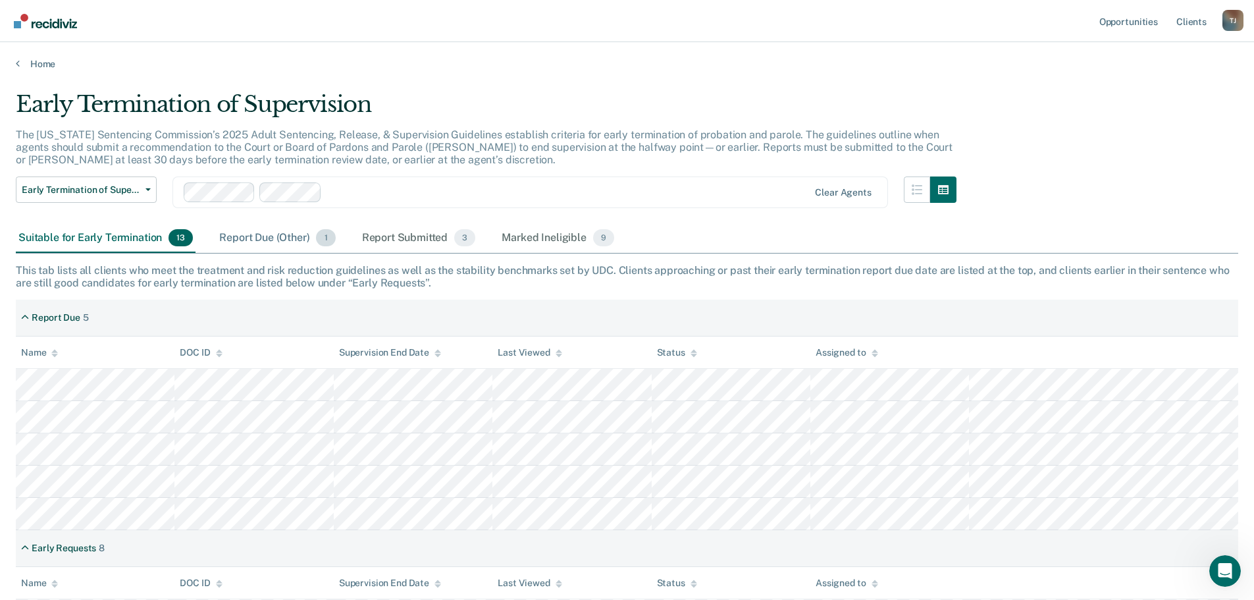
click at [239, 240] on div "Report Due (Other) 1" at bounding box center [277, 238] width 121 height 29
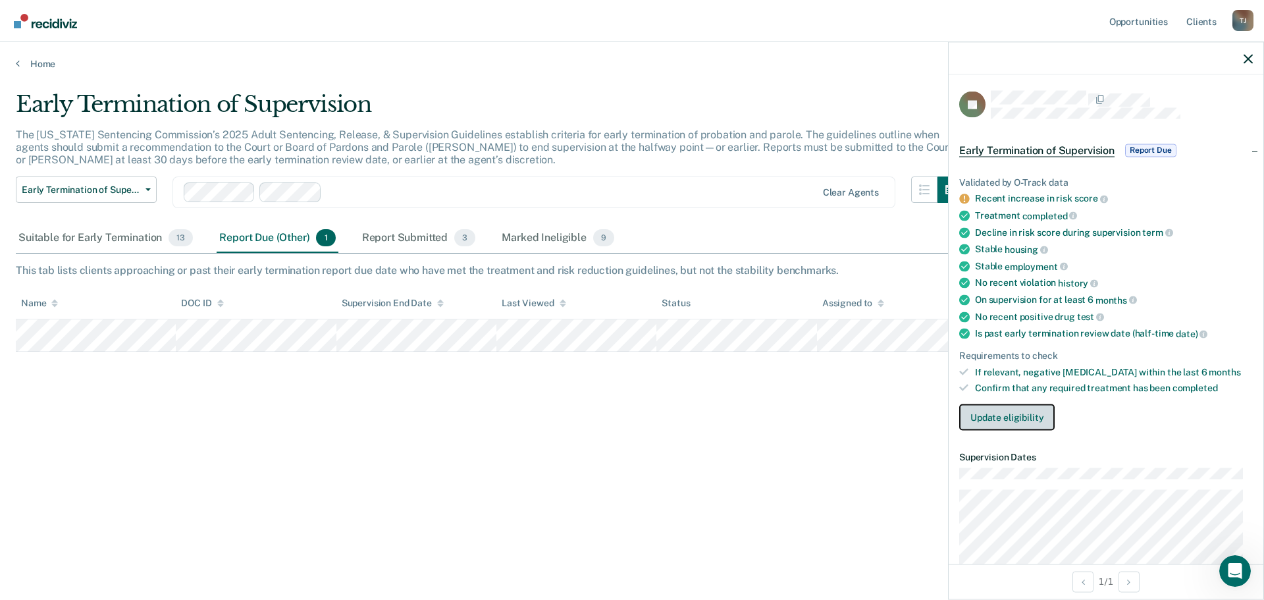
click at [1017, 413] on button "Update eligibility" at bounding box center [1006, 417] width 95 height 26
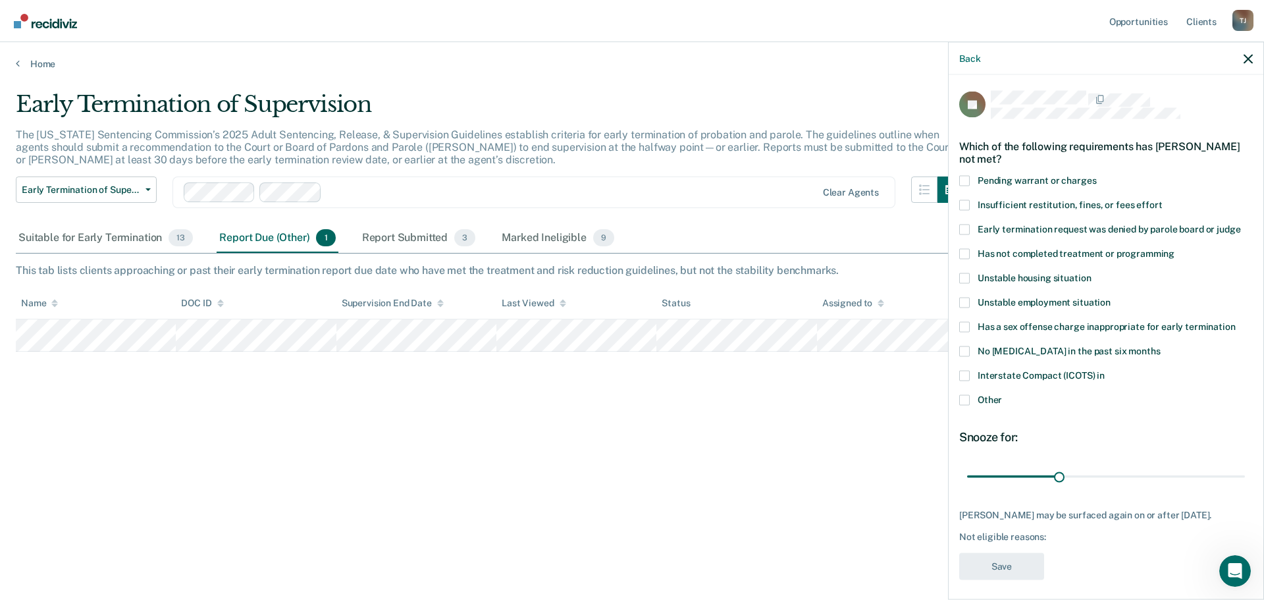
scroll to position [16, 0]
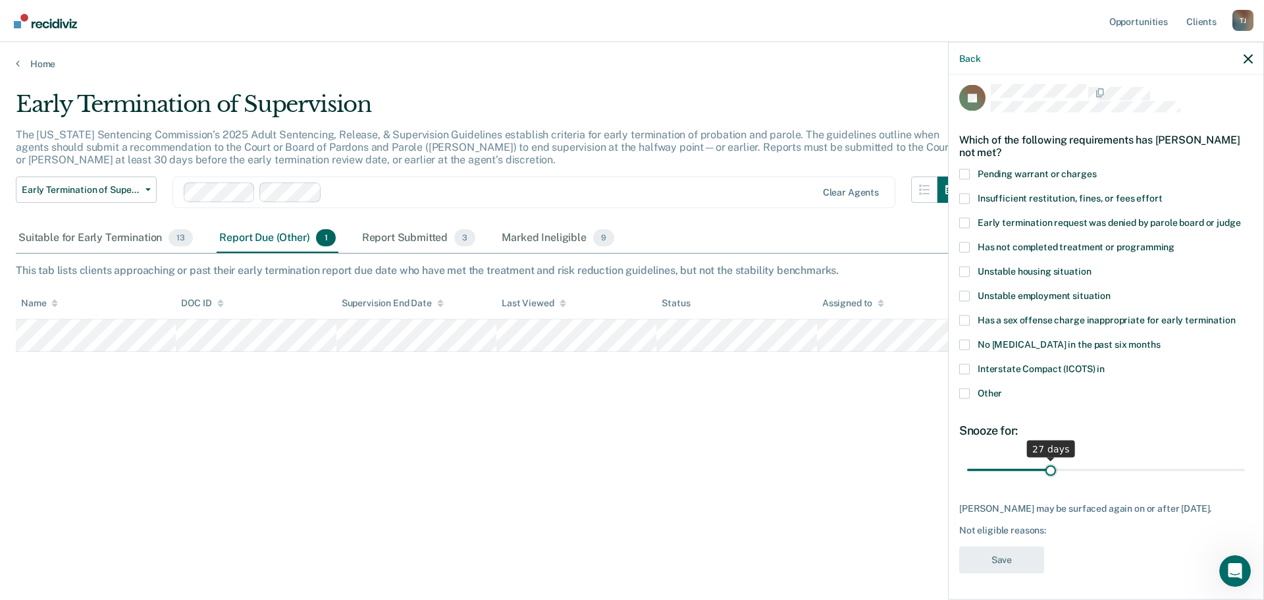
drag, startPoint x: 1058, startPoint y: 457, endPoint x: 1047, endPoint y: 460, distance: 11.5
type input "27"
click at [1047, 460] on input "range" at bounding box center [1106, 469] width 278 height 23
click at [910, 502] on div "Early Termination of Supervision The [US_STATE] Sentencing Commission’s 2025 Ad…" at bounding box center [632, 317] width 1232 height 452
click at [1257, 57] on div "Back" at bounding box center [1106, 58] width 315 height 33
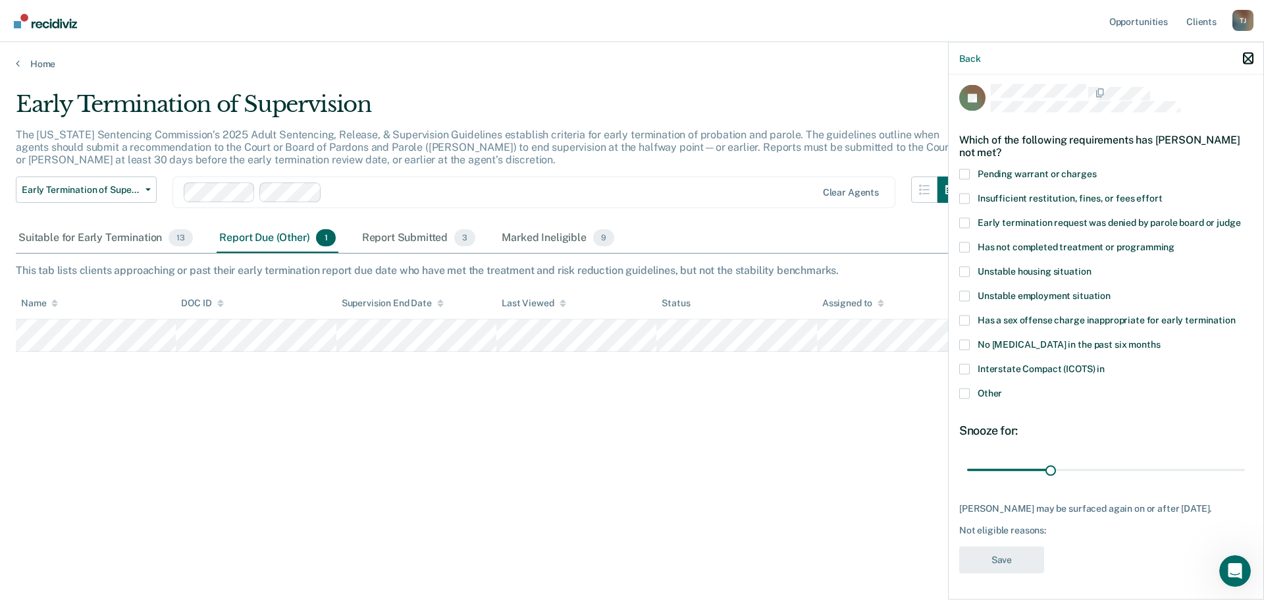
click at [1250, 58] on icon "button" at bounding box center [1247, 58] width 9 height 9
